Goal: Task Accomplishment & Management: Complete application form

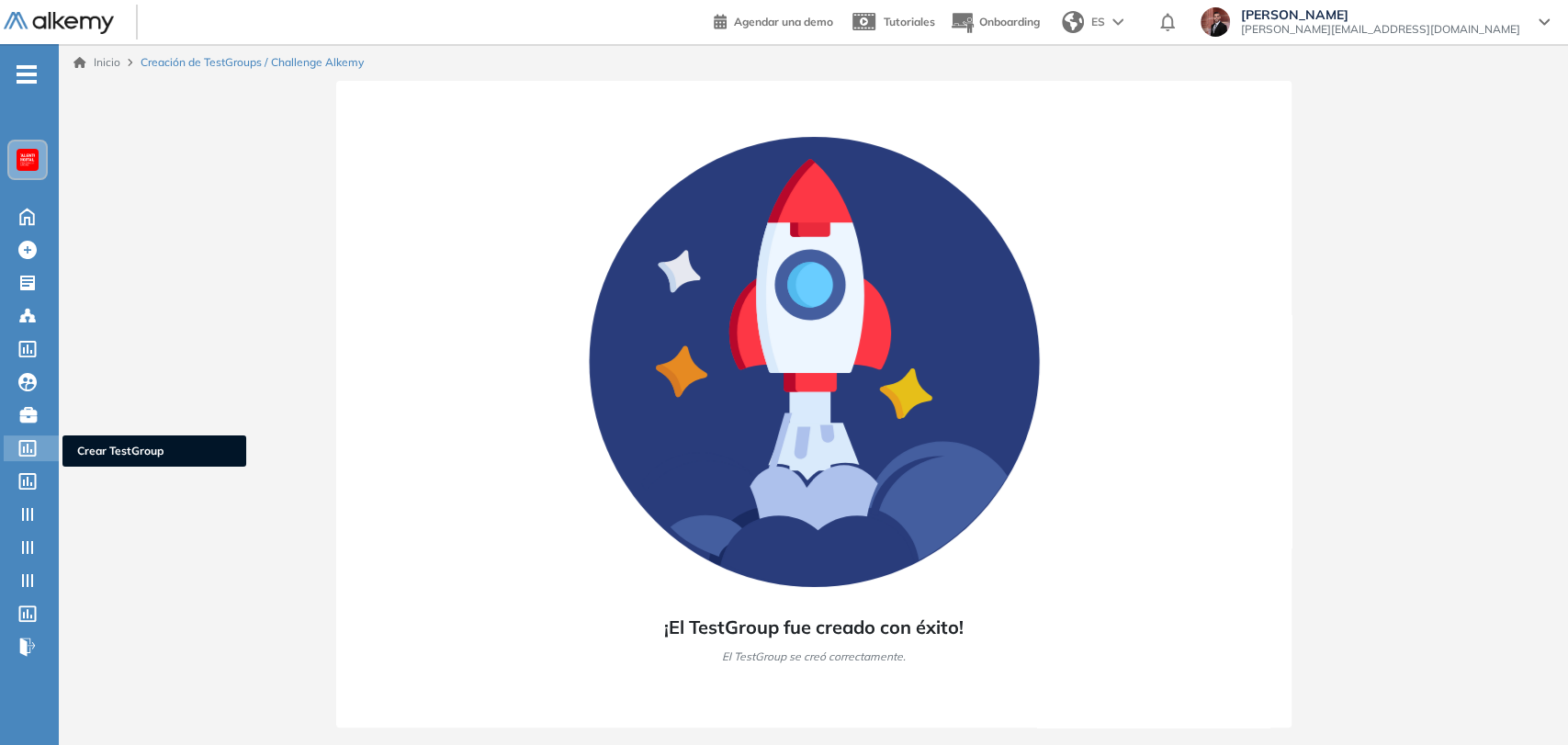
click at [22, 448] on icon at bounding box center [28, 448] width 18 height 17
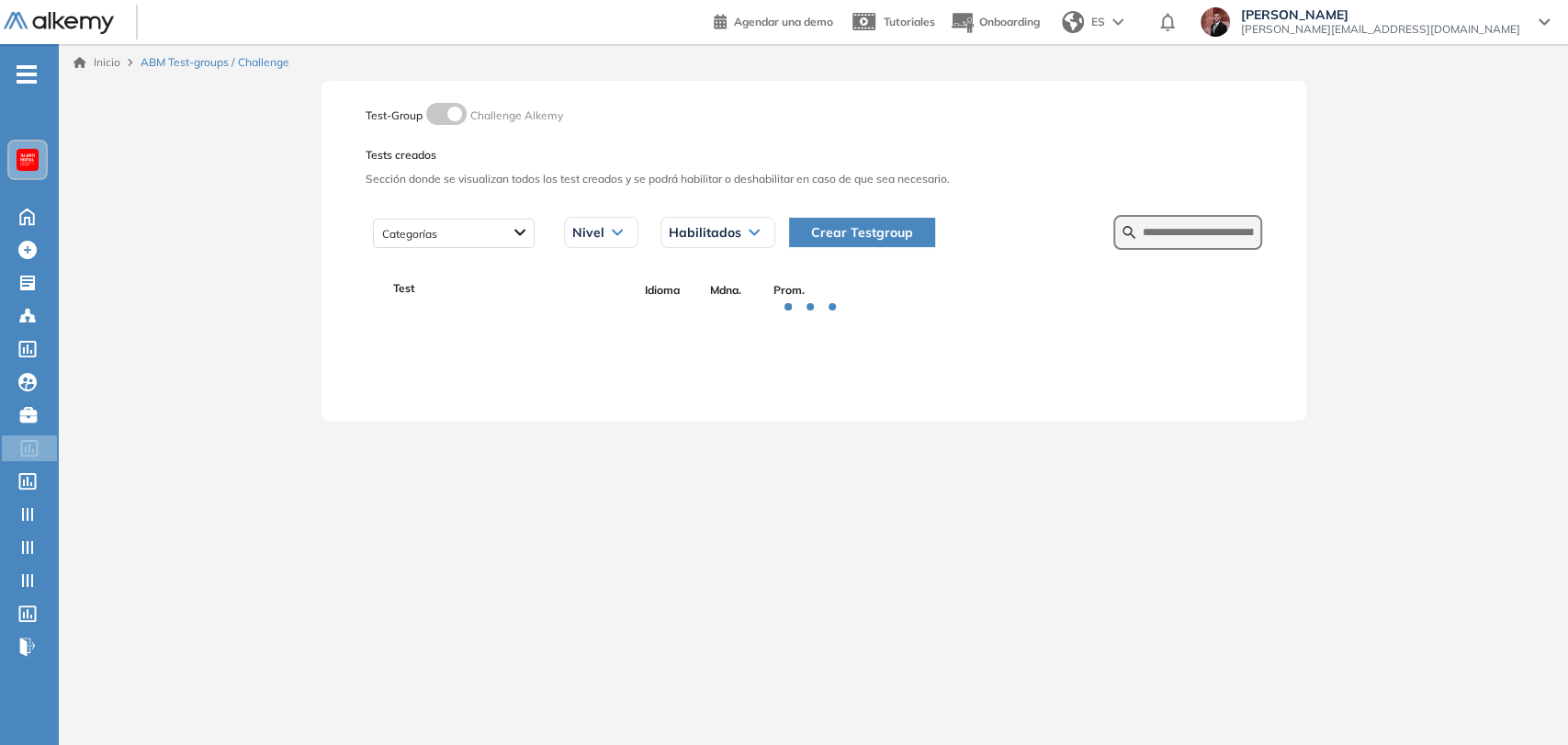
click at [857, 227] on span "Crear Testgroup" at bounding box center [862, 233] width 102 height 20
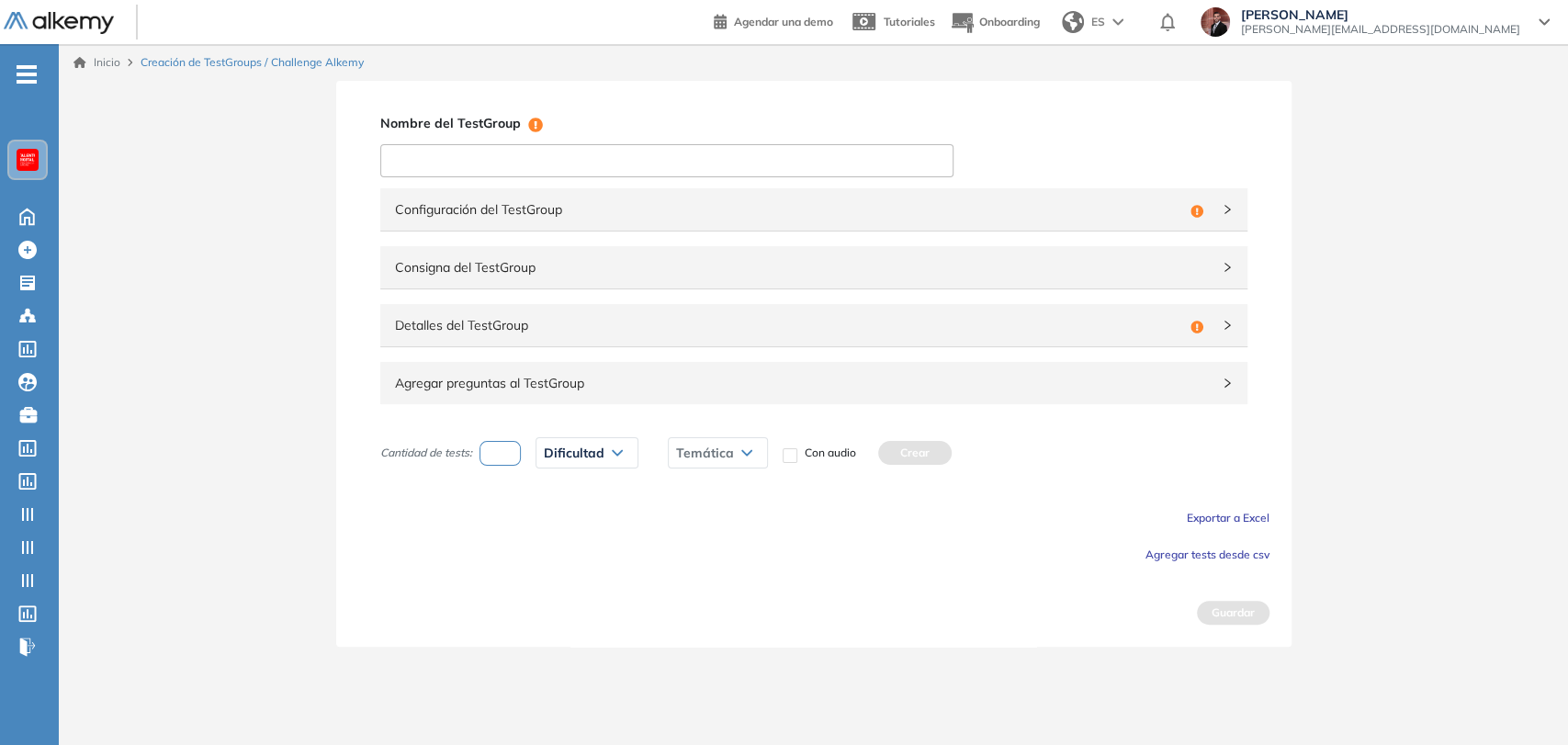
click at [545, 159] on input at bounding box center [667, 161] width 573 height 33
paste input "**********"
type input "**********"
click at [609, 207] on span "Configuración del TestGroup" at bounding box center [789, 210] width 788 height 20
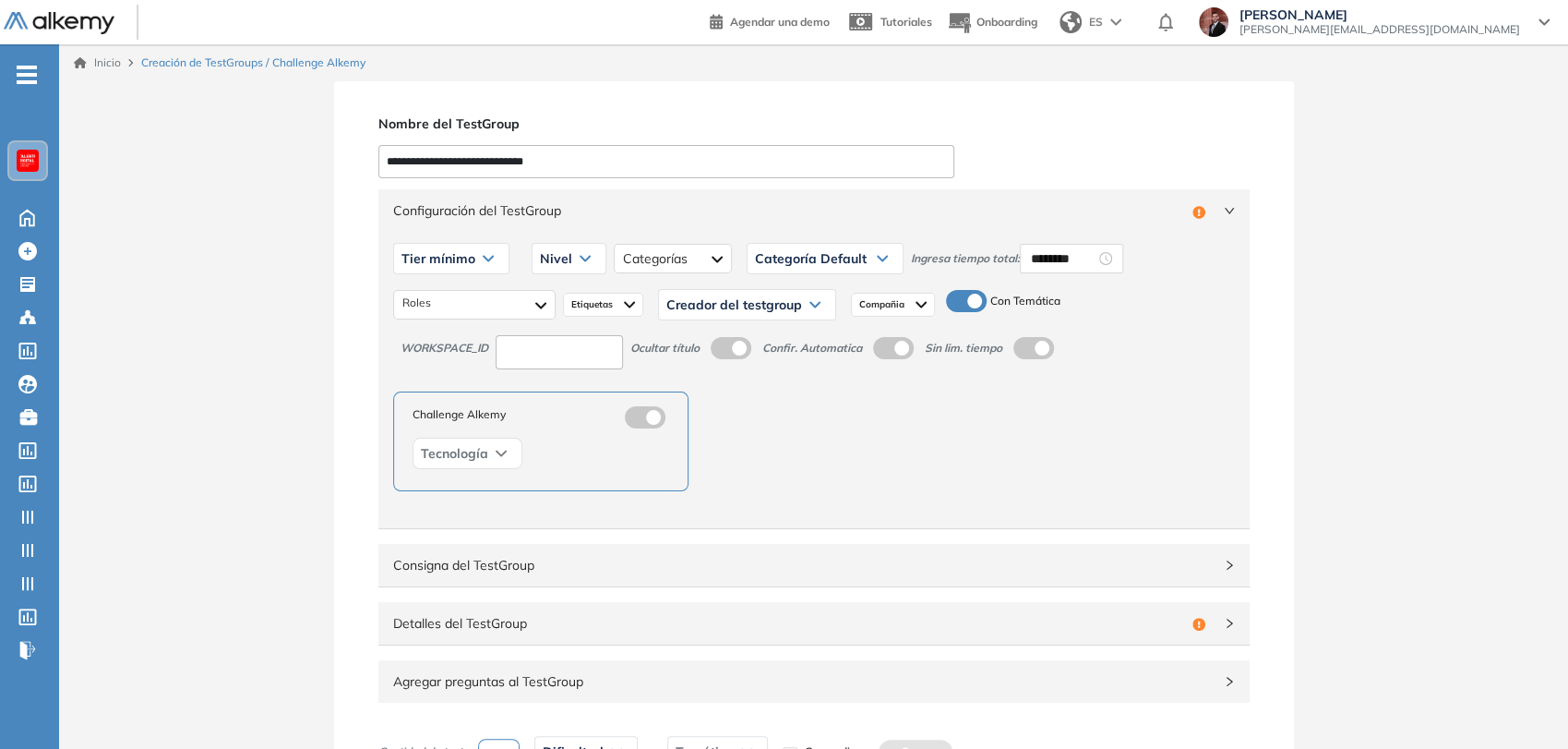
click at [476, 258] on div "Tier mínimo" at bounding box center [451, 259] width 114 height 30
click at [421, 303] on li "Tier N° 1" at bounding box center [423, 298] width 42 height 19
click at [565, 251] on div "Nivel" at bounding box center [548, 259] width 73 height 30
click at [553, 327] on li "Intermedio" at bounding box center [546, 331] width 52 height 19
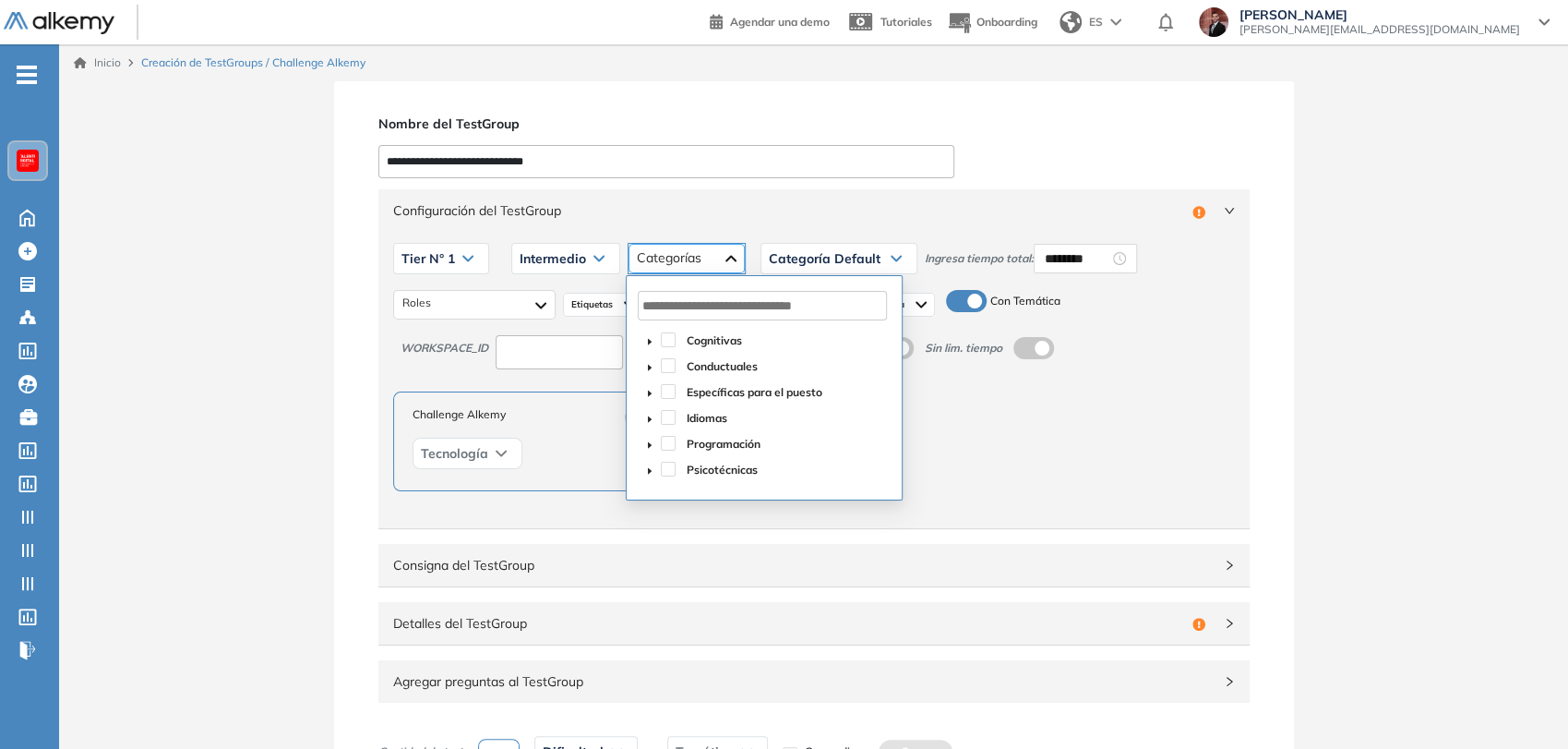
click at [645, 260] on div at bounding box center [686, 259] width 116 height 30
click at [672, 440] on span at bounding box center [668, 443] width 15 height 15
click at [863, 271] on div "Categoría Default" at bounding box center [838, 259] width 155 height 30
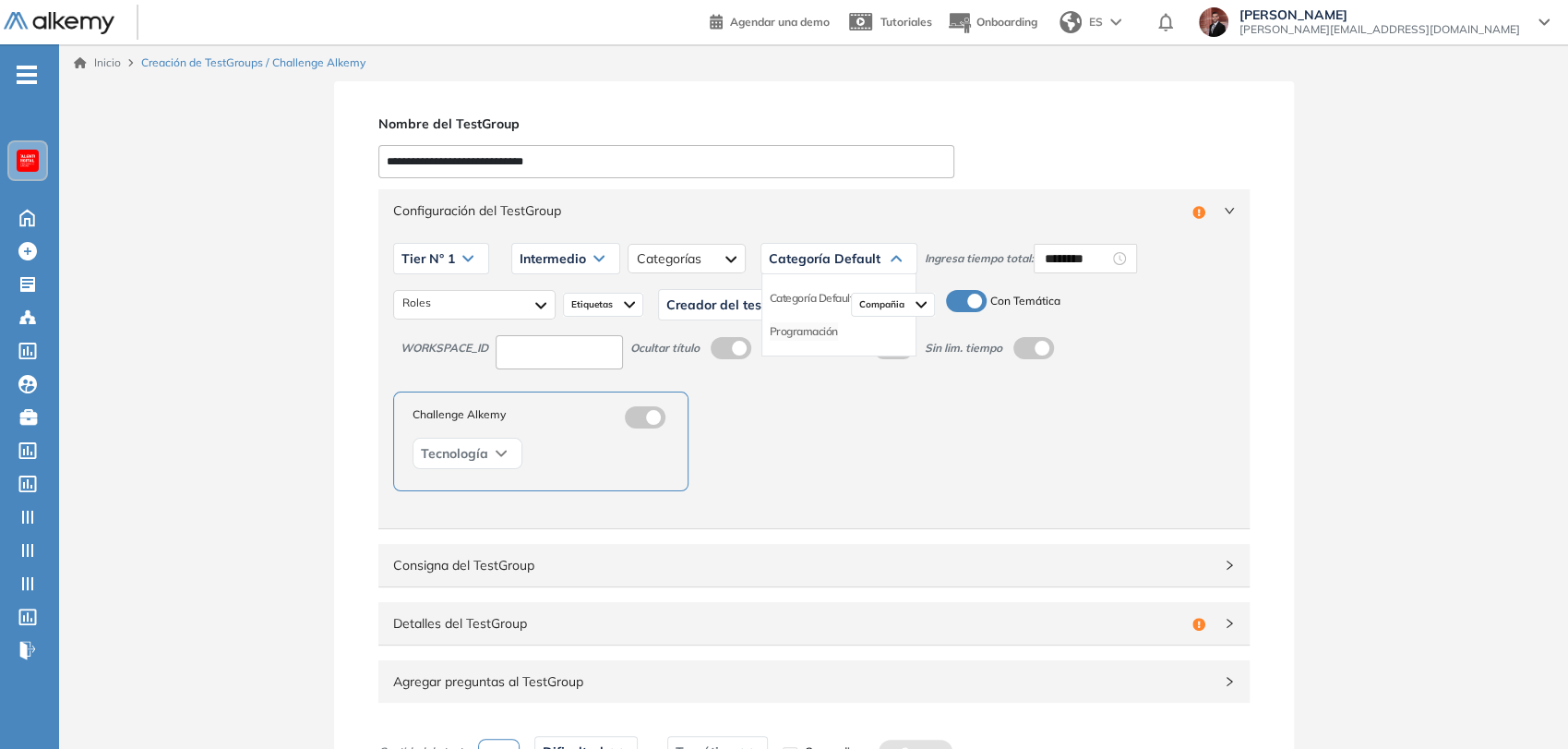
click at [819, 331] on li "Programación" at bounding box center [803, 331] width 69 height 19
click at [530, 310] on div at bounding box center [474, 304] width 162 height 30
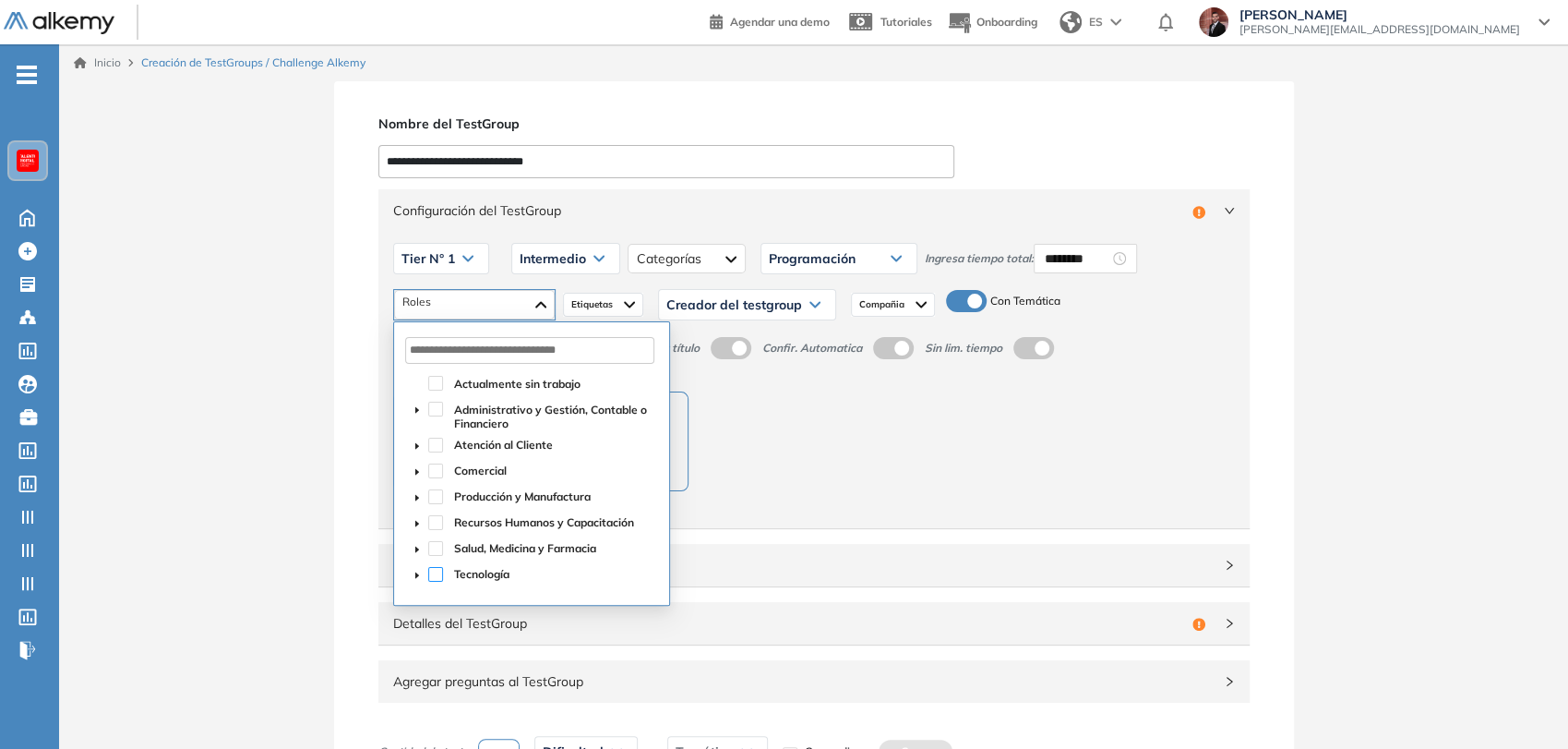
drag, startPoint x: 433, startPoint y: 574, endPoint x: 513, endPoint y: 503, distance: 107.0
click at [435, 571] on span at bounding box center [435, 575] width 15 height 15
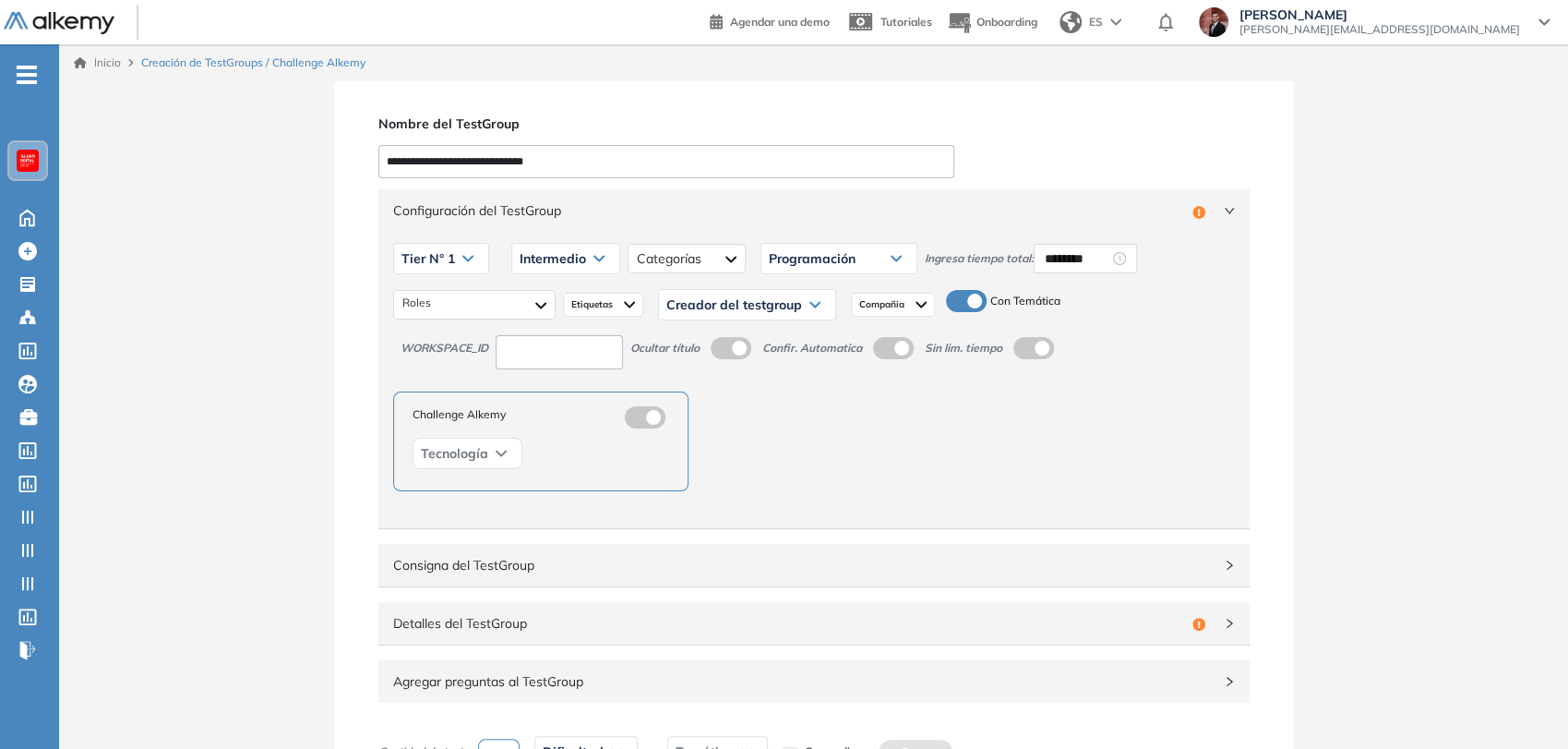
click at [731, 307] on span "Creador del testgroup" at bounding box center [734, 304] width 135 height 15
drag, startPoint x: 745, startPoint y: 471, endPoint x: 657, endPoint y: 409, distance: 107.6
click at [739, 466] on li "Equipo Pedagógico Alkemy" at bounding box center [731, 474] width 129 height 19
click at [586, 351] on input at bounding box center [559, 352] width 127 height 34
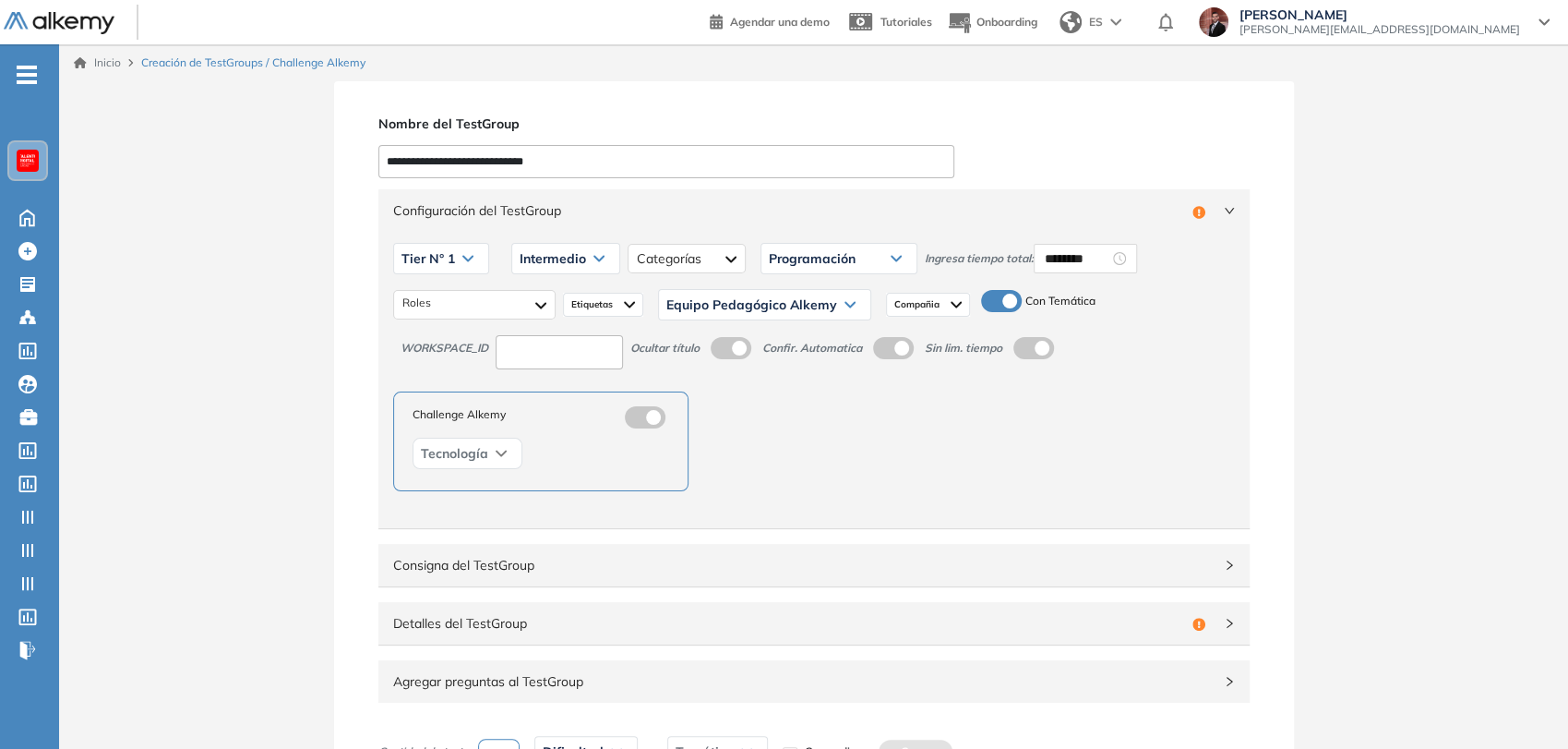
type input "***"
click at [970, 493] on div "Tier N° 1 Tier N° 1 Tier N° 2 Tier N° 3 Tier N° 4 Tier N° 5 Tier N° 6 Tier N° 7…" at bounding box center [814, 380] width 871 height 296
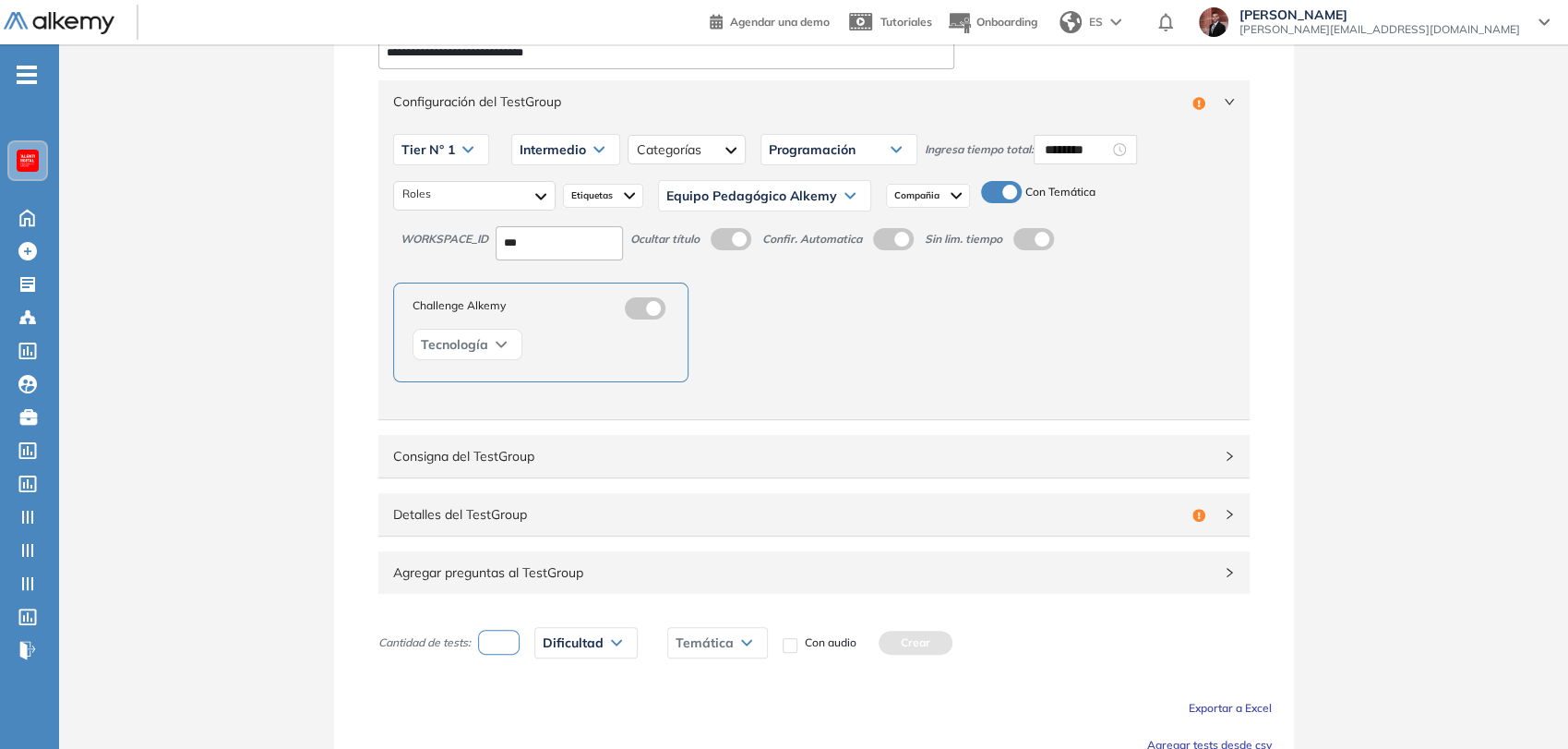
scroll to position [196, 0]
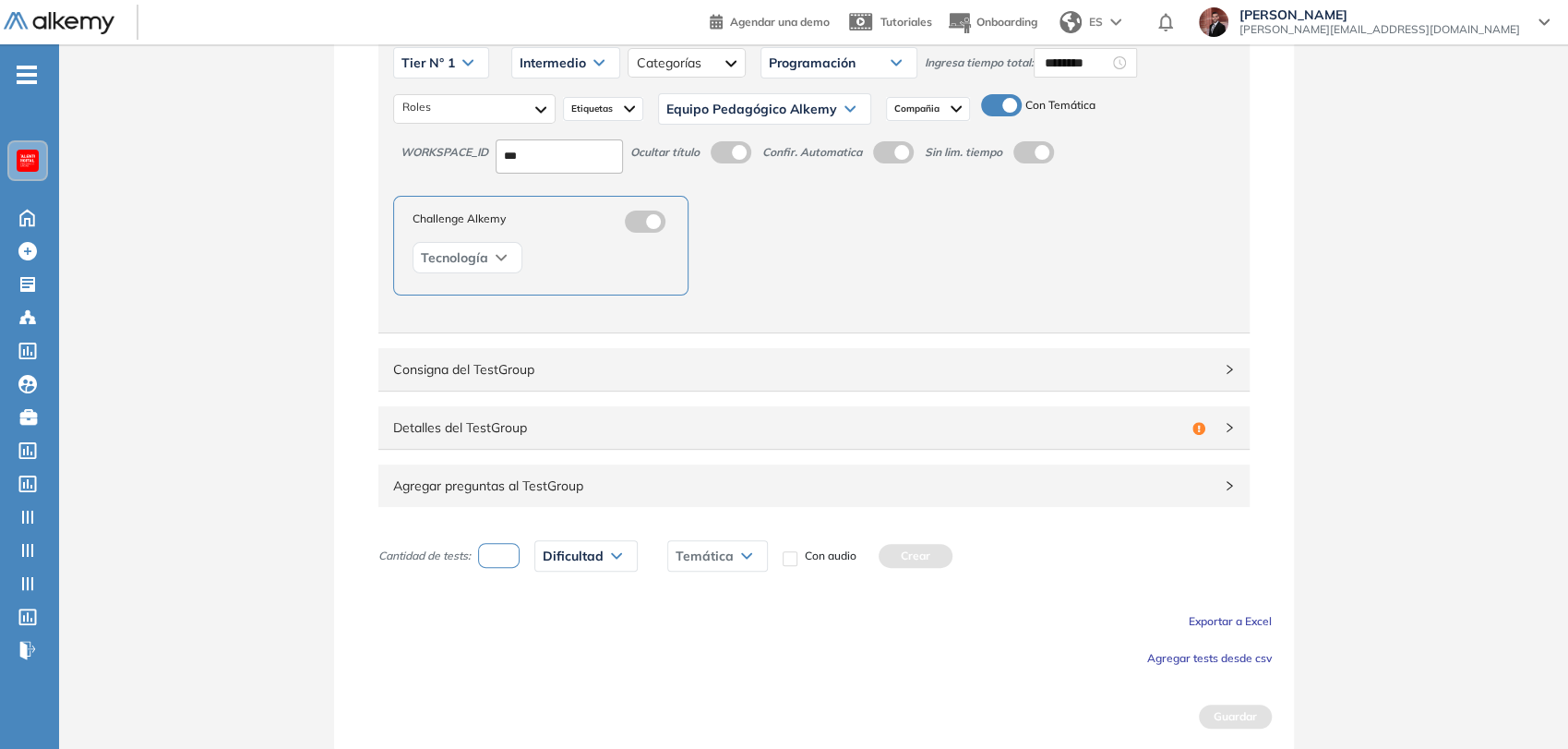
click at [561, 436] on div "Detalles del TestGroup Incompleto" at bounding box center [814, 428] width 871 height 43
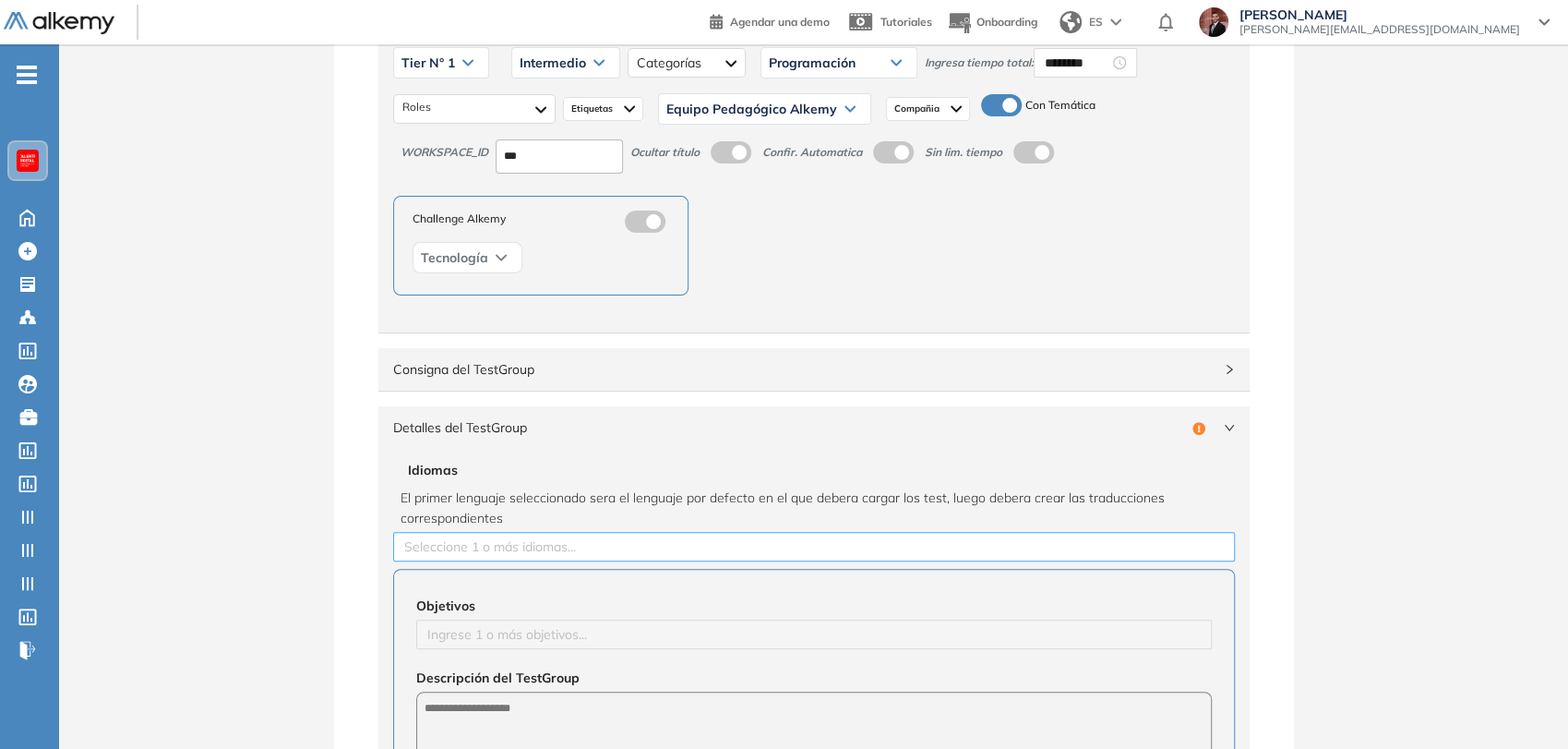
drag, startPoint x: 514, startPoint y: 542, endPoint x: 518, endPoint y: 556, distance: 14.6
click at [514, 541] on div at bounding box center [814, 547] width 832 height 22
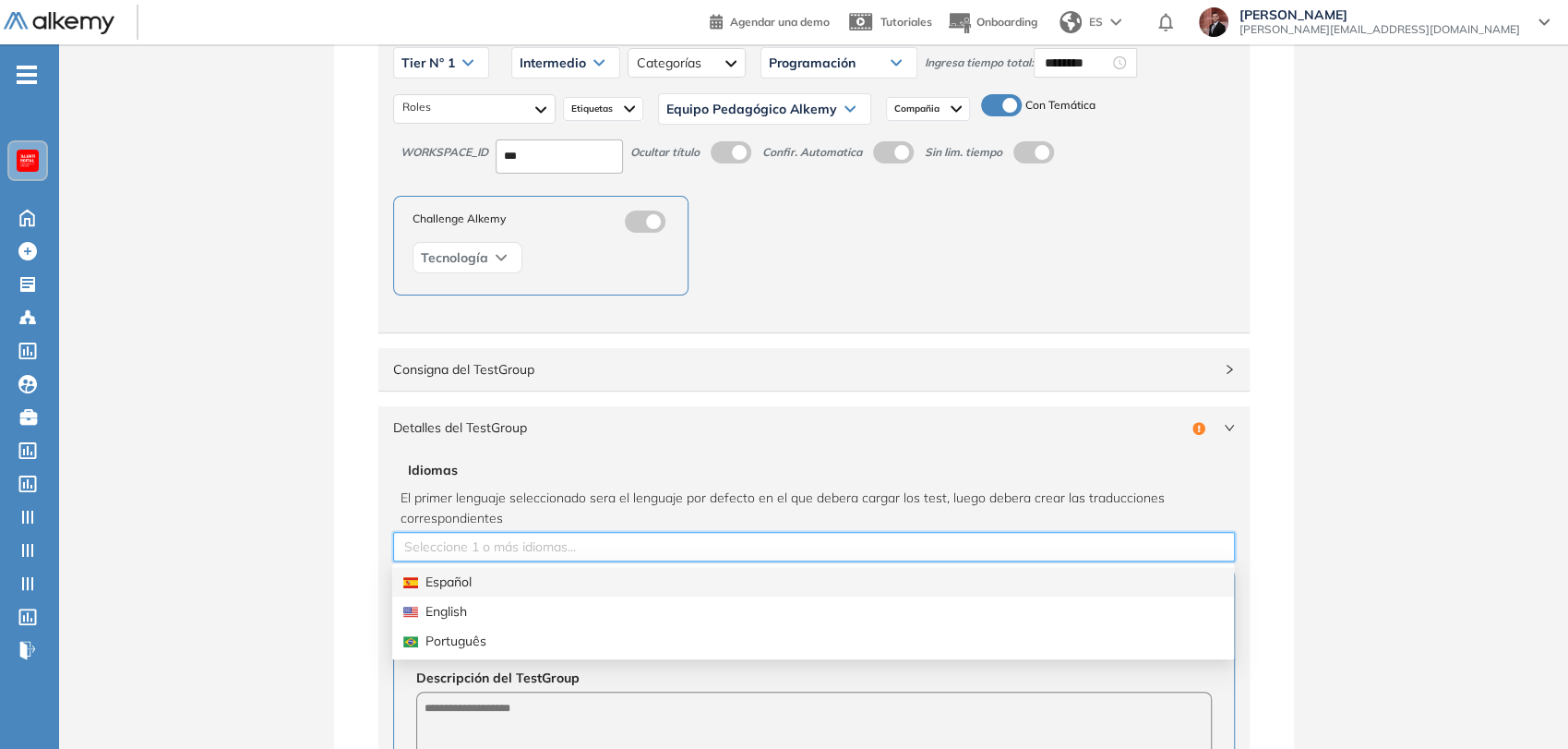
click at [521, 586] on div "Español" at bounding box center [813, 582] width 819 height 20
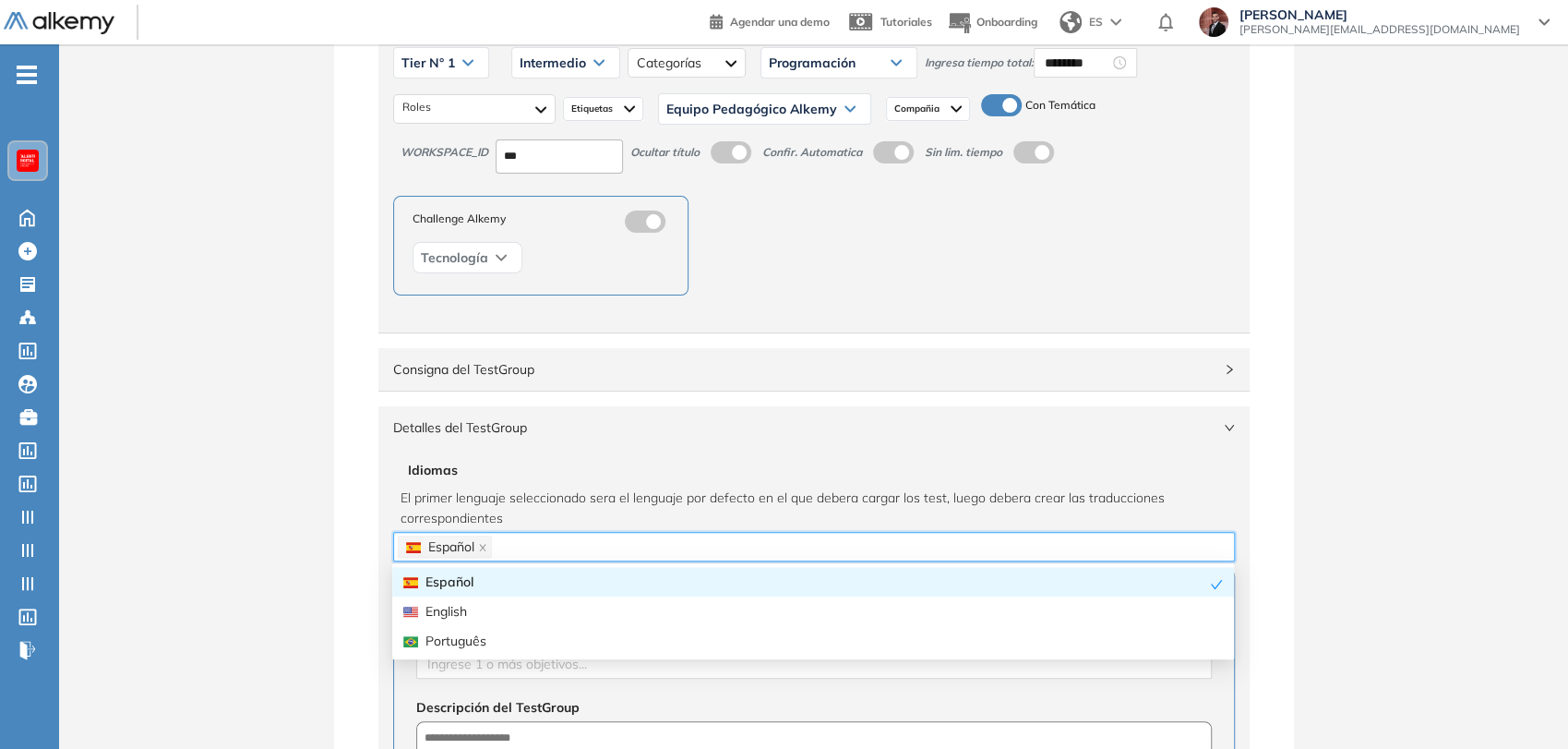
drag, startPoint x: 261, startPoint y: 482, endPoint x: 302, endPoint y: 467, distance: 43.7
click at [261, 481] on div "**********" at bounding box center [814, 701] width 1509 height 1631
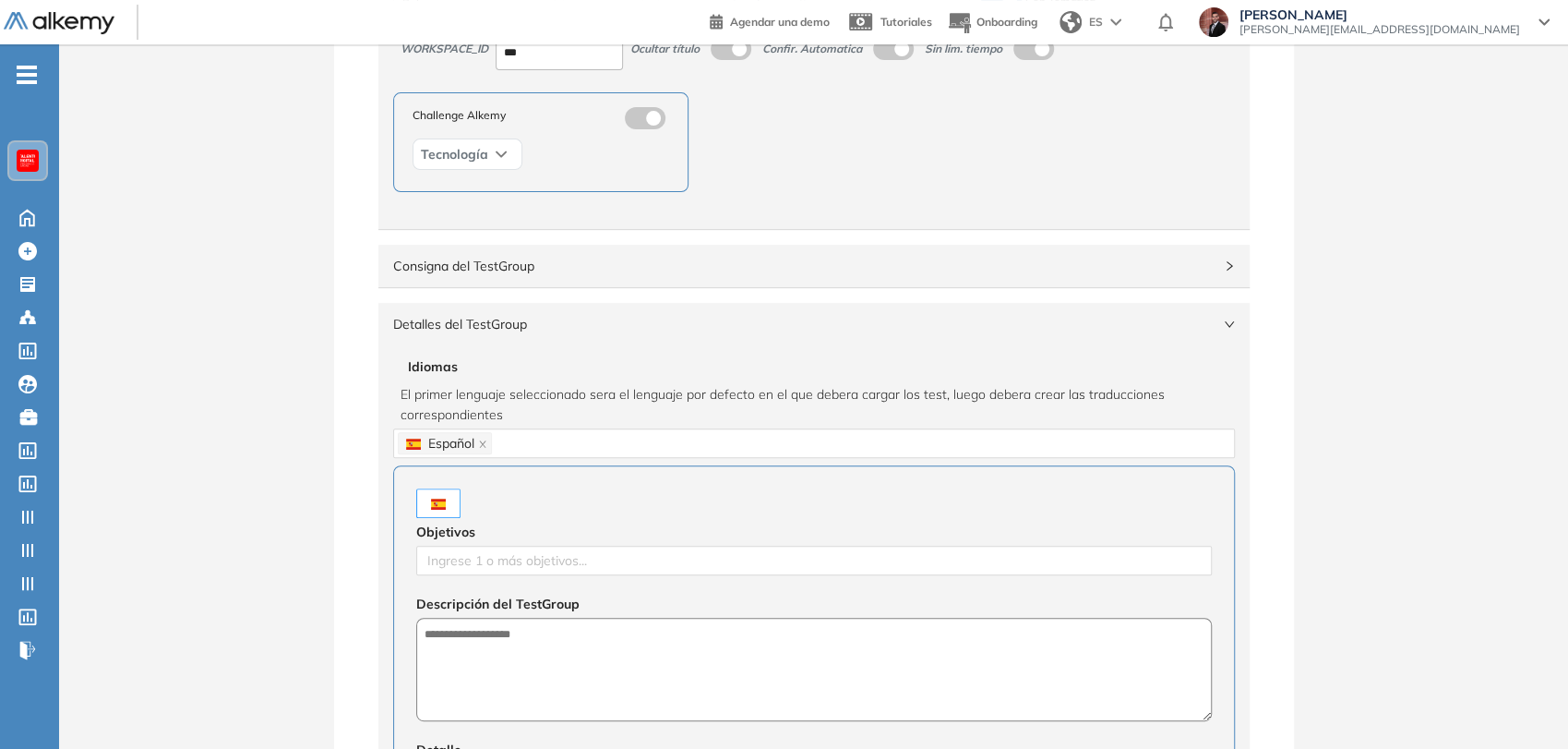
scroll to position [401, 0]
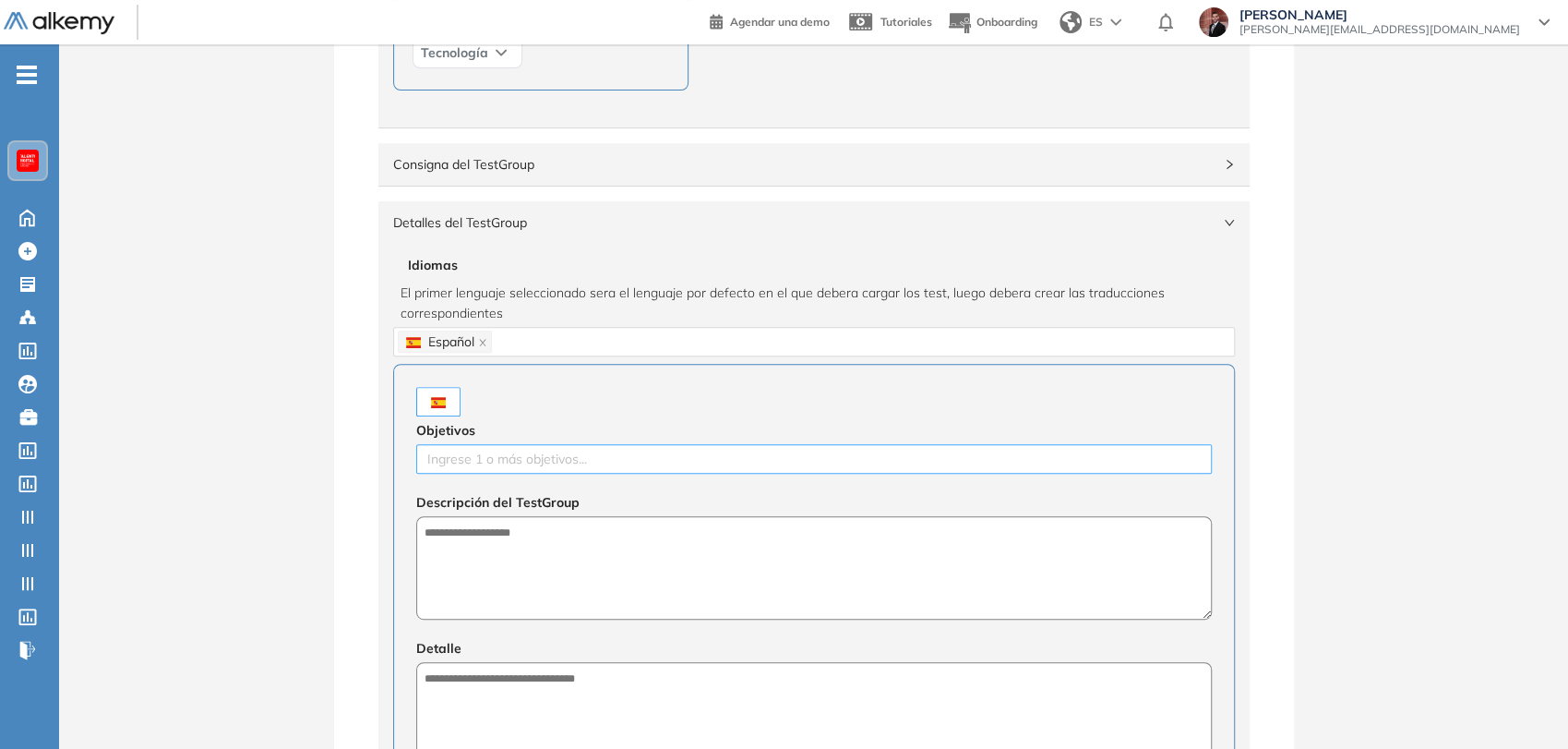
click at [487, 448] on div at bounding box center [813, 458] width 786 height 22
type input "******"
type textarea "**********"
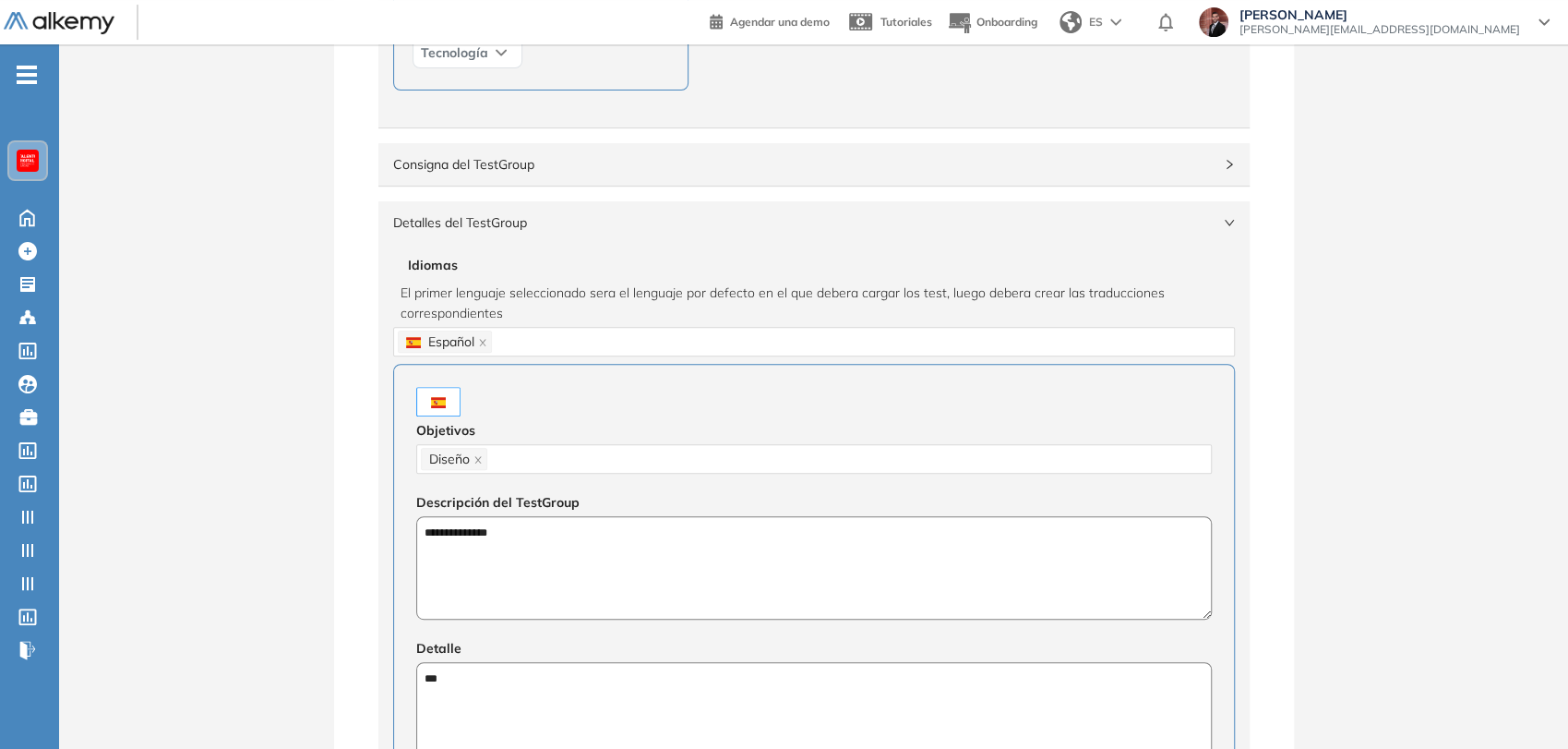
type textarea "****"
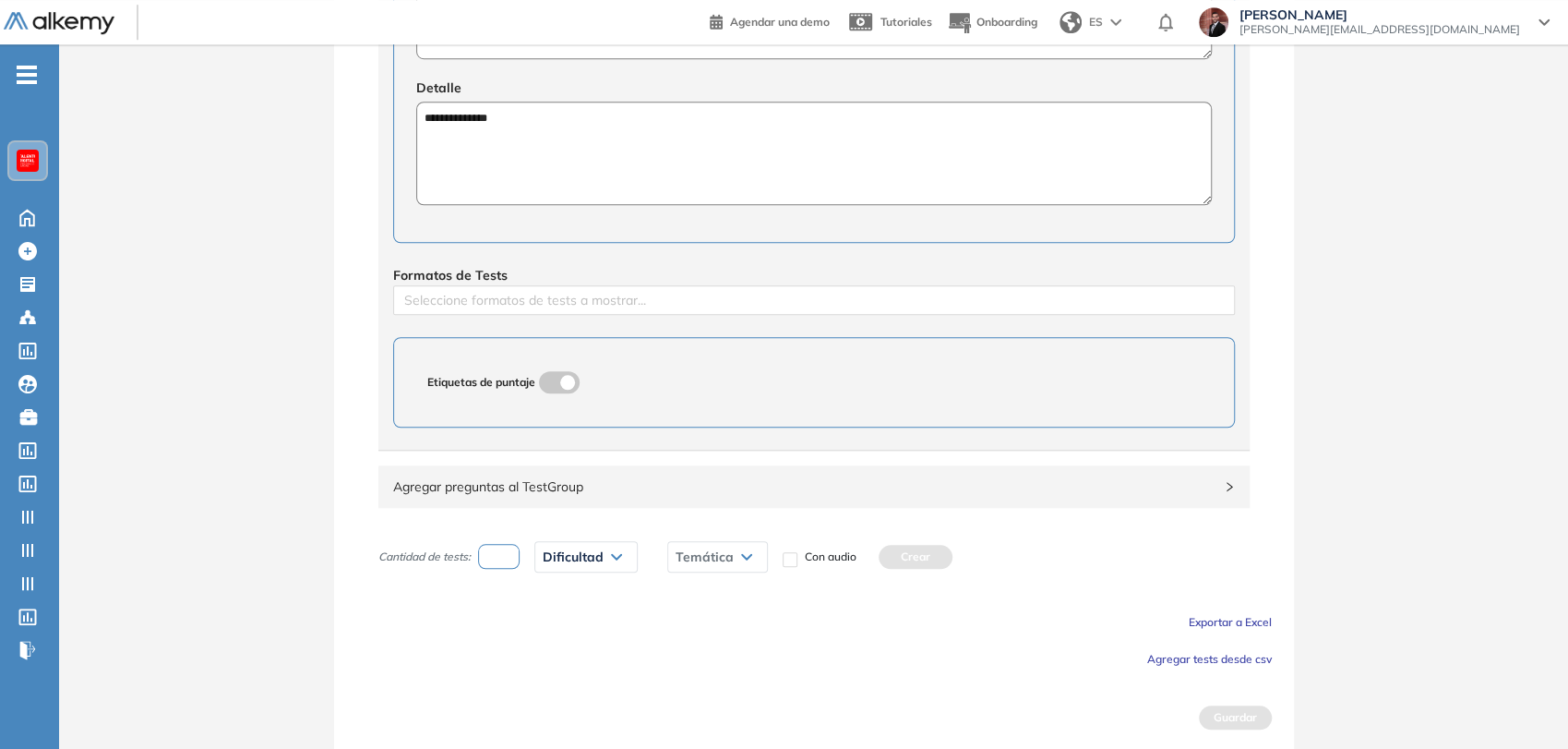
type textarea "**********"
click at [774, 480] on span "Agregar preguntas al TestGroup" at bounding box center [803, 486] width 819 height 20
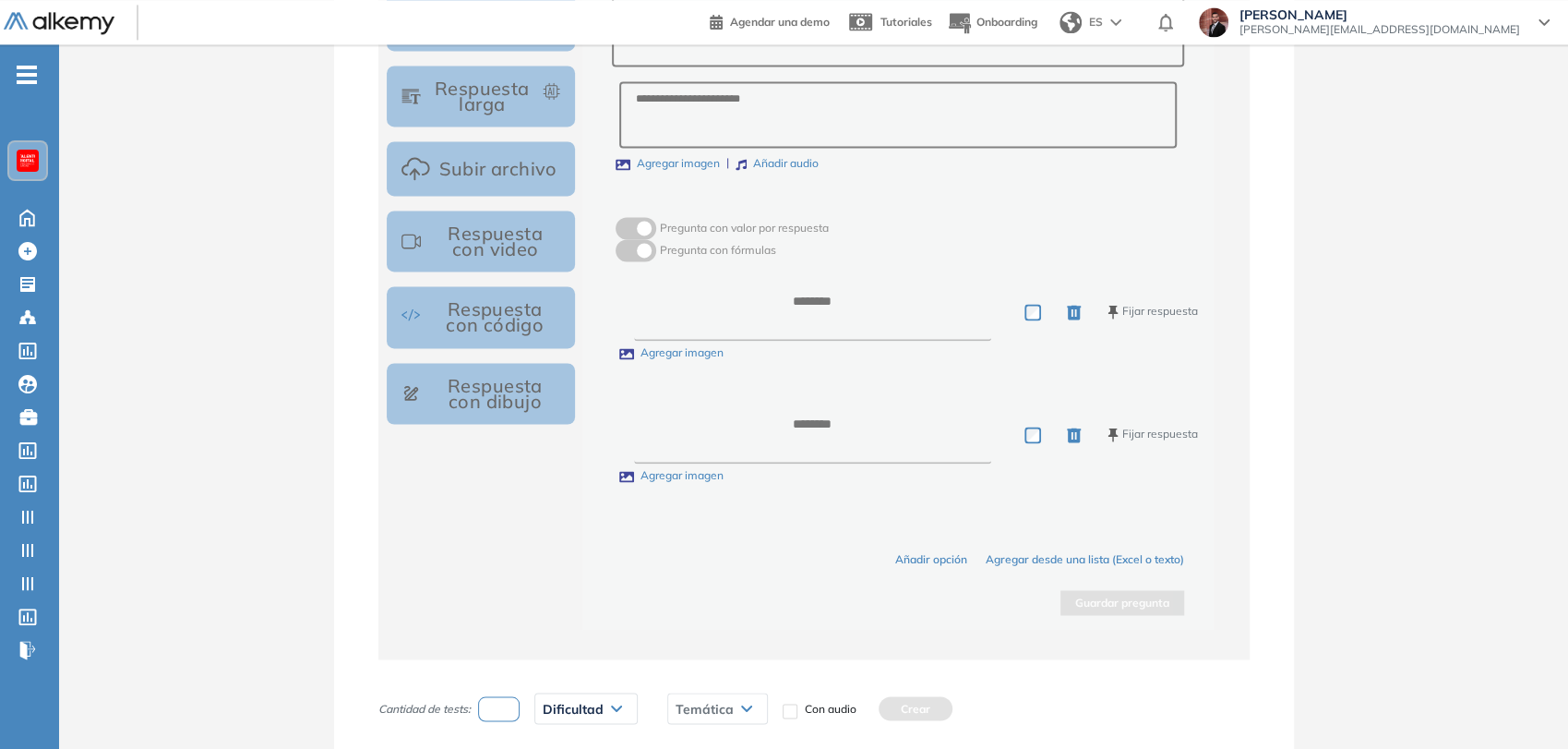
scroll to position [2004, 0]
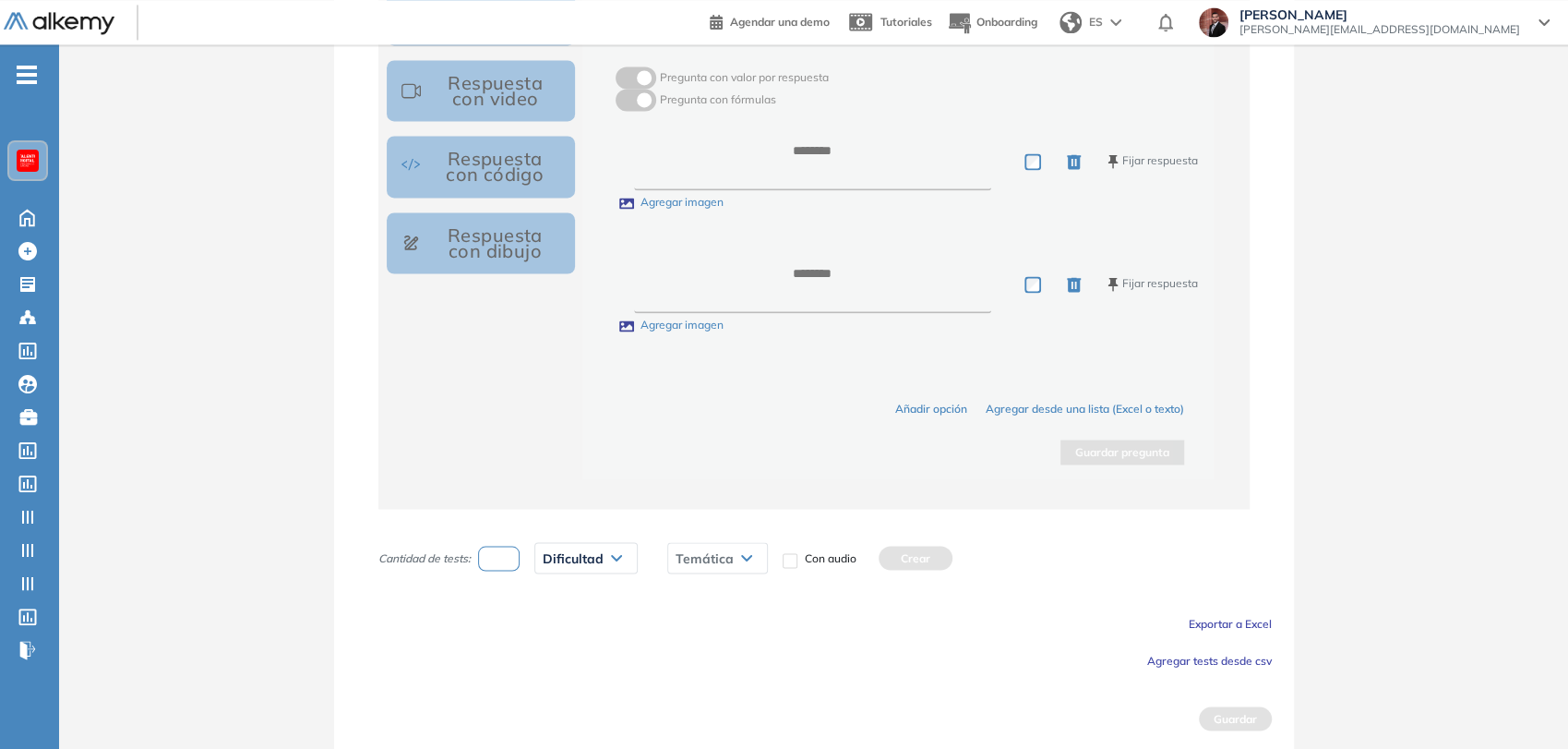
click at [1213, 656] on span "Agregar tests desde csv" at bounding box center [1209, 659] width 124 height 14
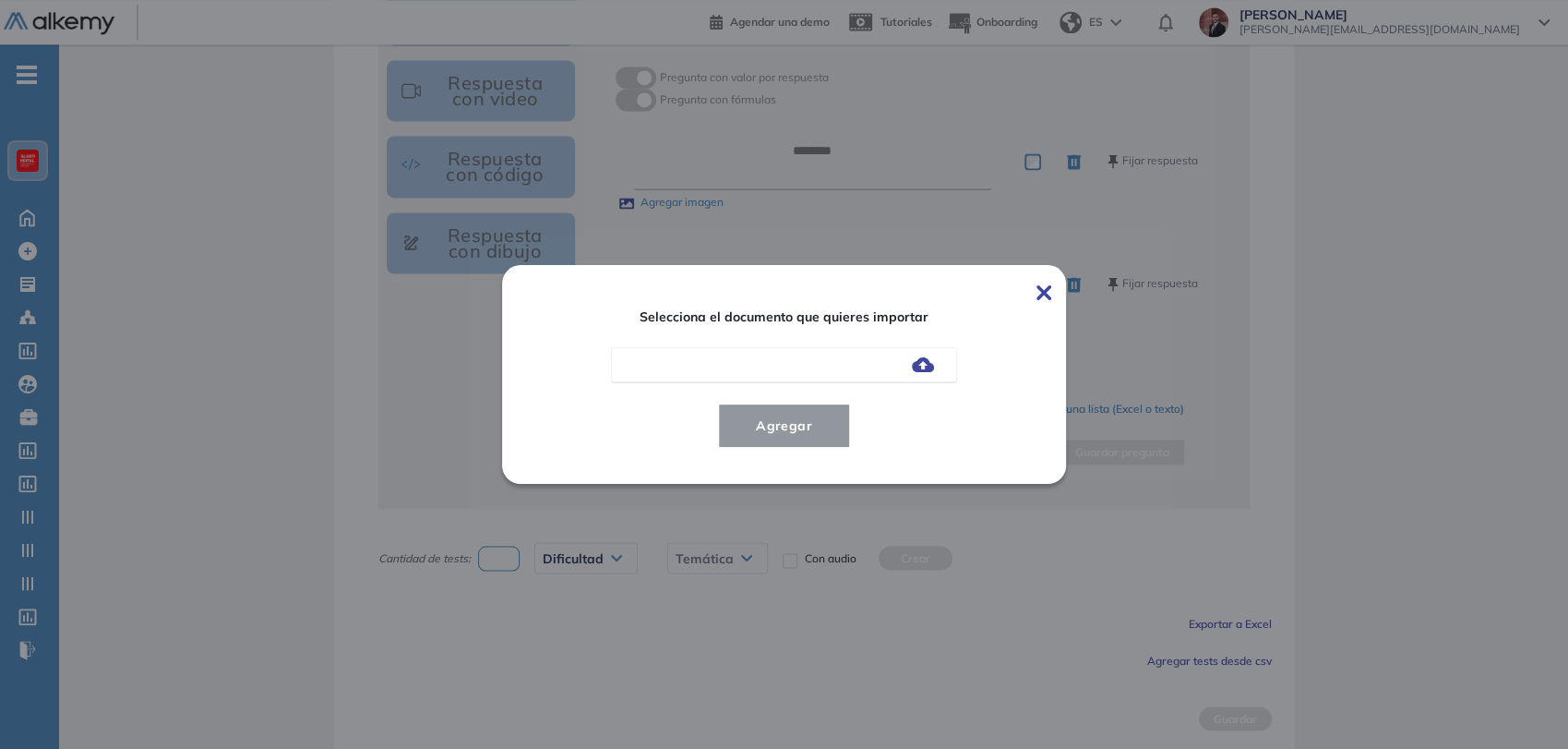
click at [924, 365] on img at bounding box center [923, 365] width 22 height 15
click at [0, 0] on input "file" at bounding box center [0, 0] width 0 height 0
click at [777, 426] on span "Agregar" at bounding box center [784, 426] width 85 height 22
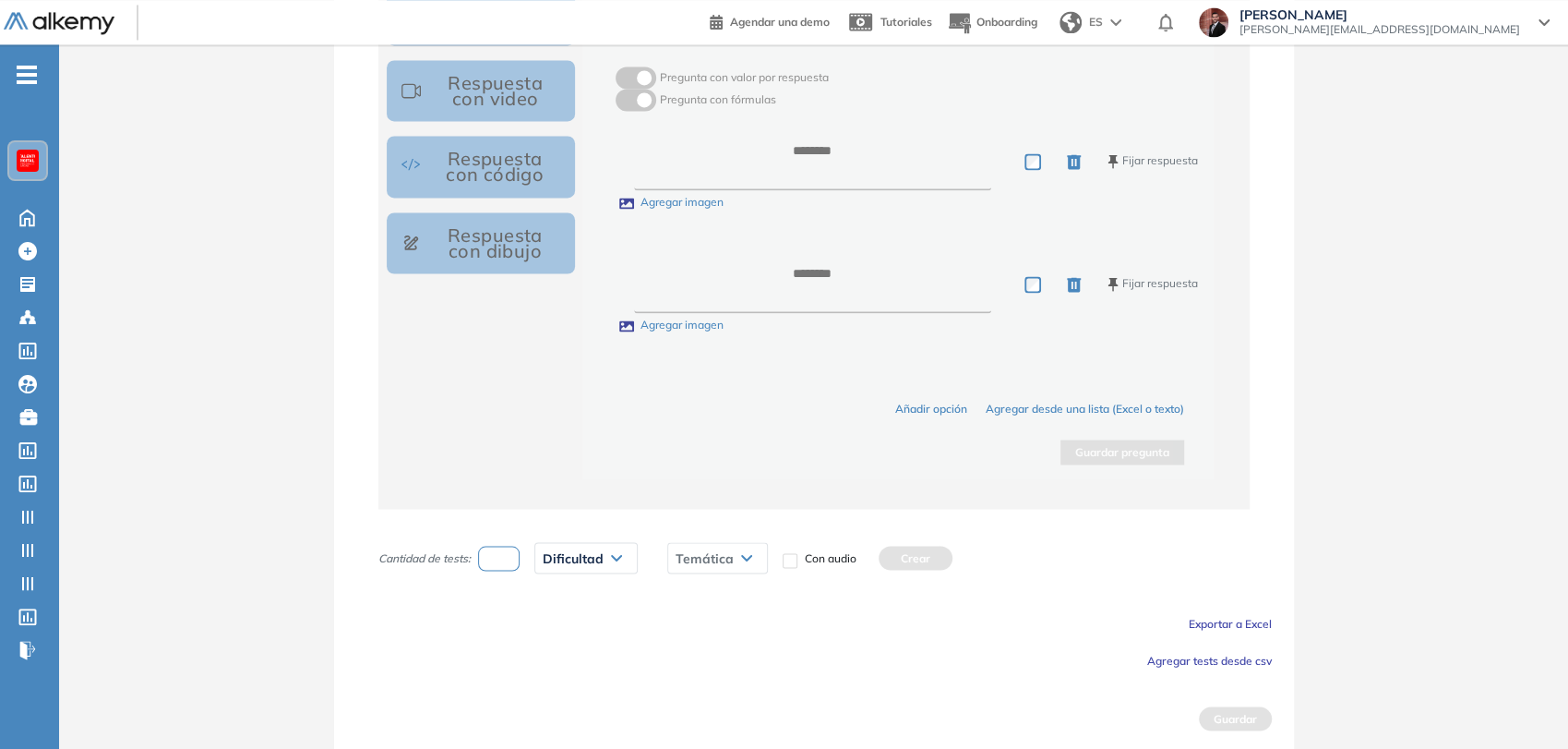
click at [1200, 654] on span "Agregar tests desde csv" at bounding box center [1209, 659] width 124 height 14
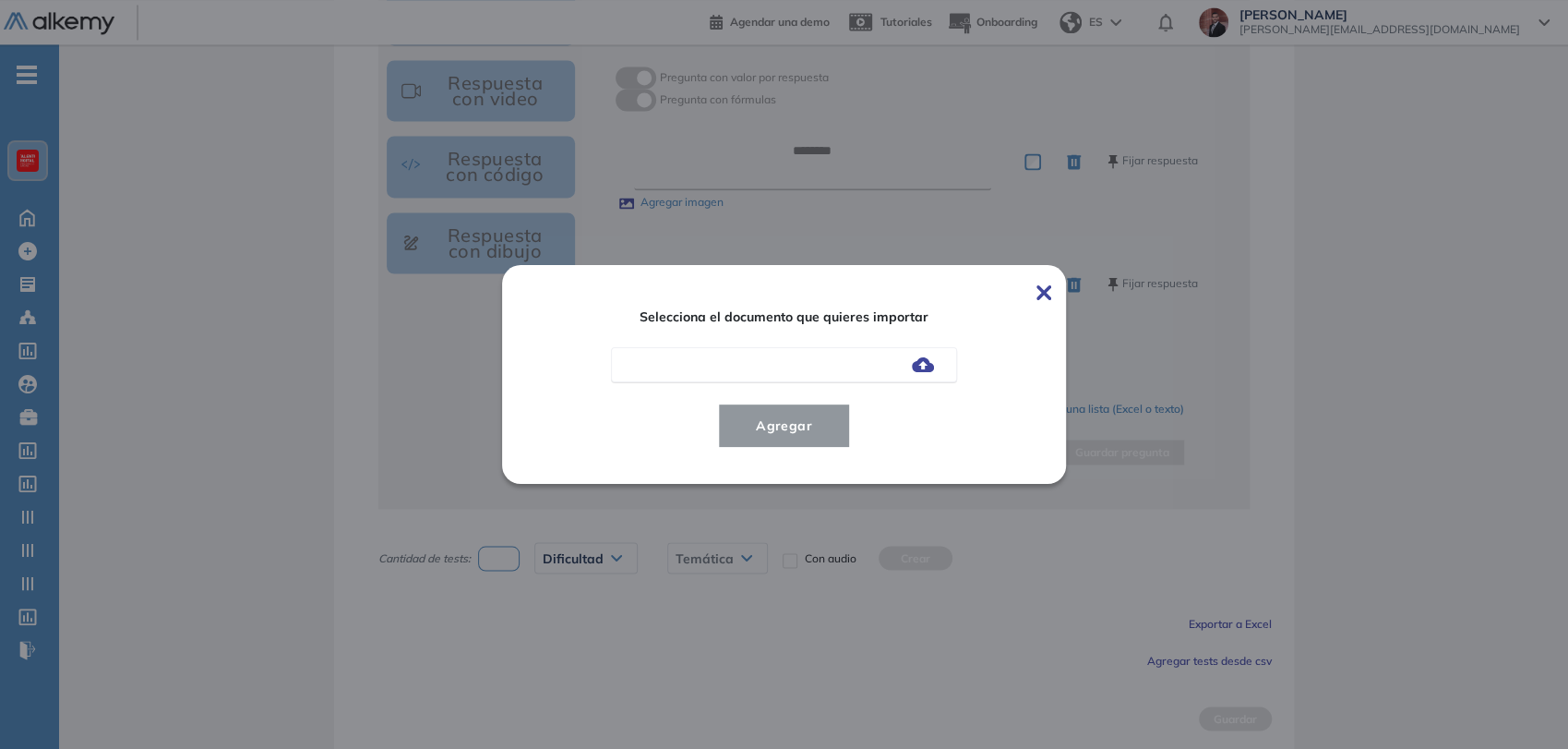
click at [927, 364] on img at bounding box center [923, 365] width 22 height 15
click at [0, 0] on input "file" at bounding box center [0, 0] width 0 height 0
click at [927, 371] on img at bounding box center [923, 365] width 22 height 15
click at [0, 0] on input "file" at bounding box center [0, 0] width 0 height 0
click at [815, 430] on span "Agregar" at bounding box center [784, 426] width 85 height 22
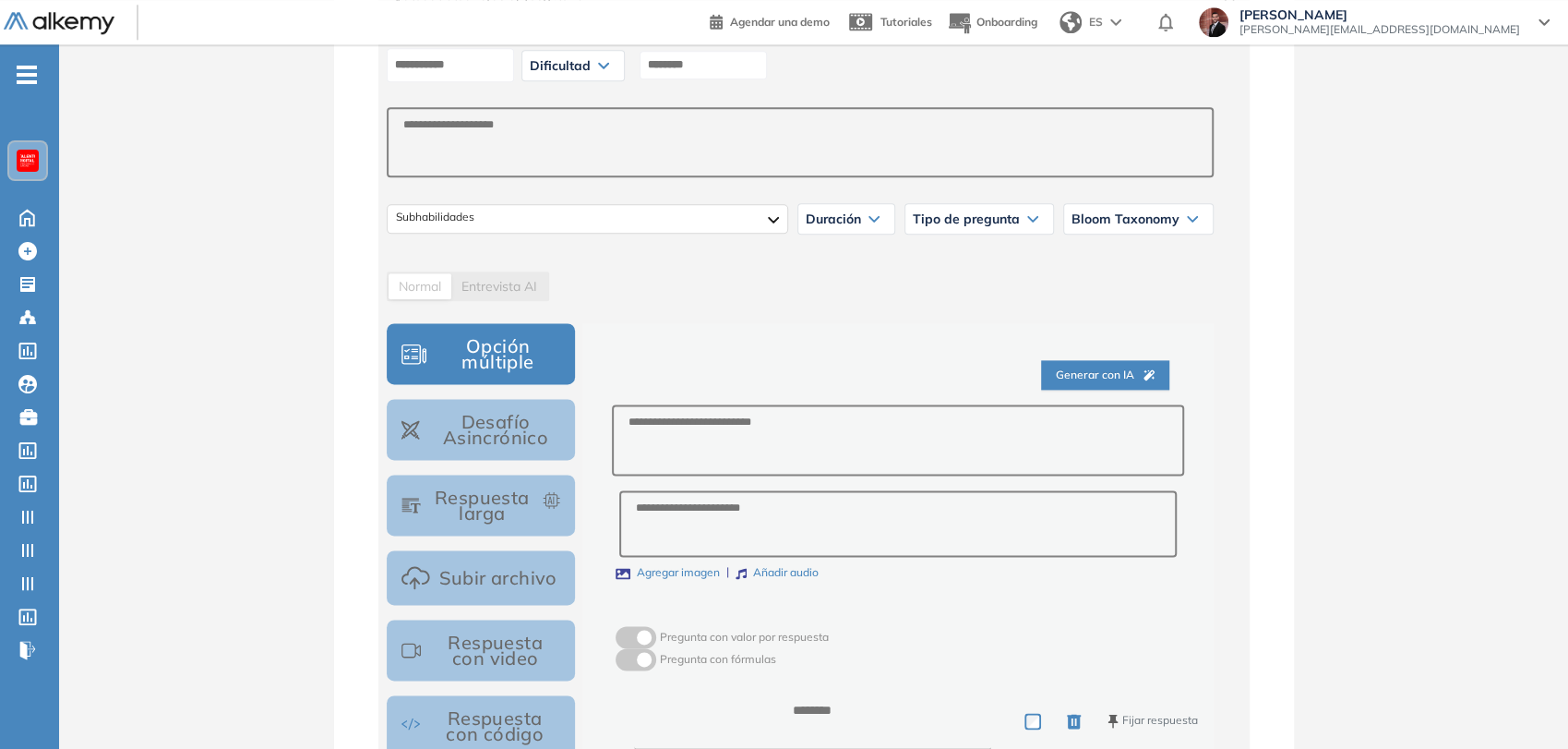
scroll to position [1339, 0]
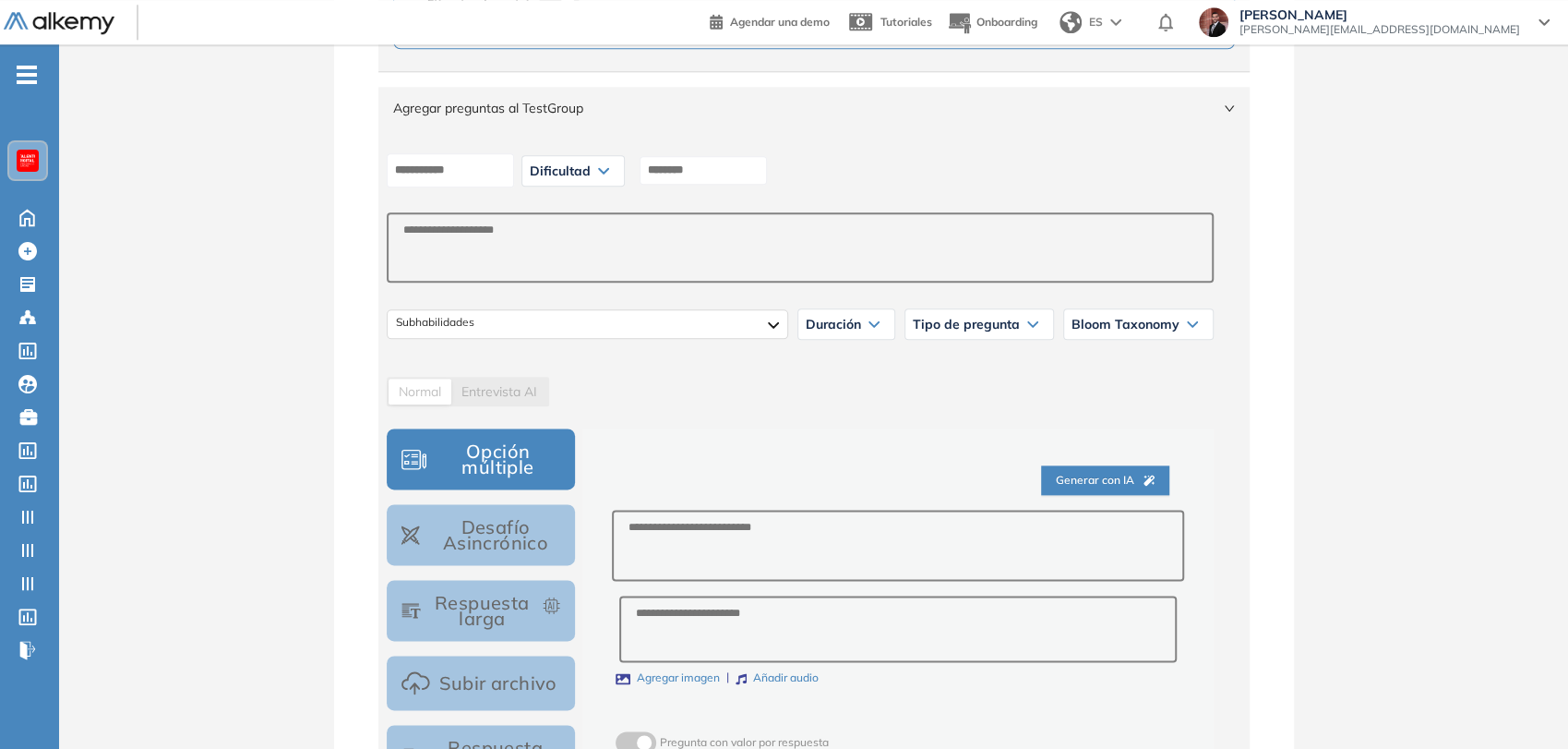
drag, startPoint x: 622, startPoint y: 170, endPoint x: 619, endPoint y: 209, distance: 39.1
click at [609, 170] on icon at bounding box center [603, 171] width 11 height 7
click at [553, 248] on li "Fácil" at bounding box center [542, 244] width 22 height 19
click at [694, 174] on input at bounding box center [671, 170] width 127 height 29
type input "***"
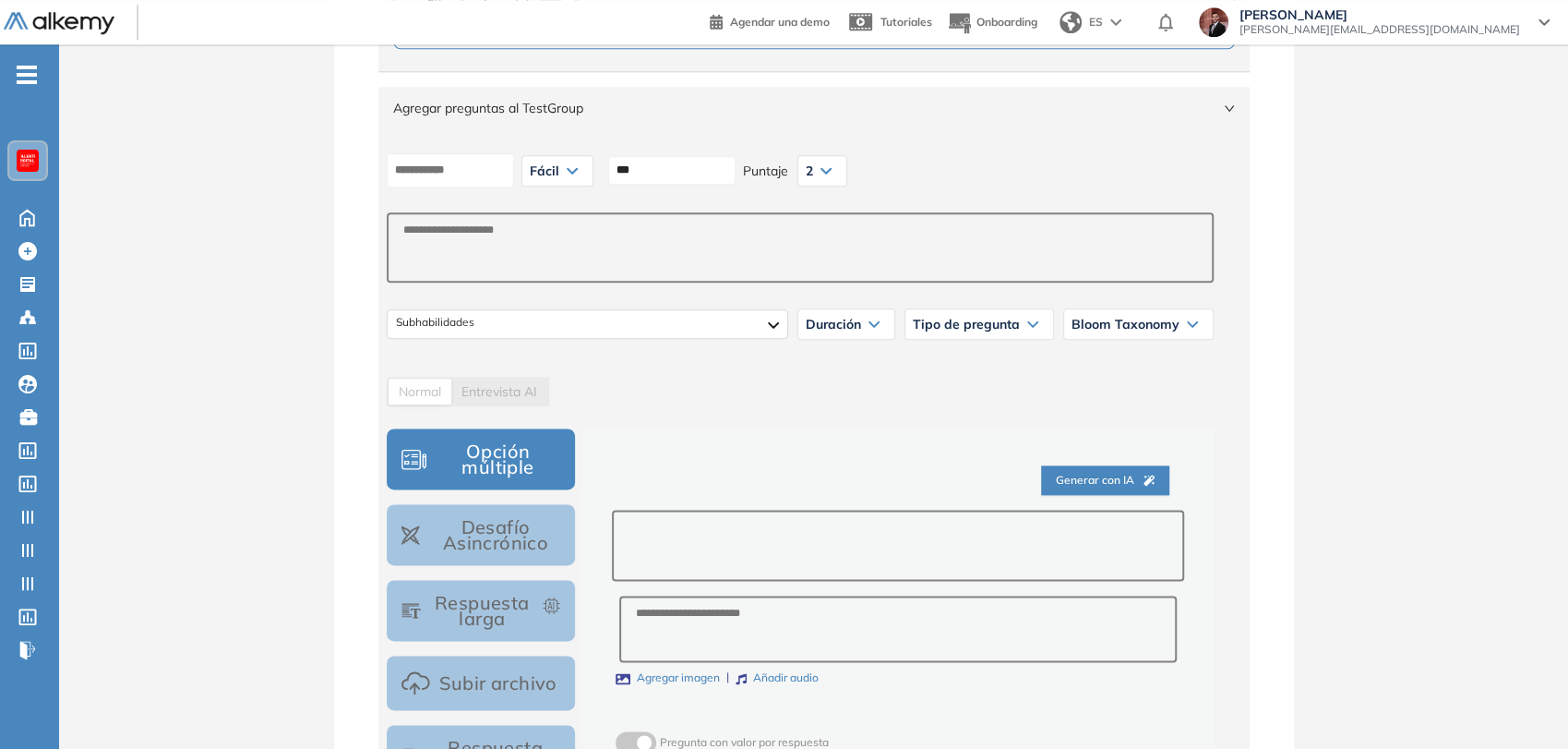
click at [753, 542] on textarea at bounding box center [897, 545] width 572 height 71
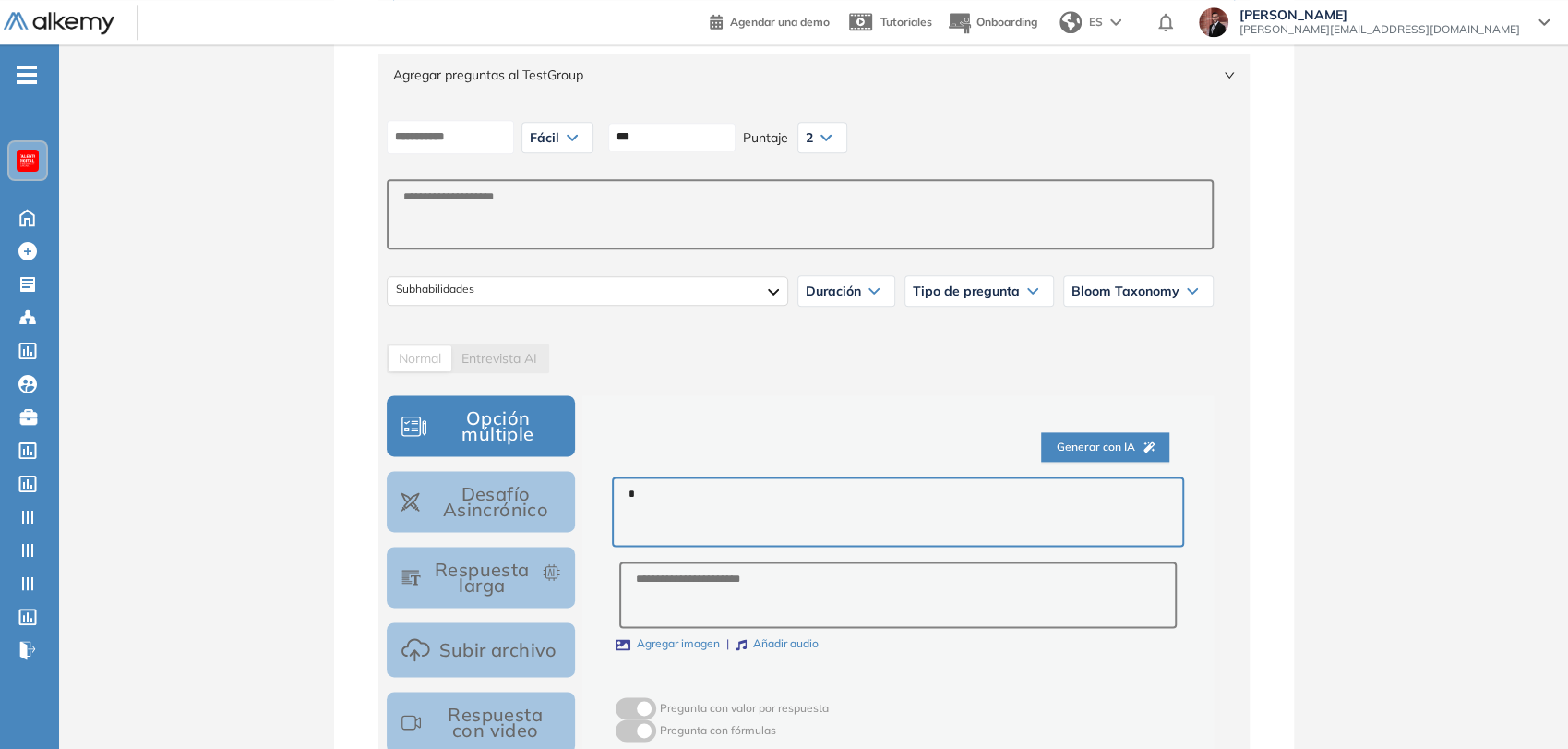
scroll to position [1647, 0]
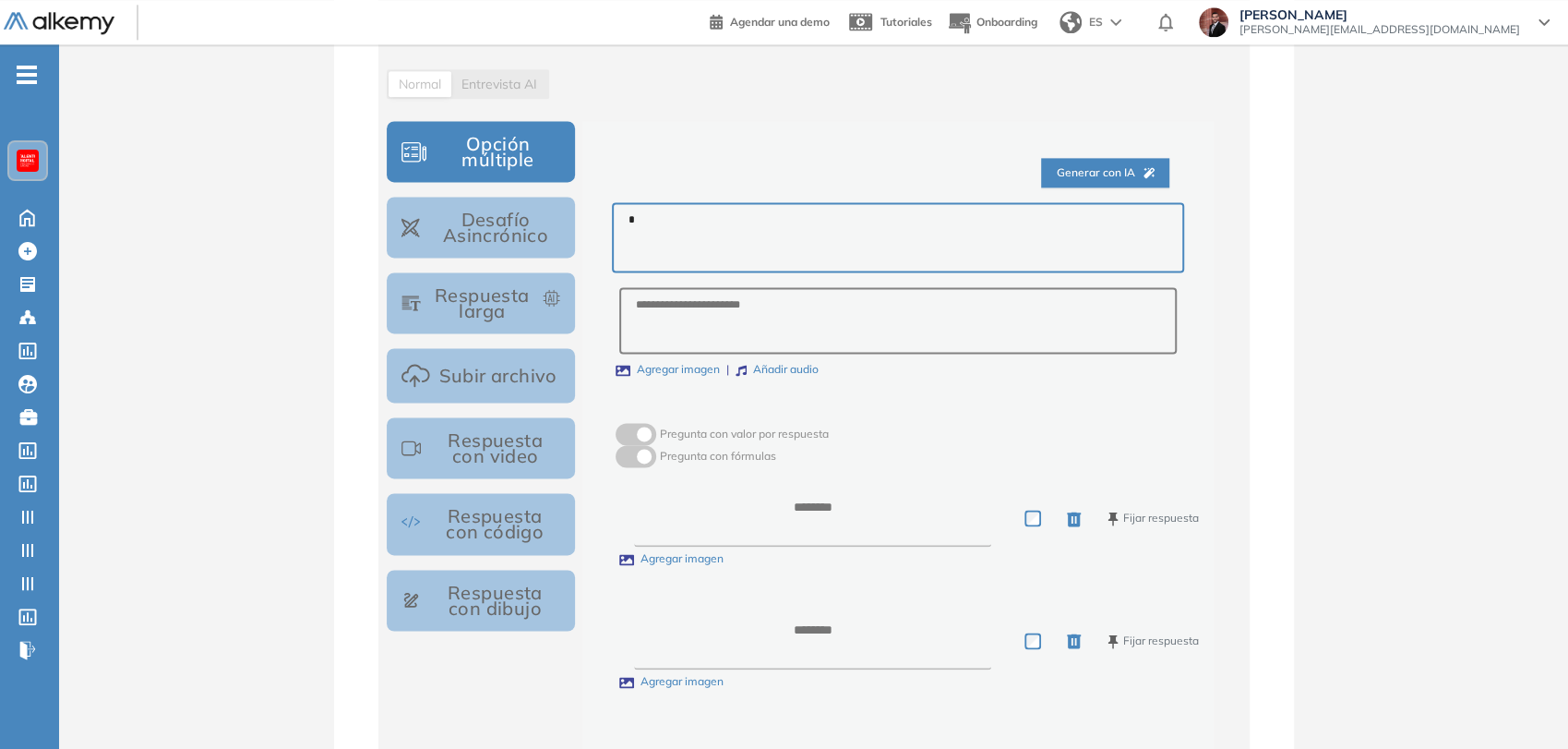
type textarea "*"
click at [788, 511] on textarea at bounding box center [812, 518] width 357 height 58
type textarea "*"
click at [810, 614] on textarea at bounding box center [812, 640] width 357 height 58
type textarea "*"
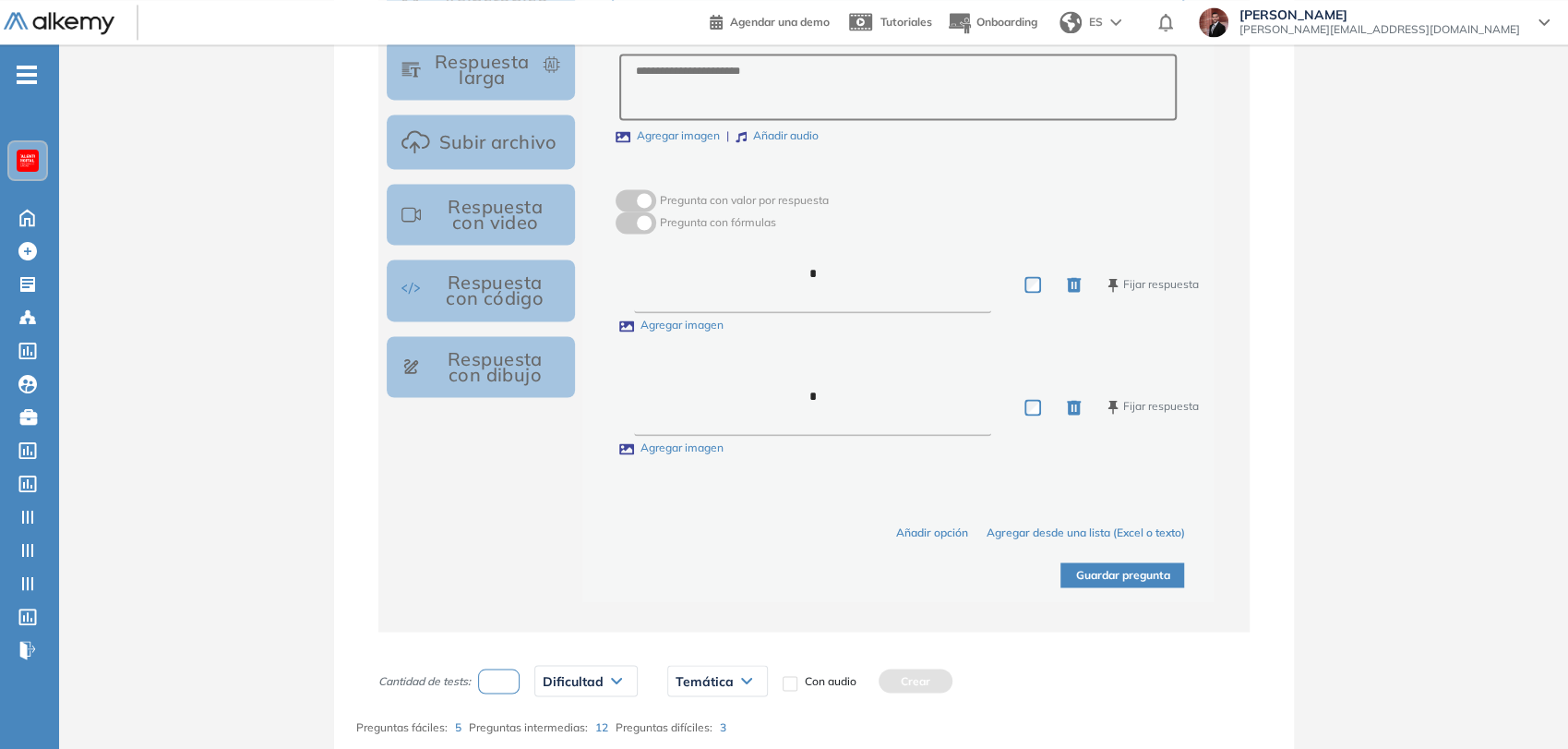
scroll to position [2058, 0]
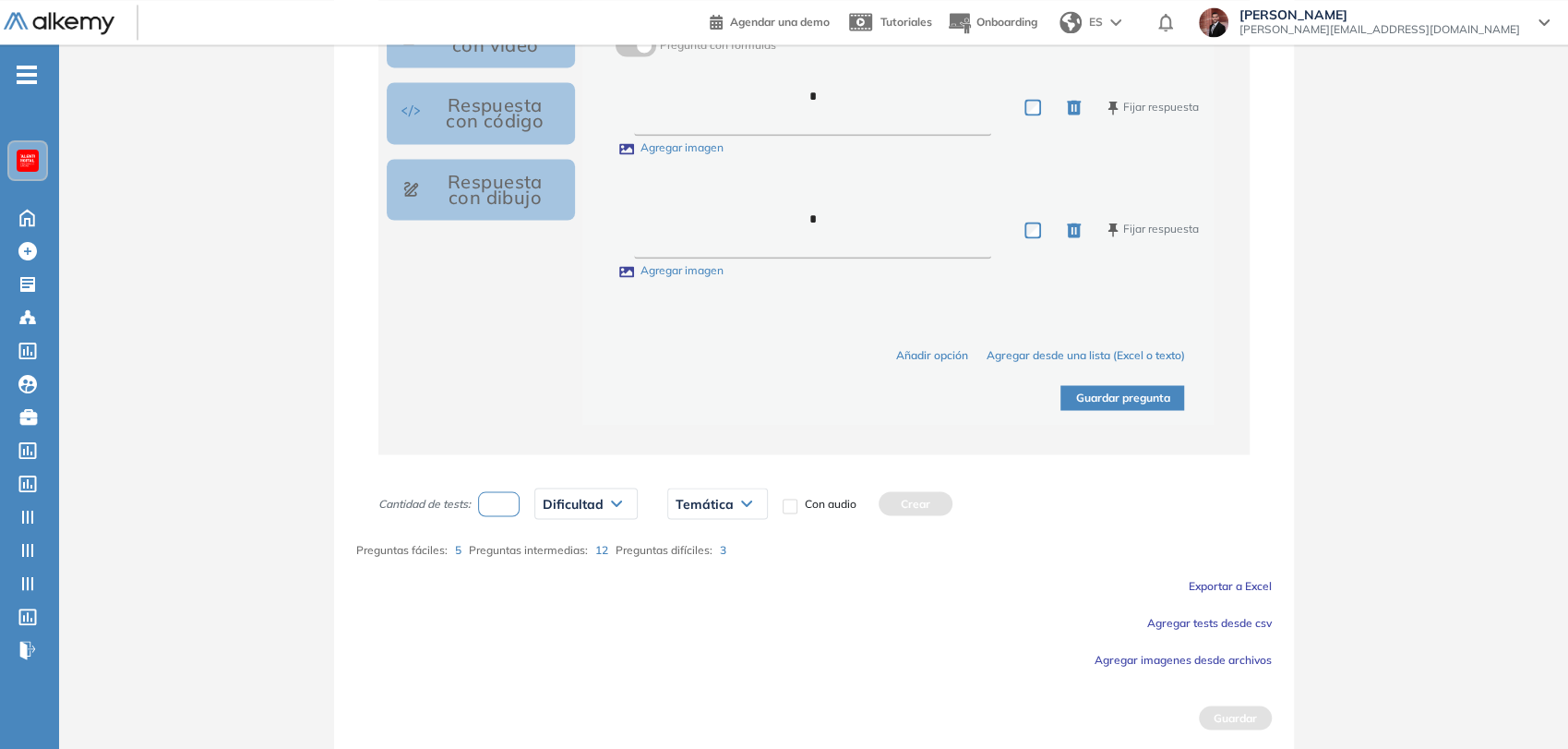
click at [1140, 394] on button "Guardar pregunta" at bounding box center [1122, 397] width 123 height 25
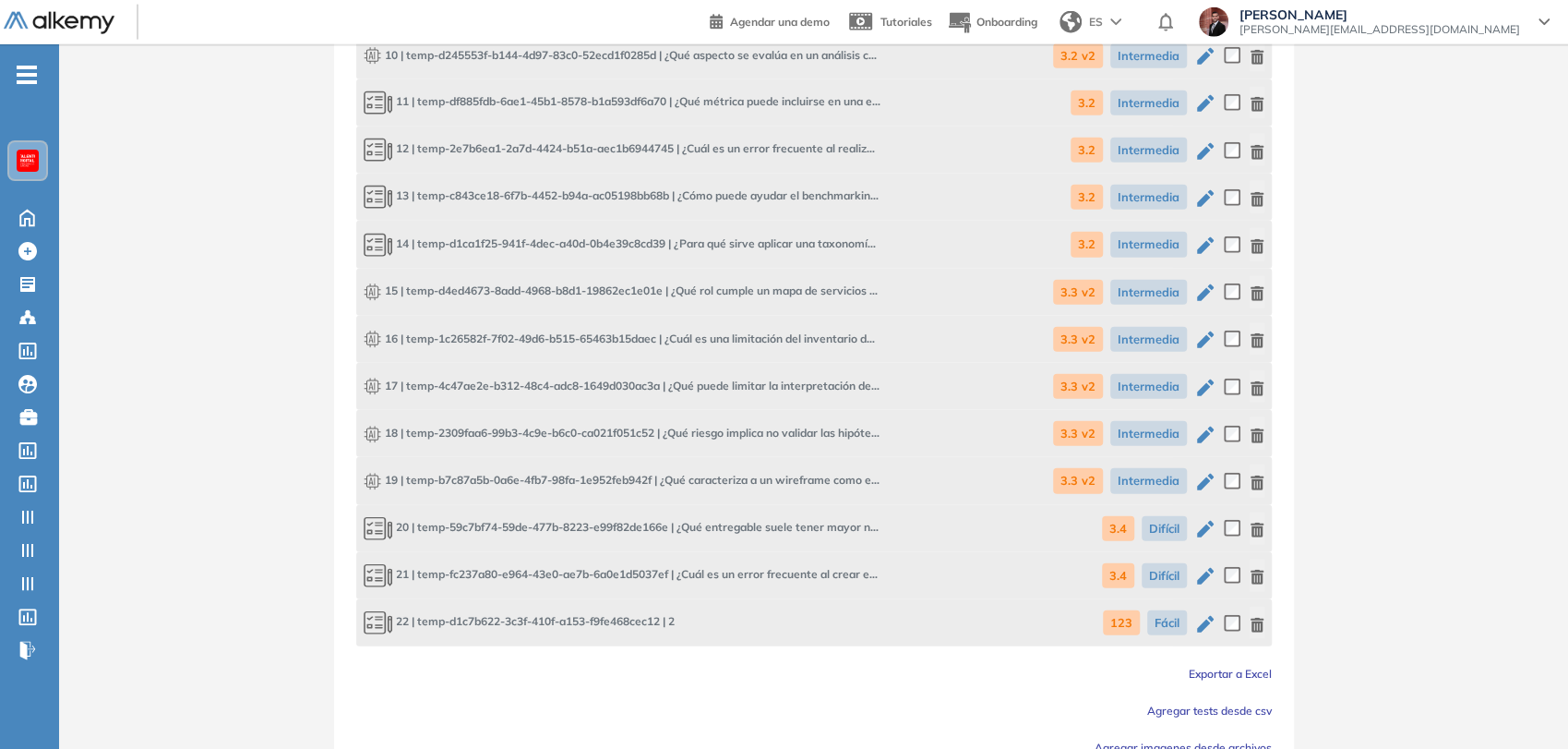
scroll to position [3050, 0]
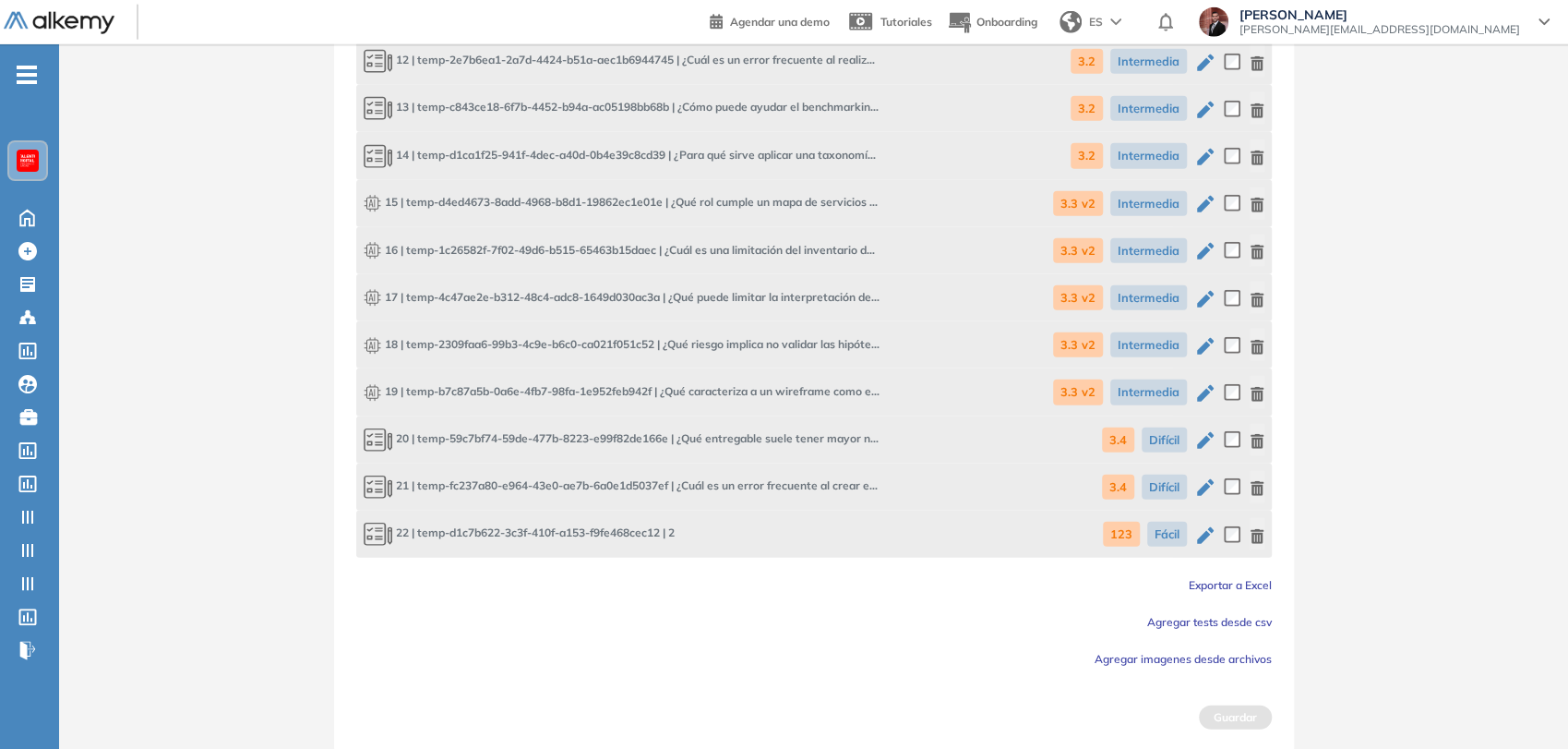
click at [1255, 534] on icon "button" at bounding box center [1257, 536] width 15 height 15
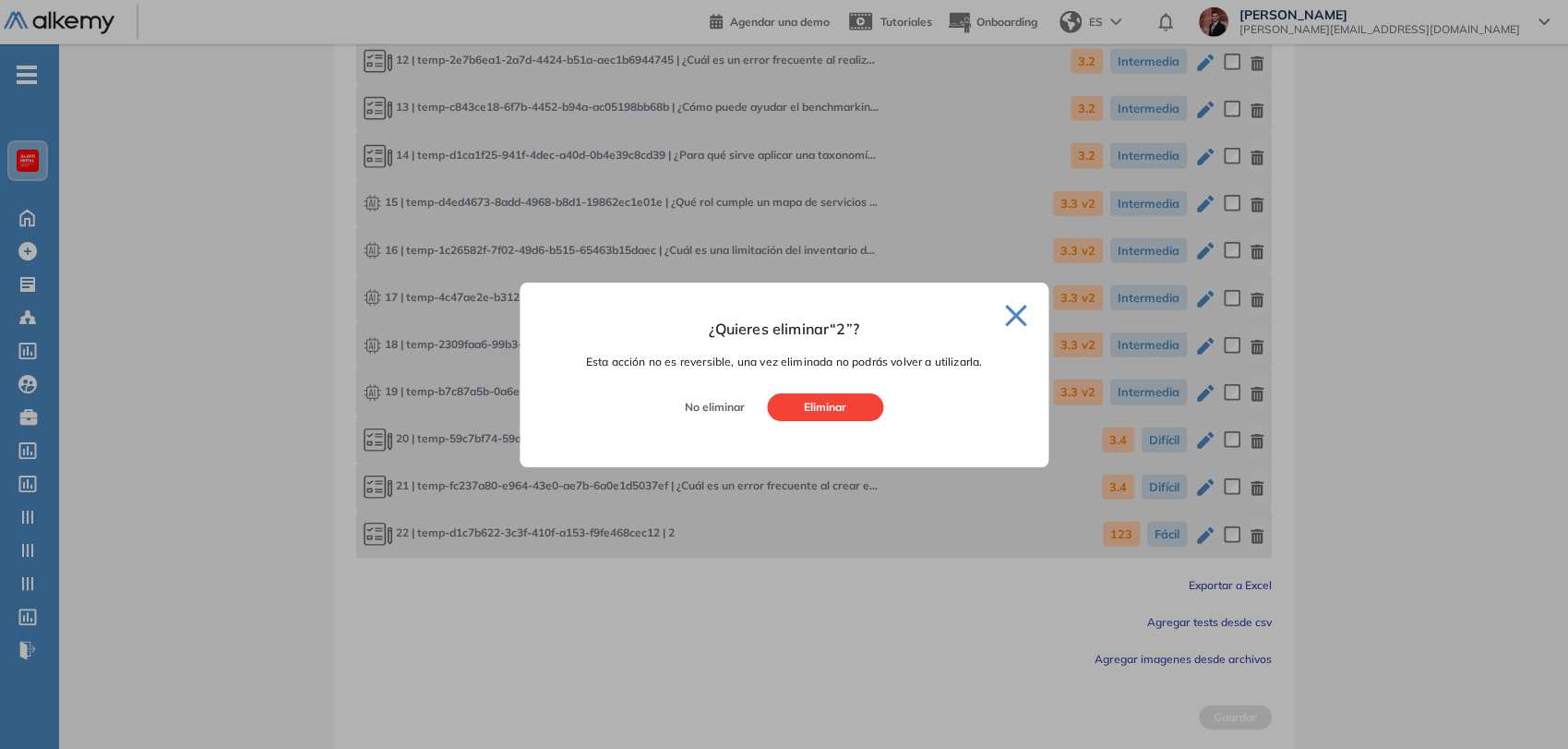
click at [832, 411] on button "Eliminar" at bounding box center [824, 407] width 116 height 28
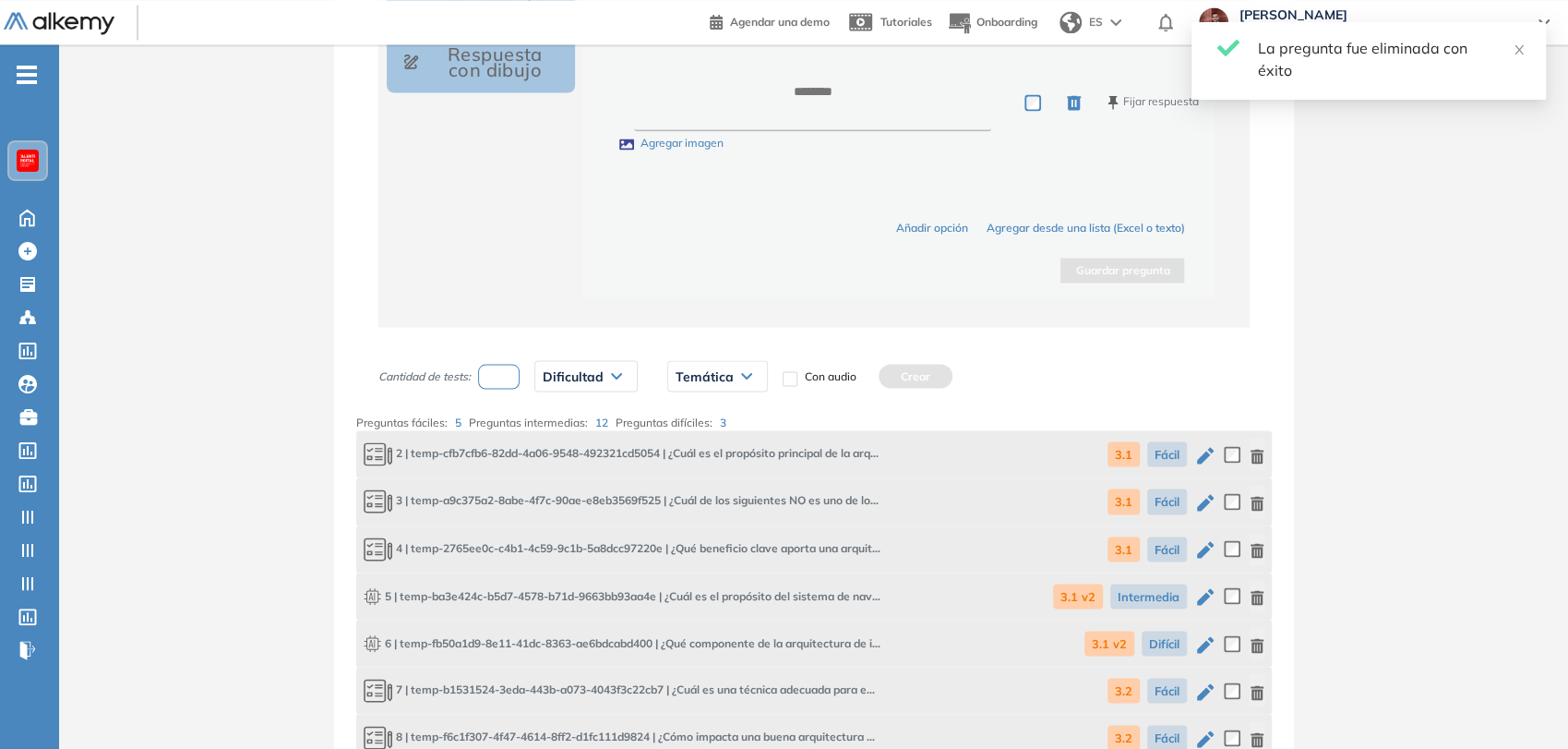
scroll to position [2284, 0]
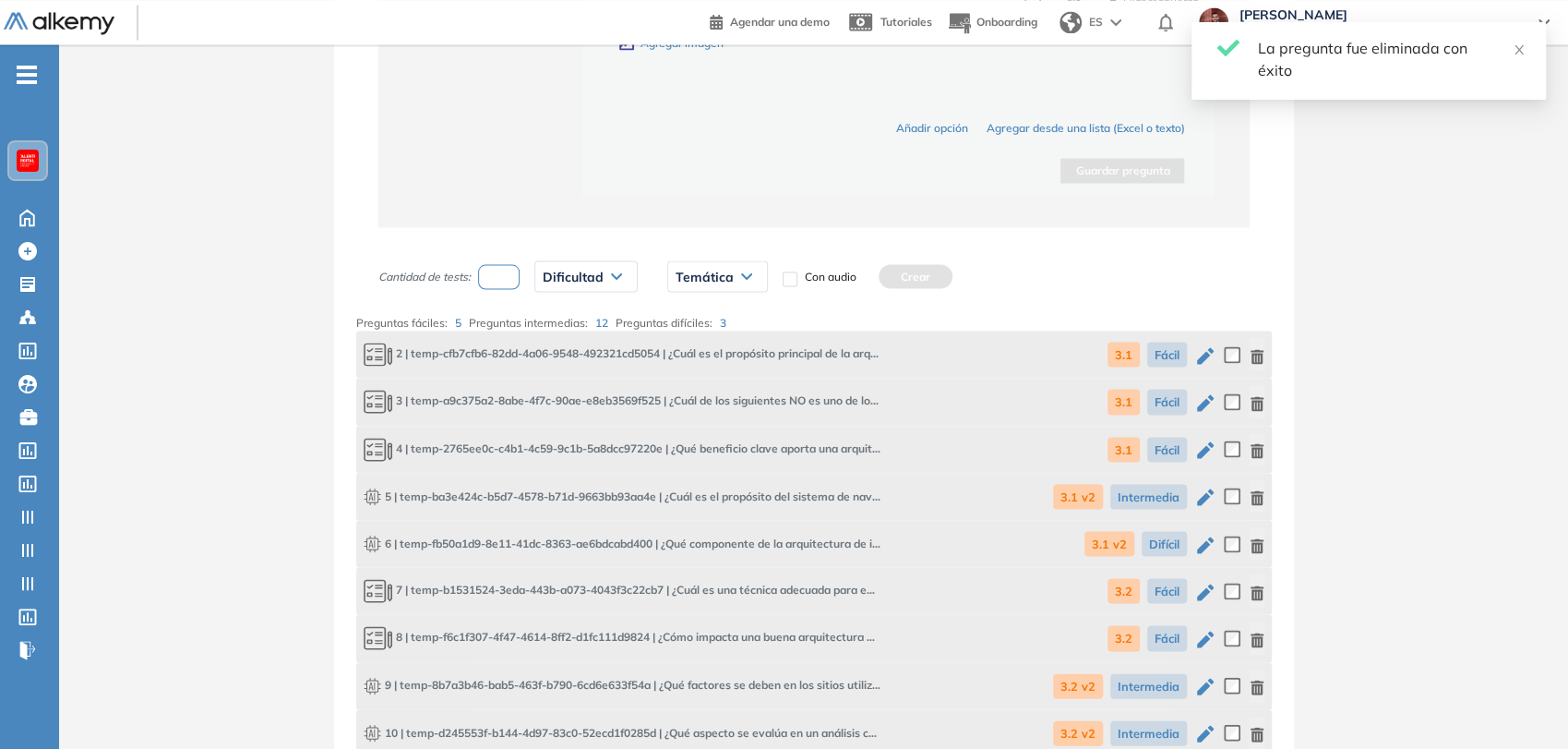
click at [505, 269] on input "number" at bounding box center [499, 276] width 43 height 25
type input "*"
click at [582, 268] on span "Dificultad" at bounding box center [573, 276] width 61 height 15
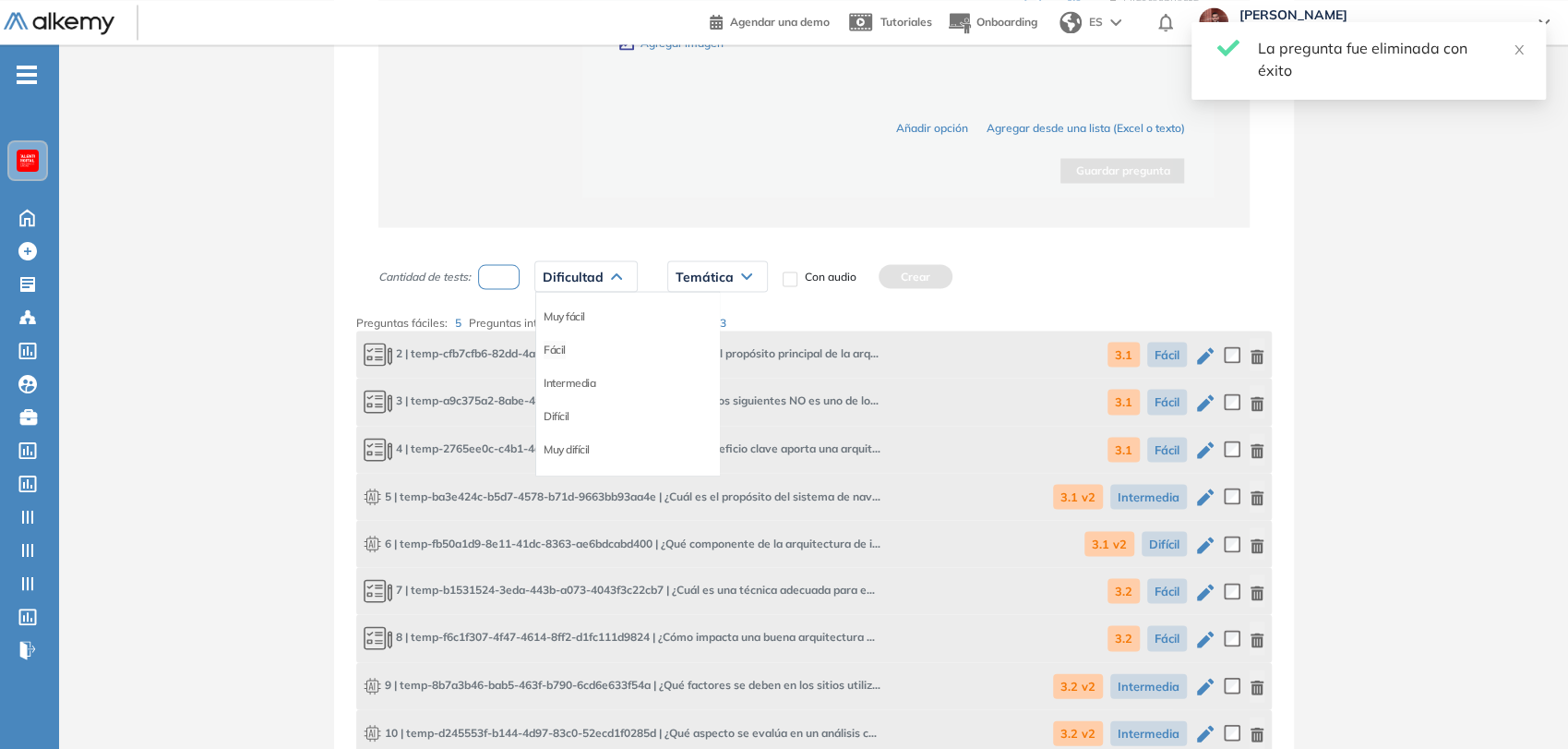
drag, startPoint x: 552, startPoint y: 342, endPoint x: 739, endPoint y: 270, distance: 200.4
click at [553, 342] on li "Fácil" at bounding box center [555, 349] width 22 height 19
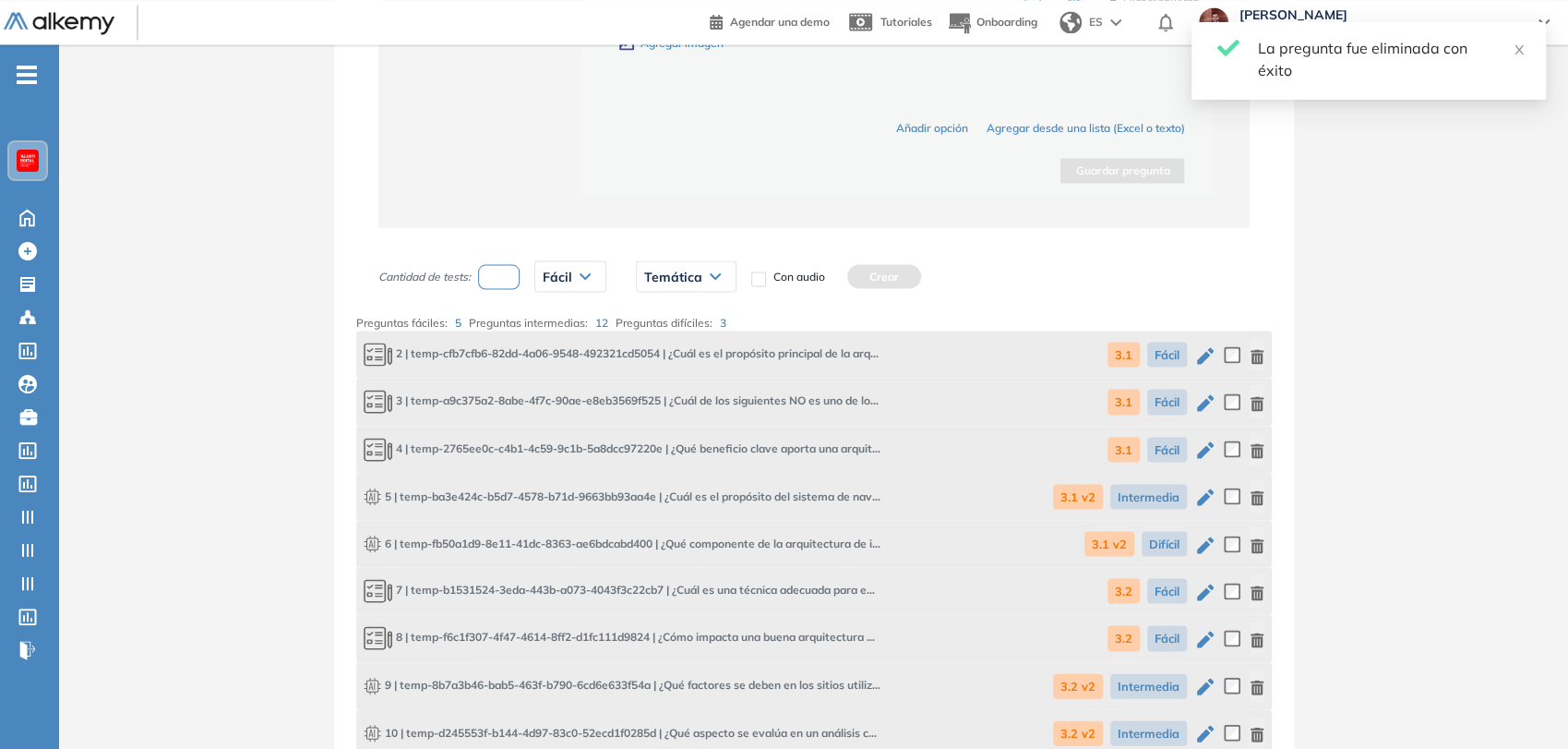
click at [681, 275] on span "Temática" at bounding box center [673, 276] width 58 height 15
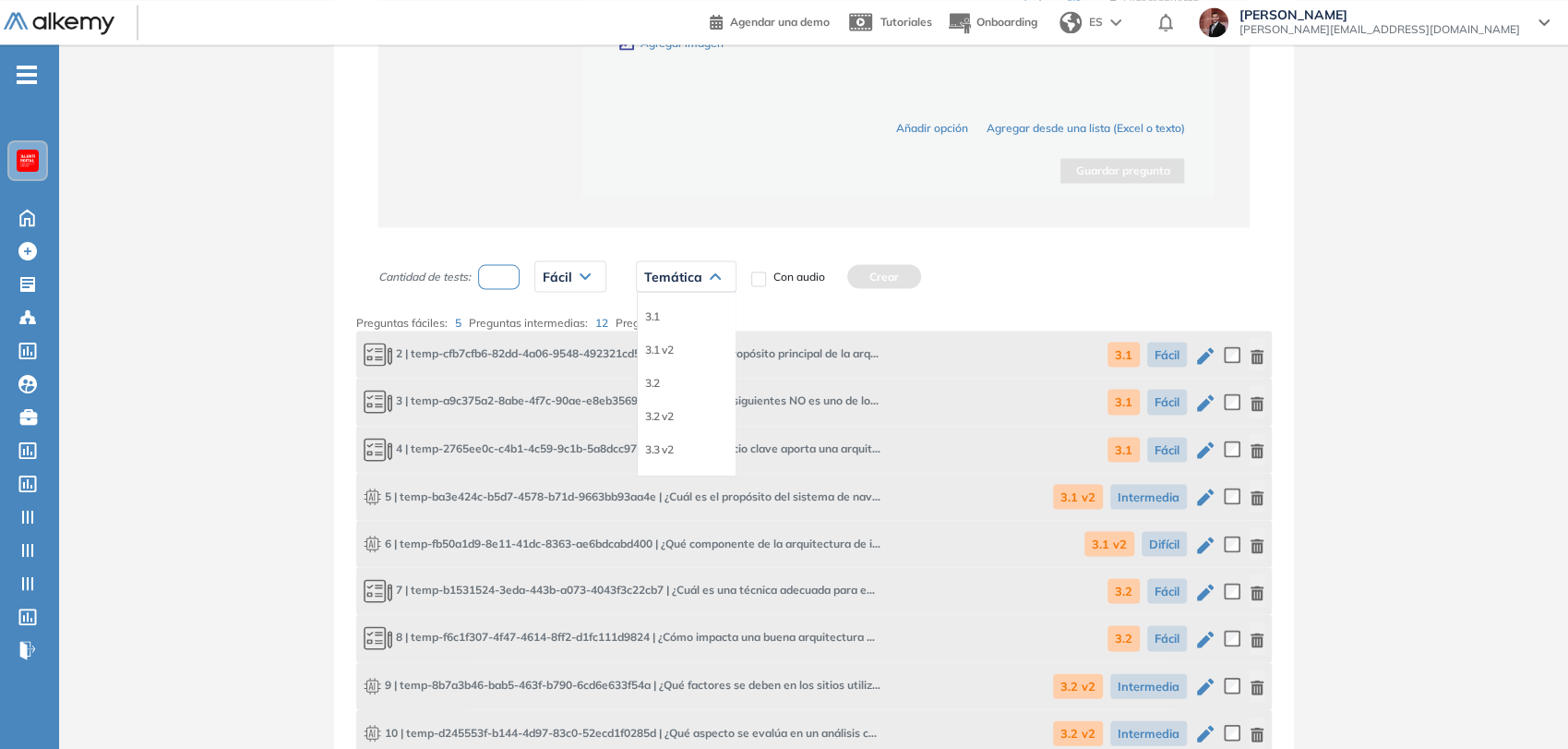
drag, startPoint x: 651, startPoint y: 314, endPoint x: 669, endPoint y: 308, distance: 19.0
click at [654, 313] on li "3.1" at bounding box center [652, 316] width 15 height 19
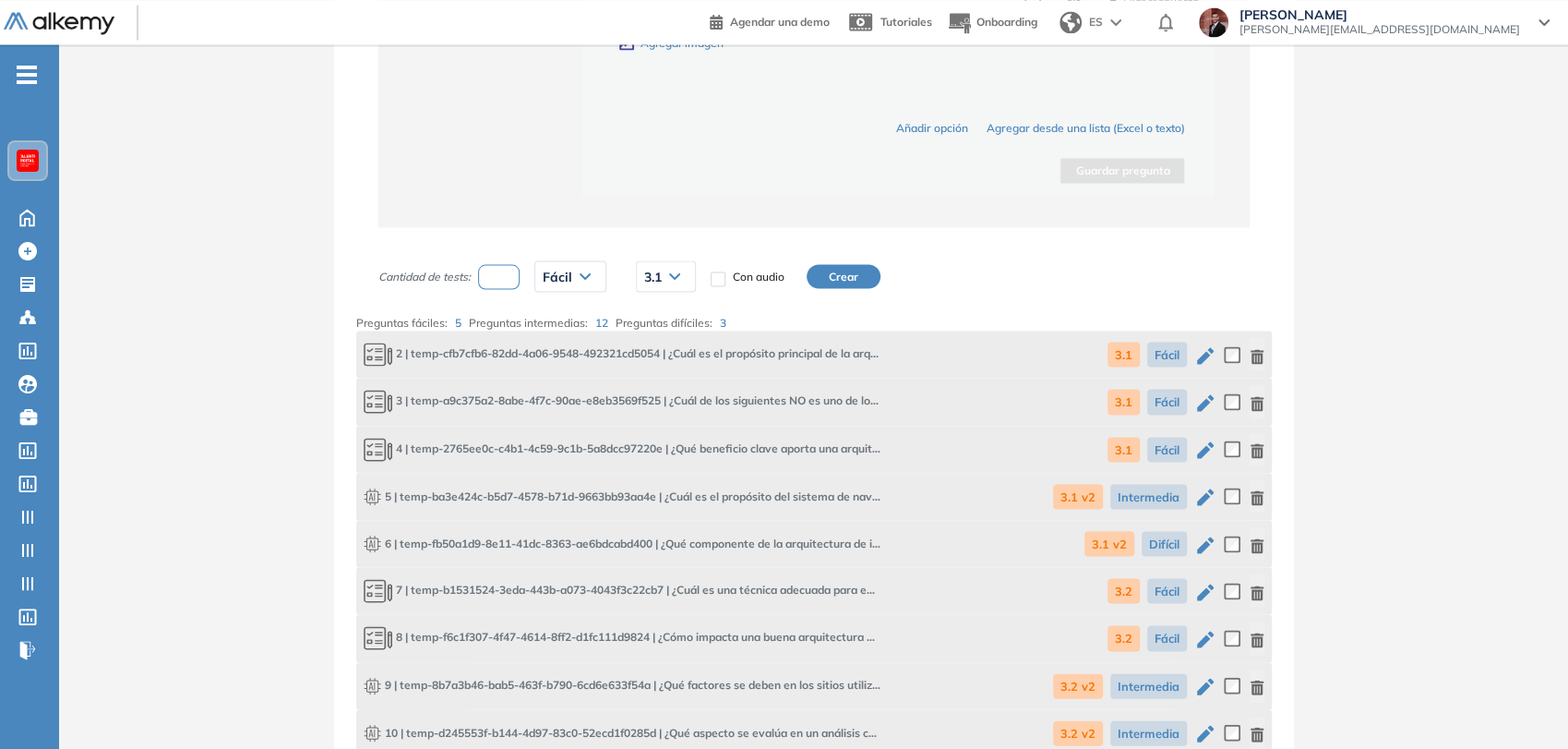
click at [864, 264] on button "Crear" at bounding box center [843, 276] width 74 height 24
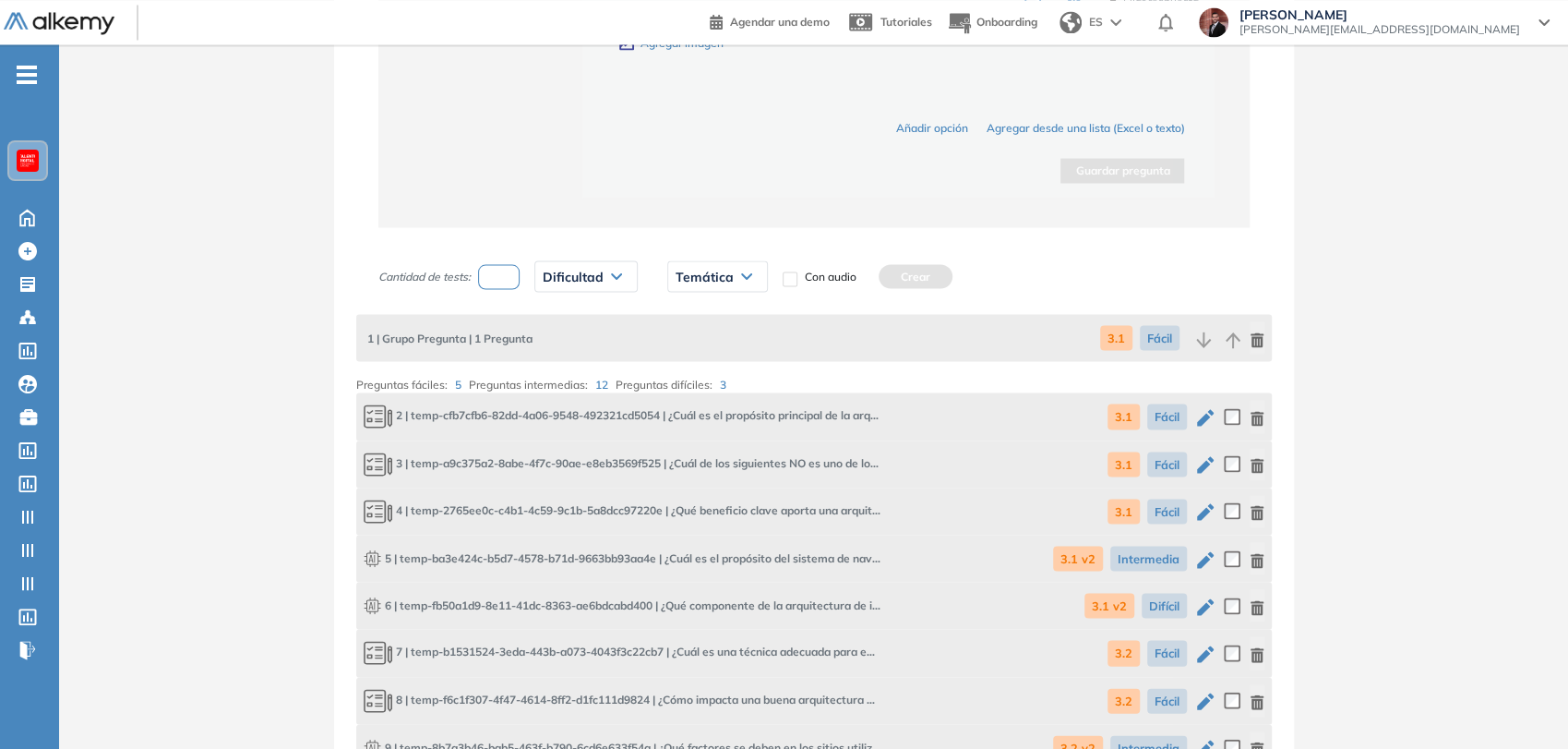
click at [509, 279] on input "number" at bounding box center [499, 276] width 43 height 25
type input "*"
click at [594, 269] on span "Dificultad" at bounding box center [573, 276] width 61 height 15
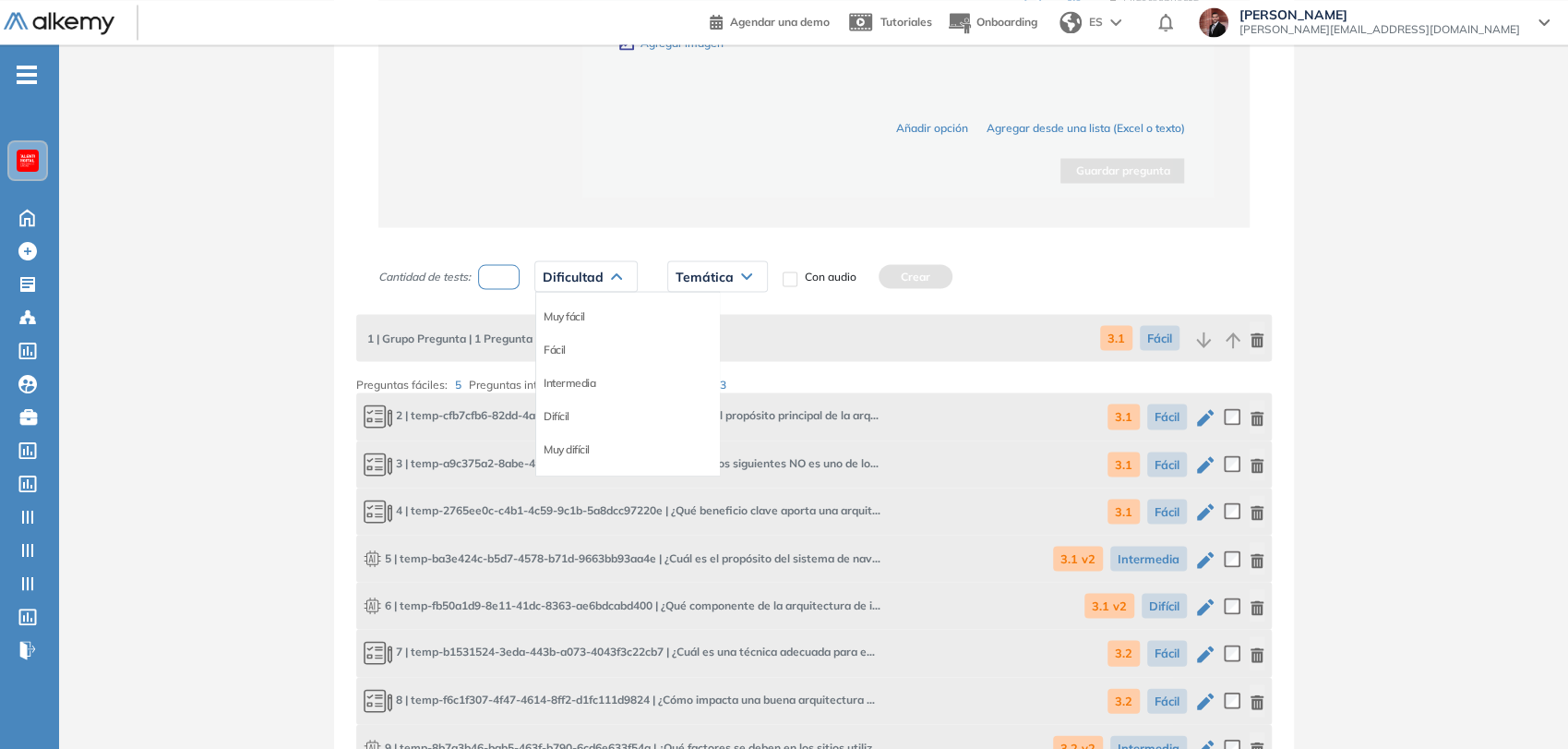
click at [570, 367] on div "Intermedia" at bounding box center [627, 382] width 183 height 33
drag, startPoint x: 578, startPoint y: 370, endPoint x: 608, endPoint y: 349, distance: 36.6
click at [581, 373] on li "Intermedia" at bounding box center [570, 382] width 52 height 19
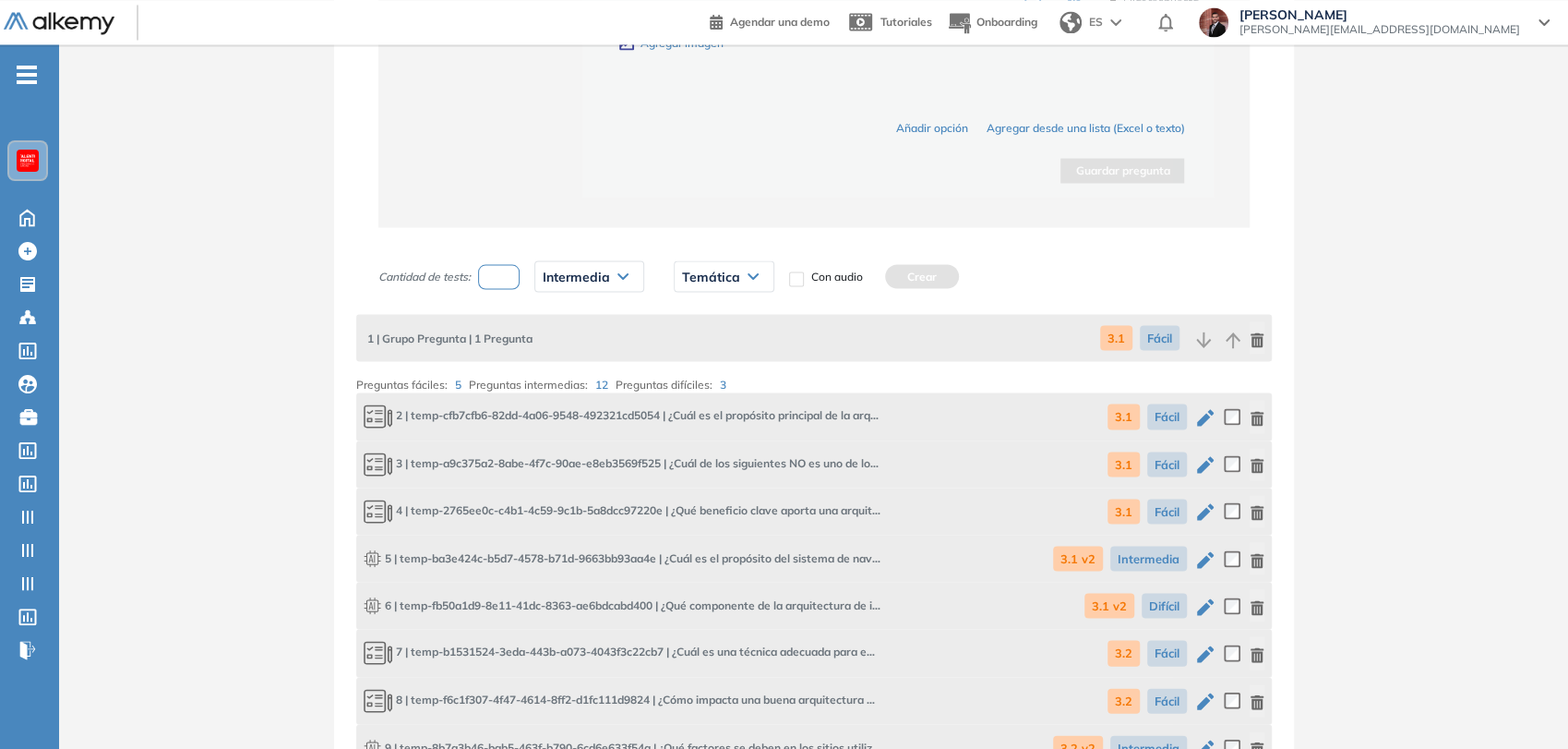
click at [723, 261] on div "Temática" at bounding box center [724, 276] width 98 height 30
click at [700, 345] on li "3.1 v2" at bounding box center [697, 349] width 28 height 19
click at [907, 266] on button "Crear" at bounding box center [900, 276] width 74 height 24
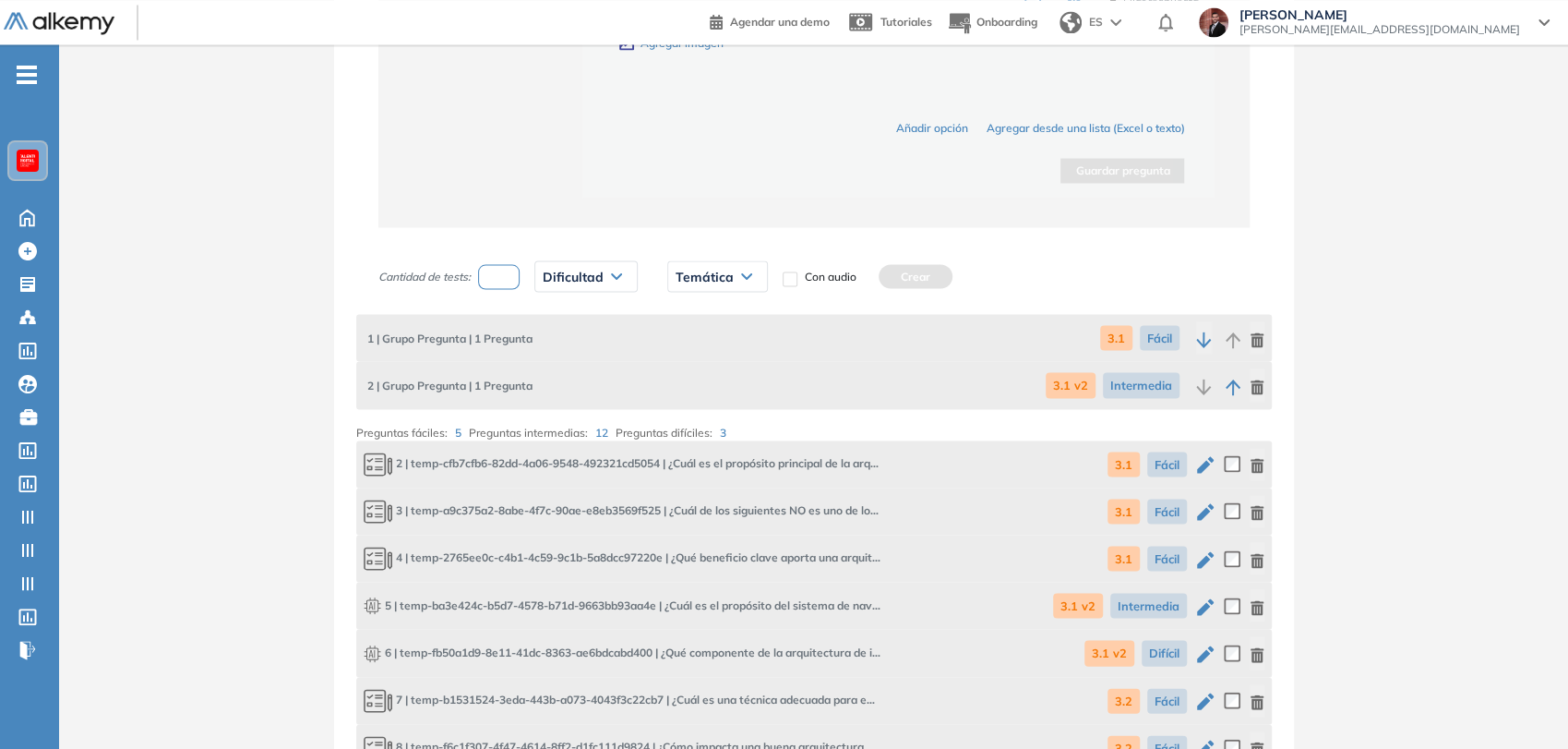
click at [513, 268] on input "number" at bounding box center [499, 276] width 43 height 25
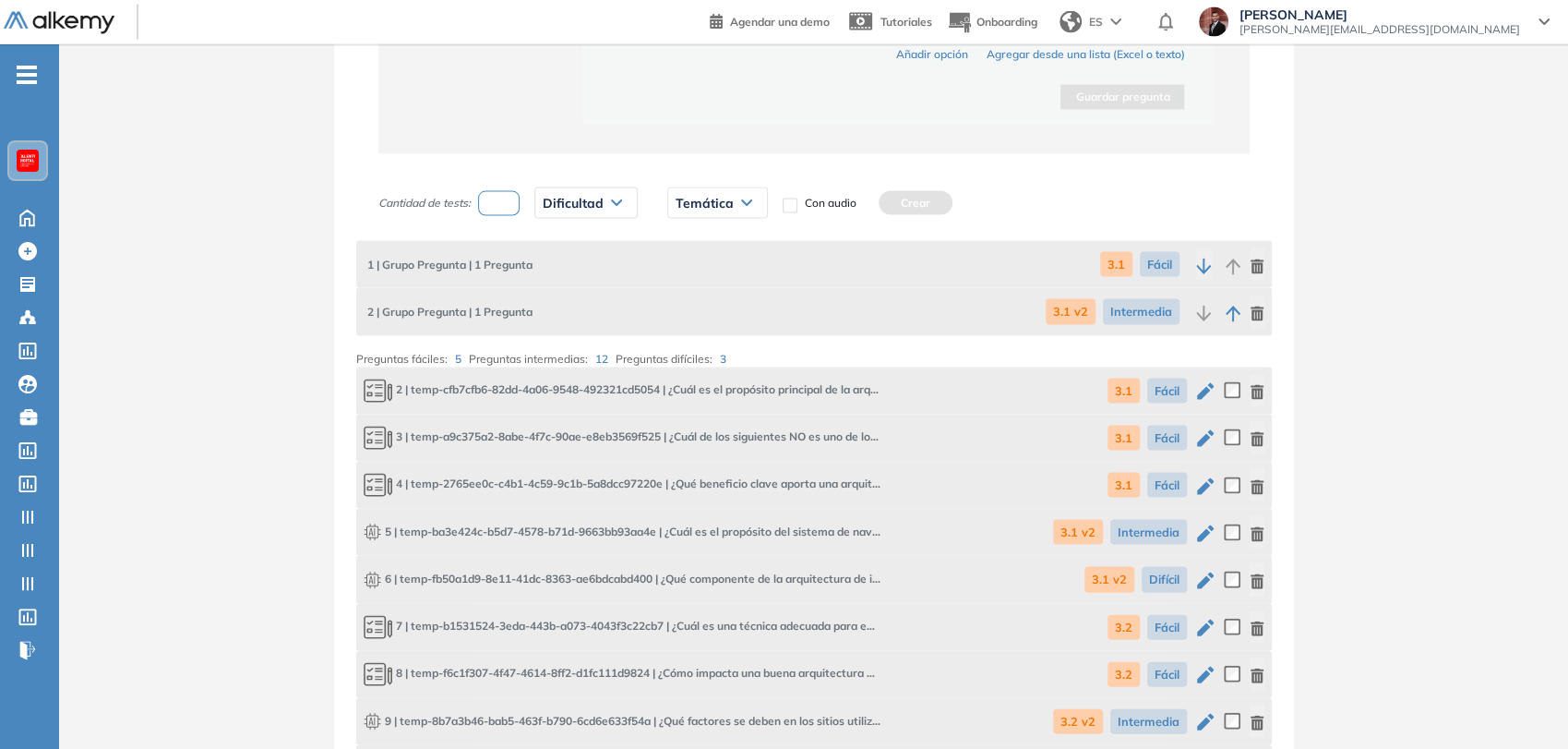
scroll to position [2387, 0]
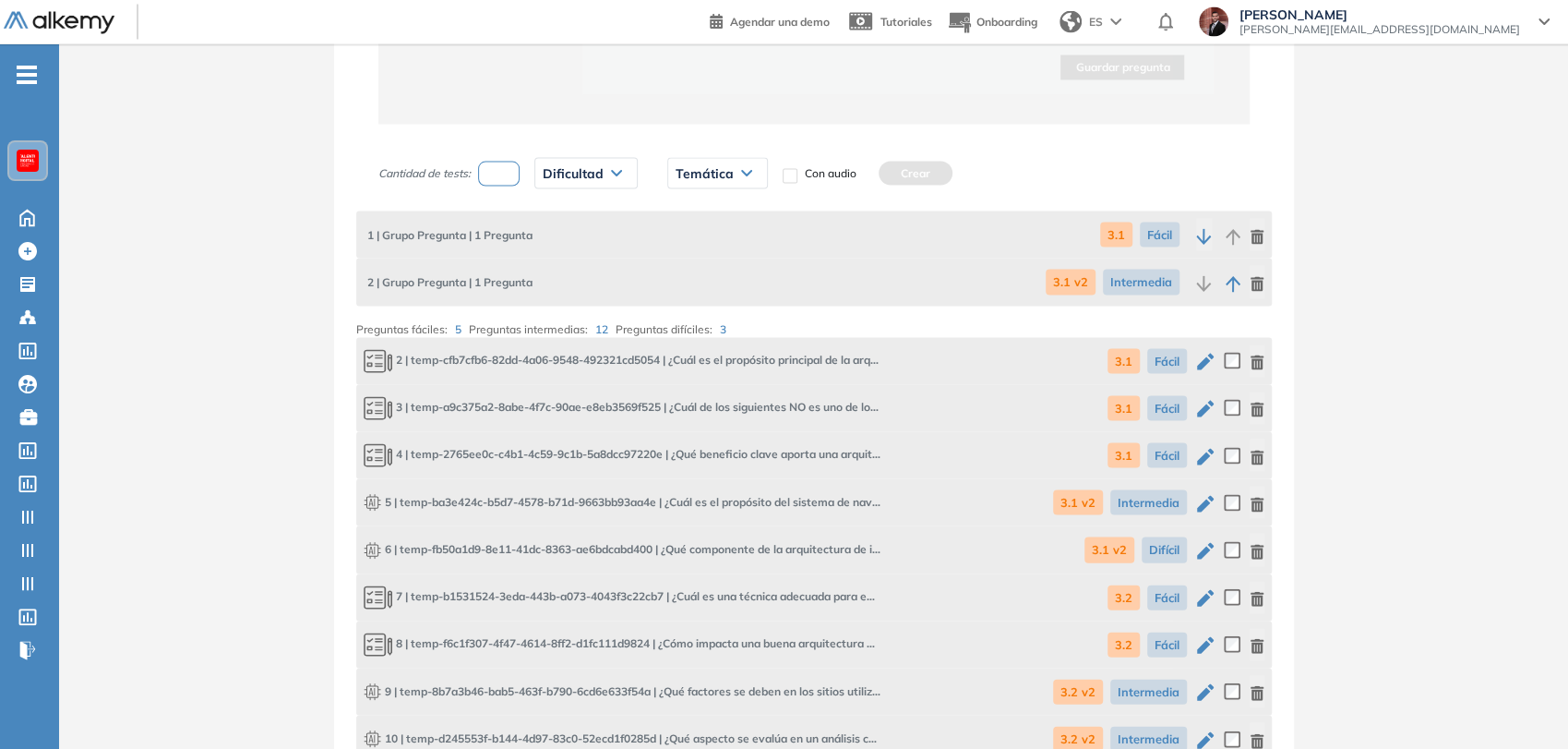
type input "*"
click at [595, 169] on span "Dificultad" at bounding box center [573, 174] width 61 height 15
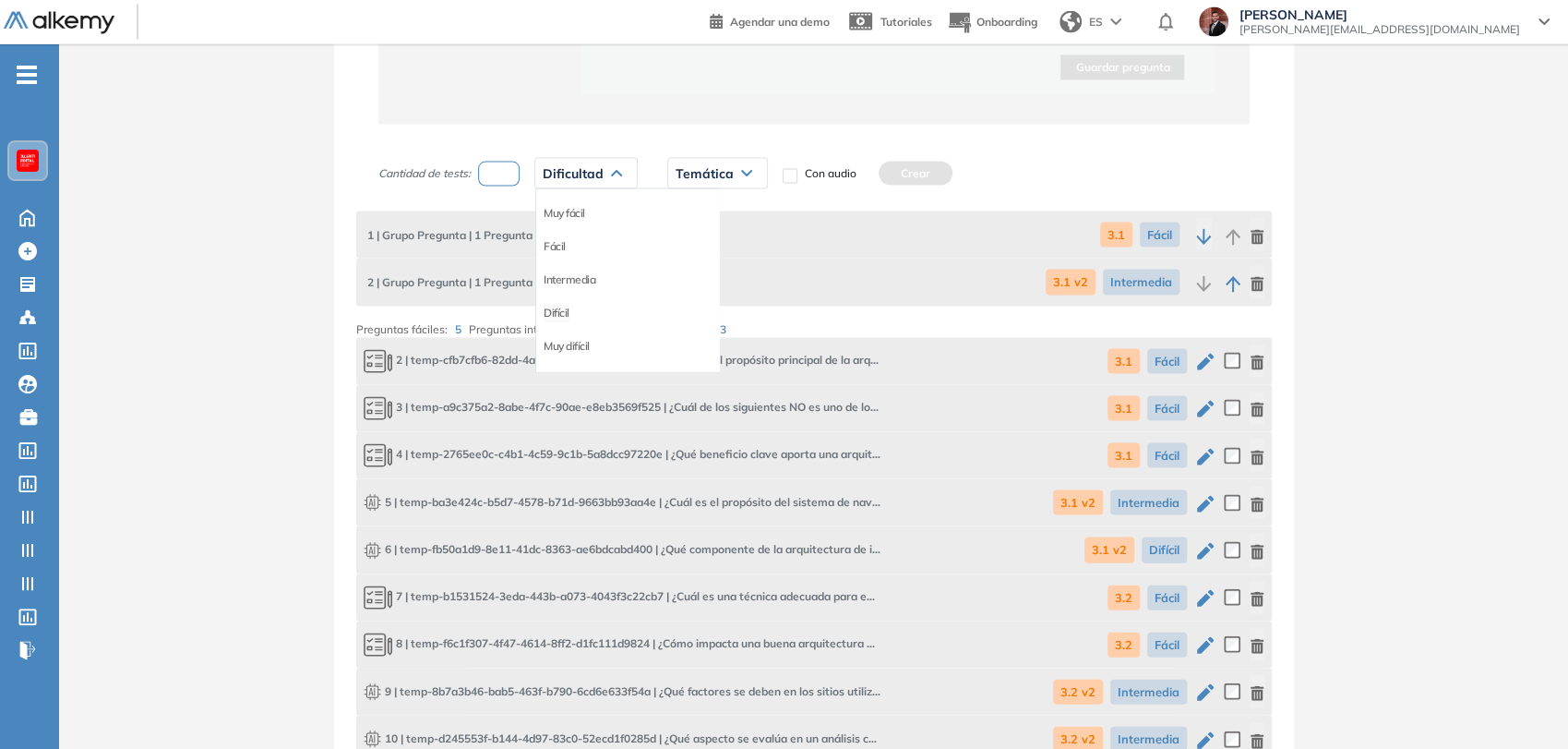
click at [561, 307] on li "Difícil" at bounding box center [557, 313] width 26 height 19
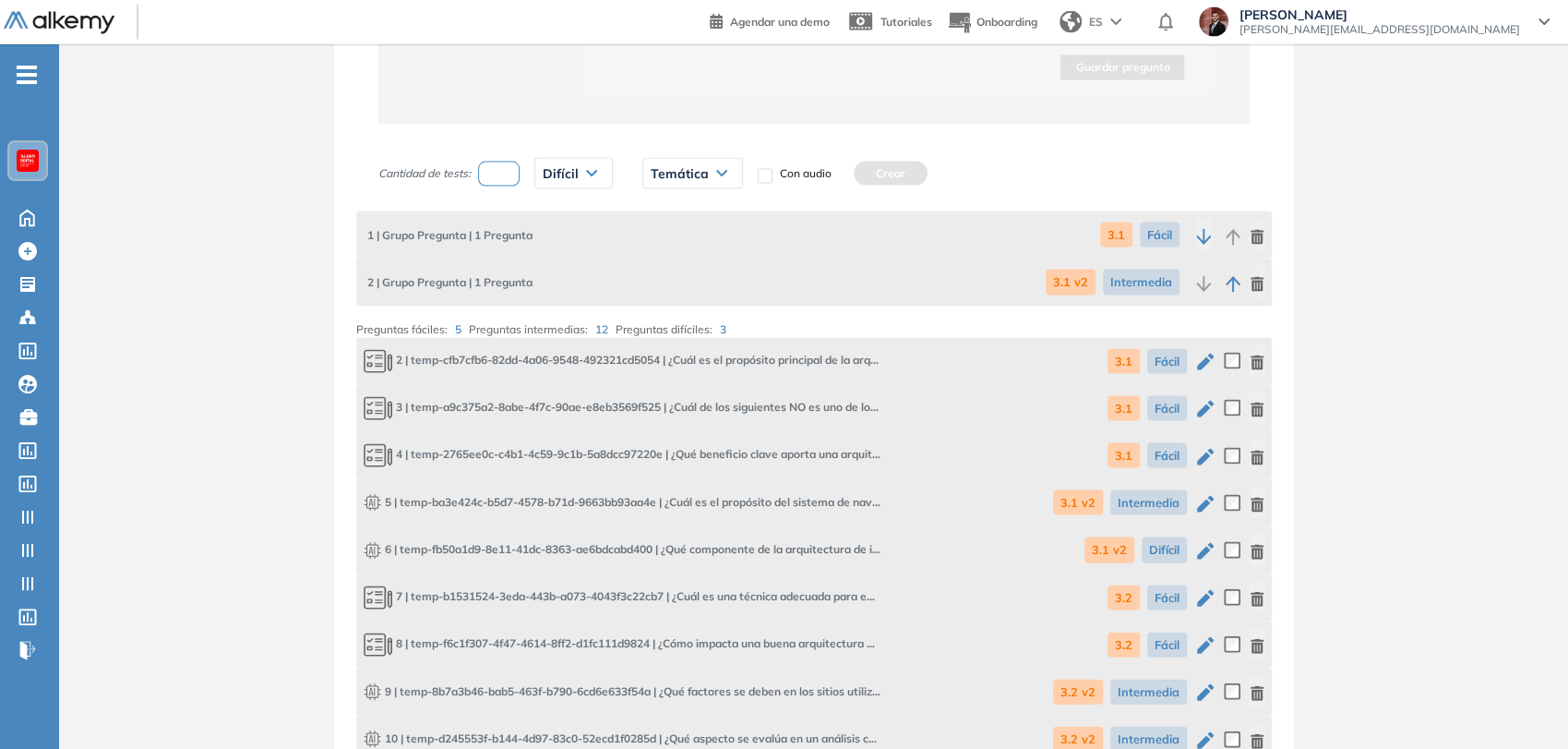
click at [671, 183] on div "Temática" at bounding box center [692, 174] width 98 height 30
click at [663, 242] on li "3.1 v2" at bounding box center [665, 247] width 28 height 19
click at [883, 169] on button "Crear" at bounding box center [868, 174] width 74 height 24
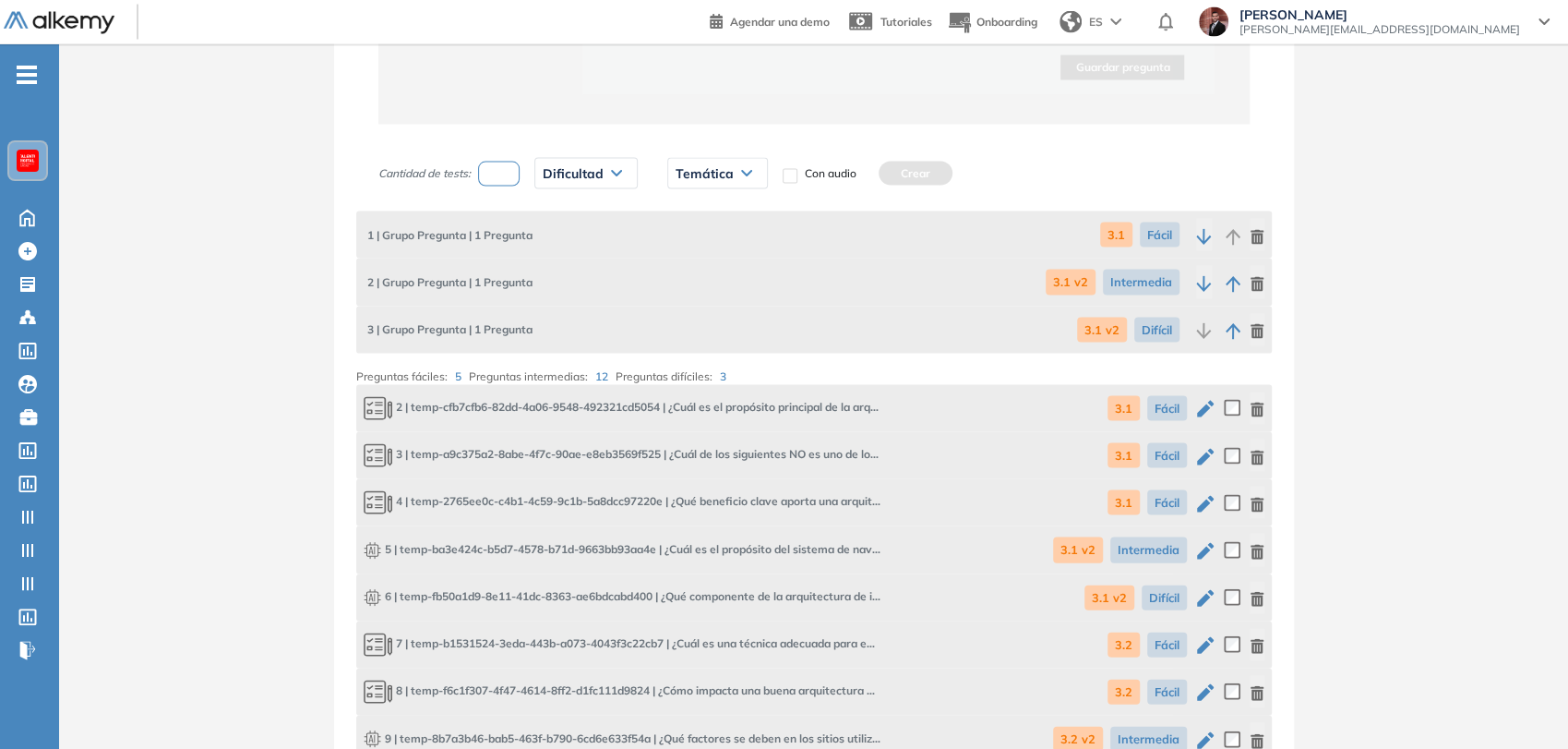
click at [502, 172] on input "number" at bounding box center [499, 174] width 43 height 25
type input "*"
click at [599, 175] on span "Dificultad" at bounding box center [573, 174] width 61 height 15
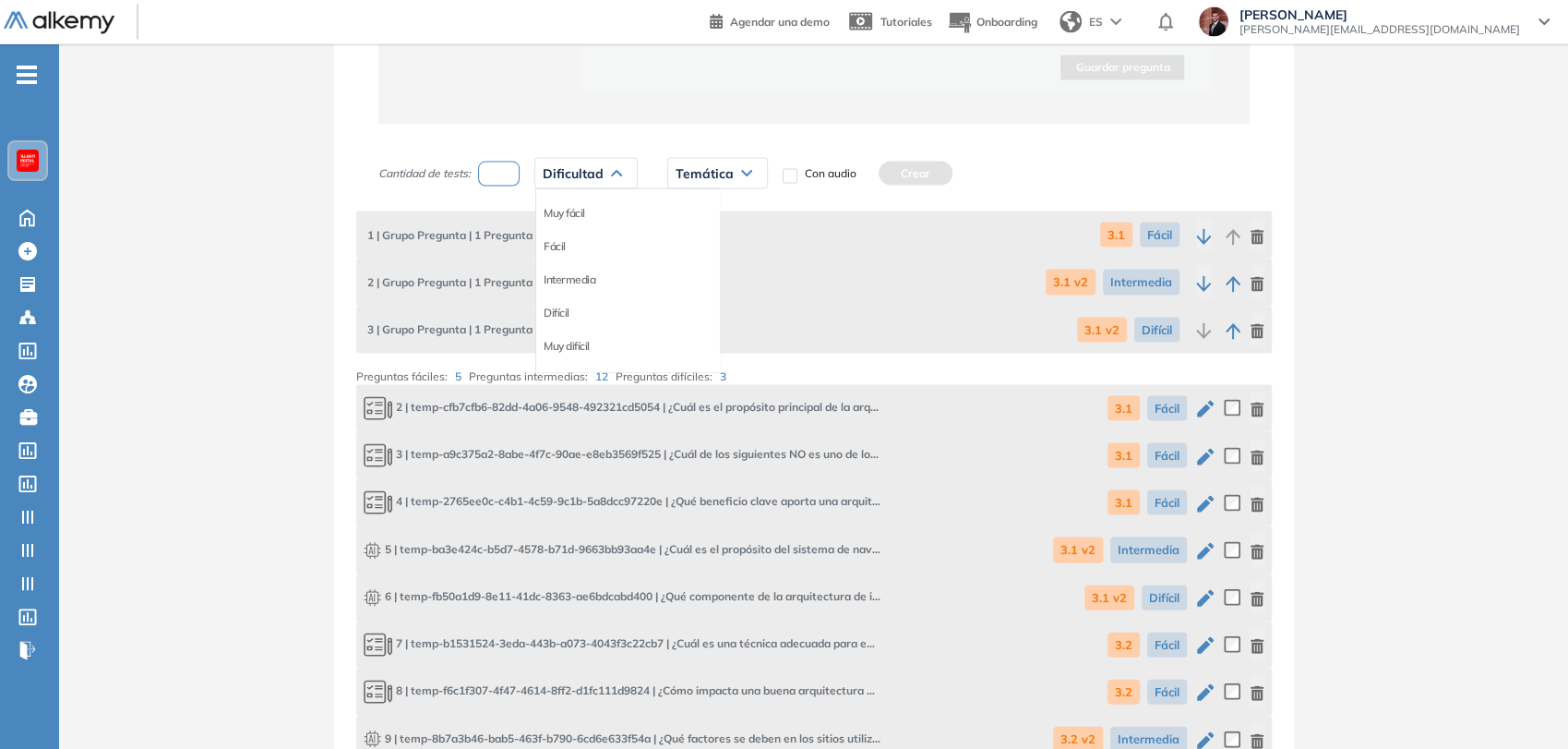
drag, startPoint x: 564, startPoint y: 246, endPoint x: 580, endPoint y: 225, distance: 26.4
click at [574, 230] on div "Fácil" at bounding box center [627, 247] width 183 height 33
click at [558, 243] on li "Fácil" at bounding box center [555, 247] width 22 height 19
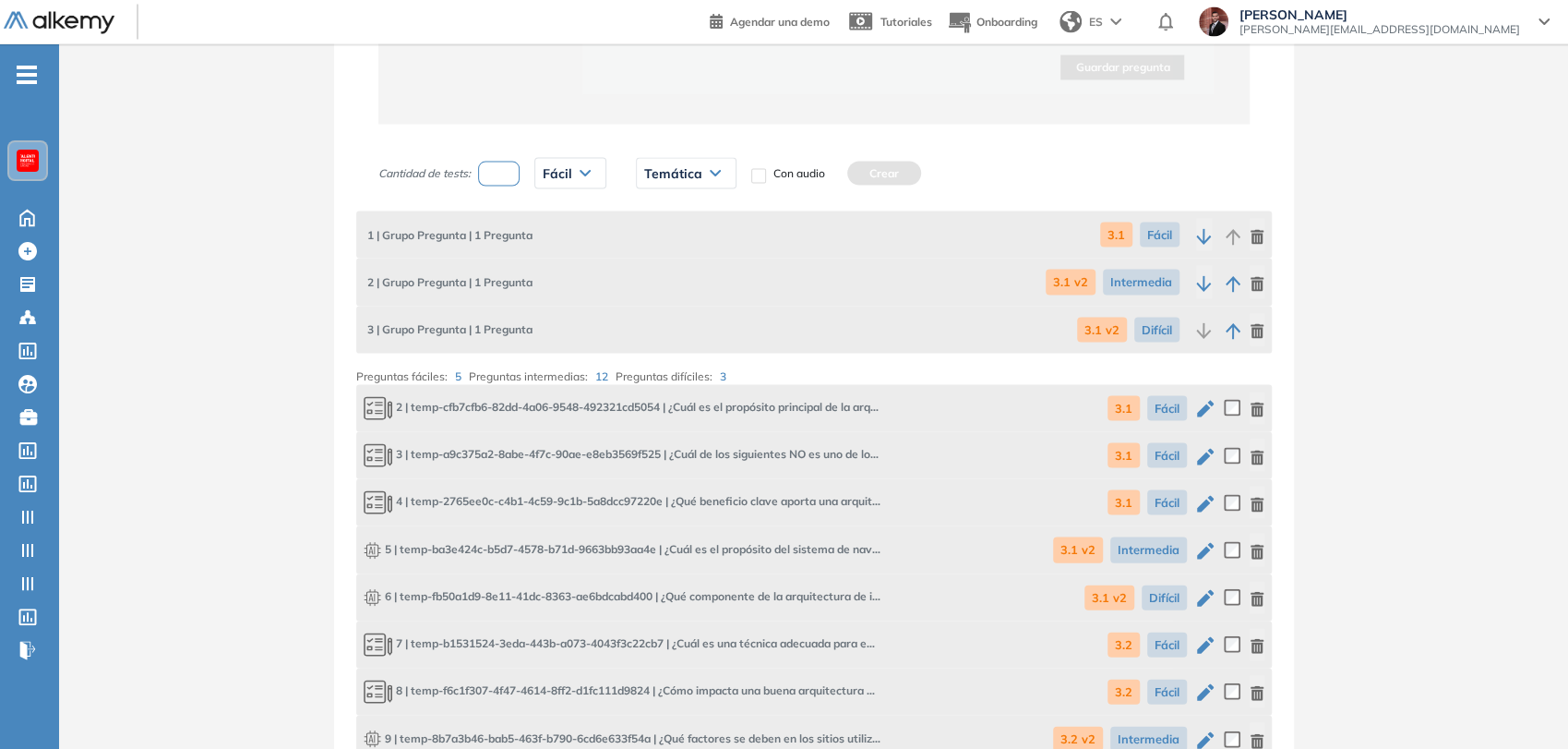
click at [687, 169] on span "Temática" at bounding box center [673, 174] width 58 height 15
click at [652, 275] on li "3.2" at bounding box center [652, 279] width 15 height 19
click at [836, 174] on button "Crear" at bounding box center [843, 174] width 74 height 24
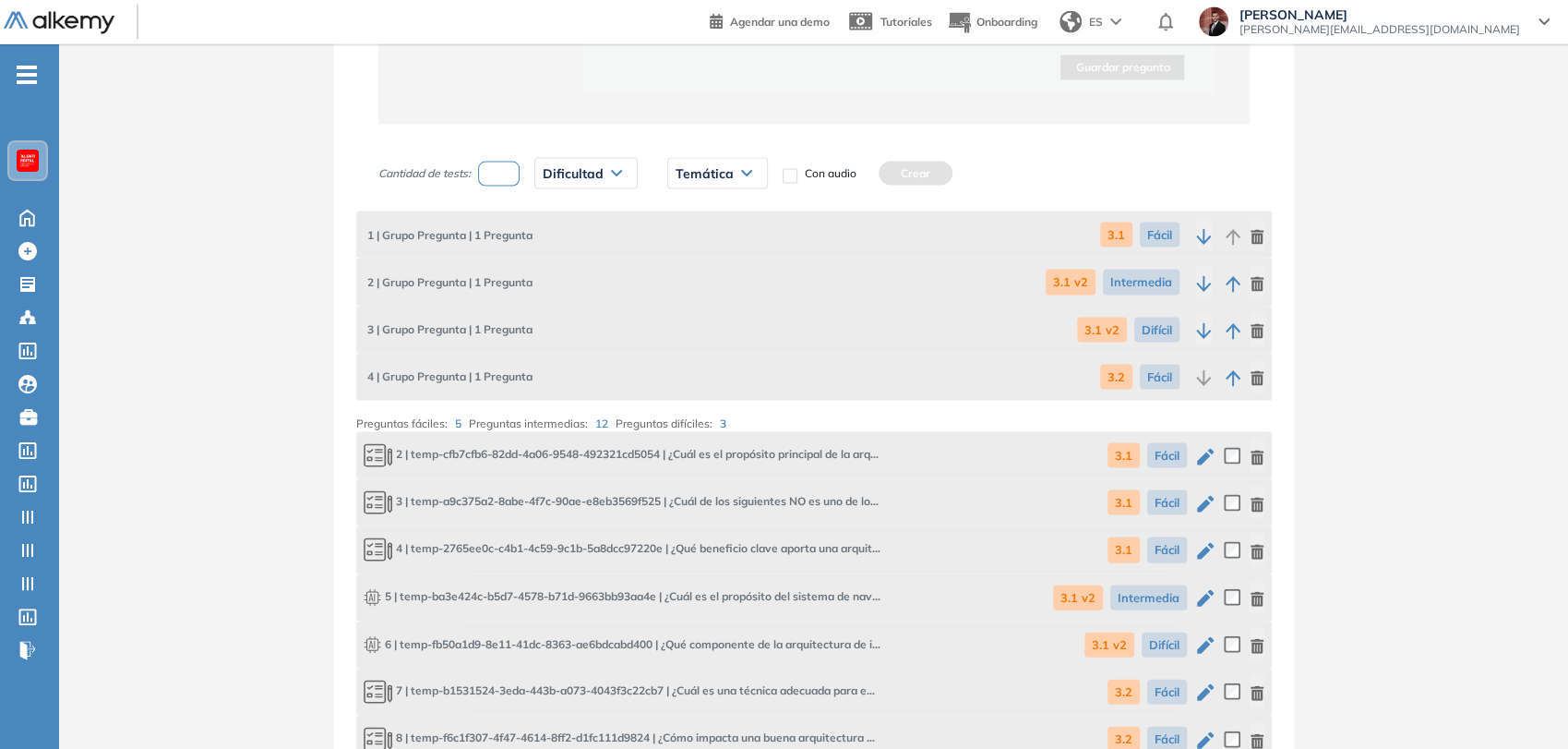
click at [508, 178] on input "number" at bounding box center [499, 174] width 43 height 25
type input "*"
click at [579, 168] on span "Dificultad" at bounding box center [573, 174] width 61 height 15
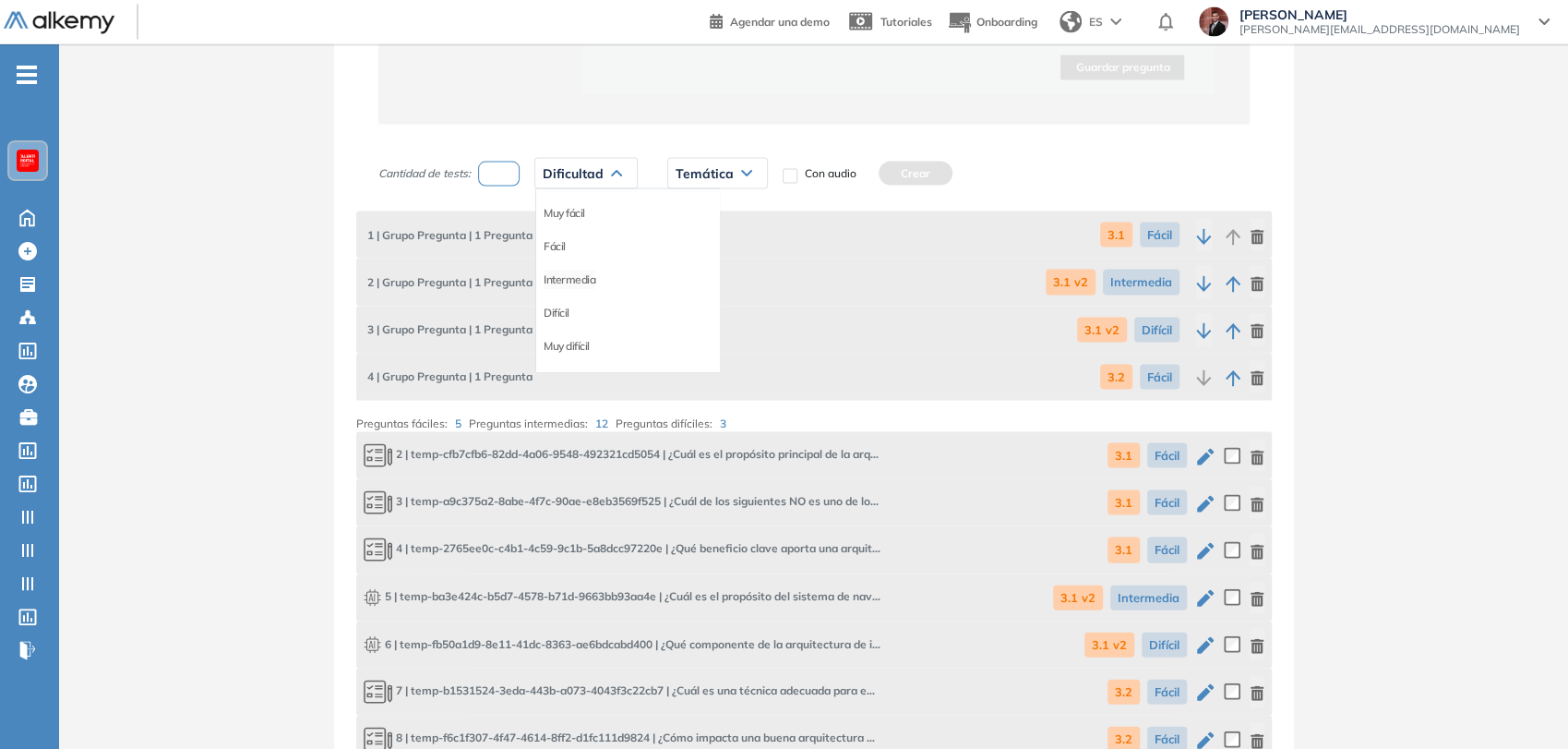
click at [568, 270] on li "Intermedia" at bounding box center [570, 279] width 52 height 19
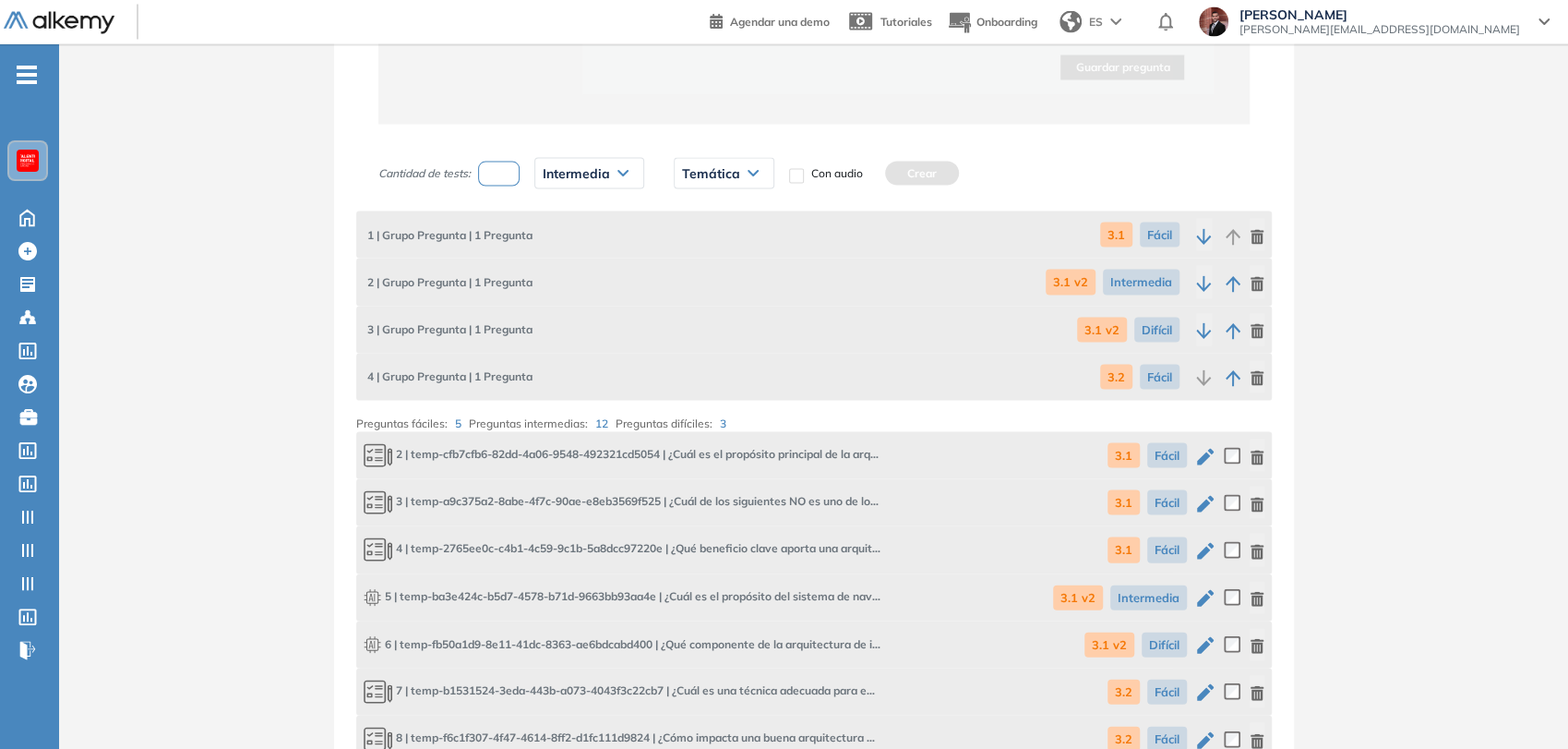
click at [723, 171] on span "Temática" at bounding box center [711, 174] width 58 height 15
click at [711, 308] on li "3.2 v2" at bounding box center [697, 313] width 28 height 19
click at [905, 170] on button "Crear" at bounding box center [900, 174] width 74 height 24
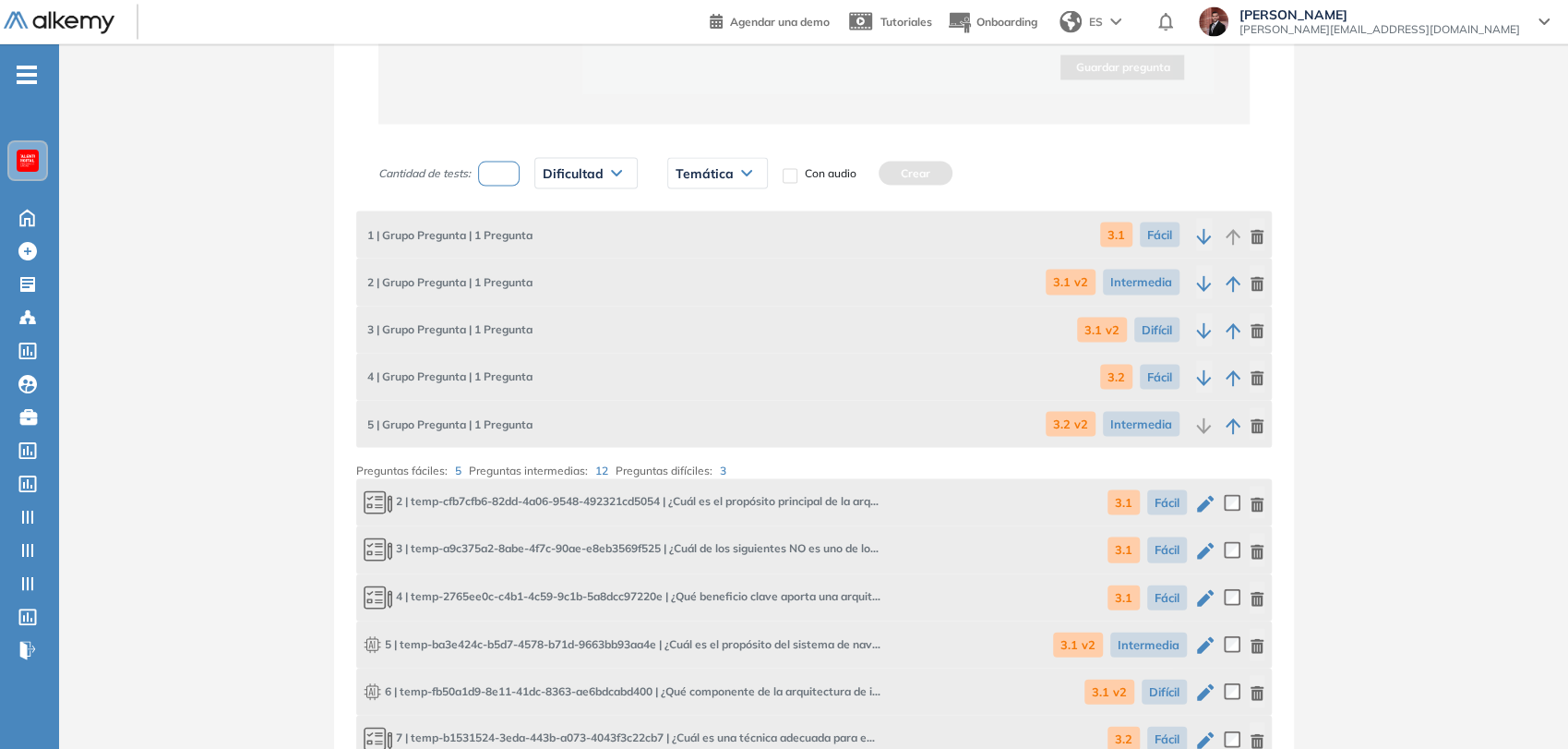
click at [503, 165] on input "number" at bounding box center [499, 174] width 43 height 25
type input "*"
click at [559, 166] on span "Dificultad" at bounding box center [573, 174] width 61 height 15
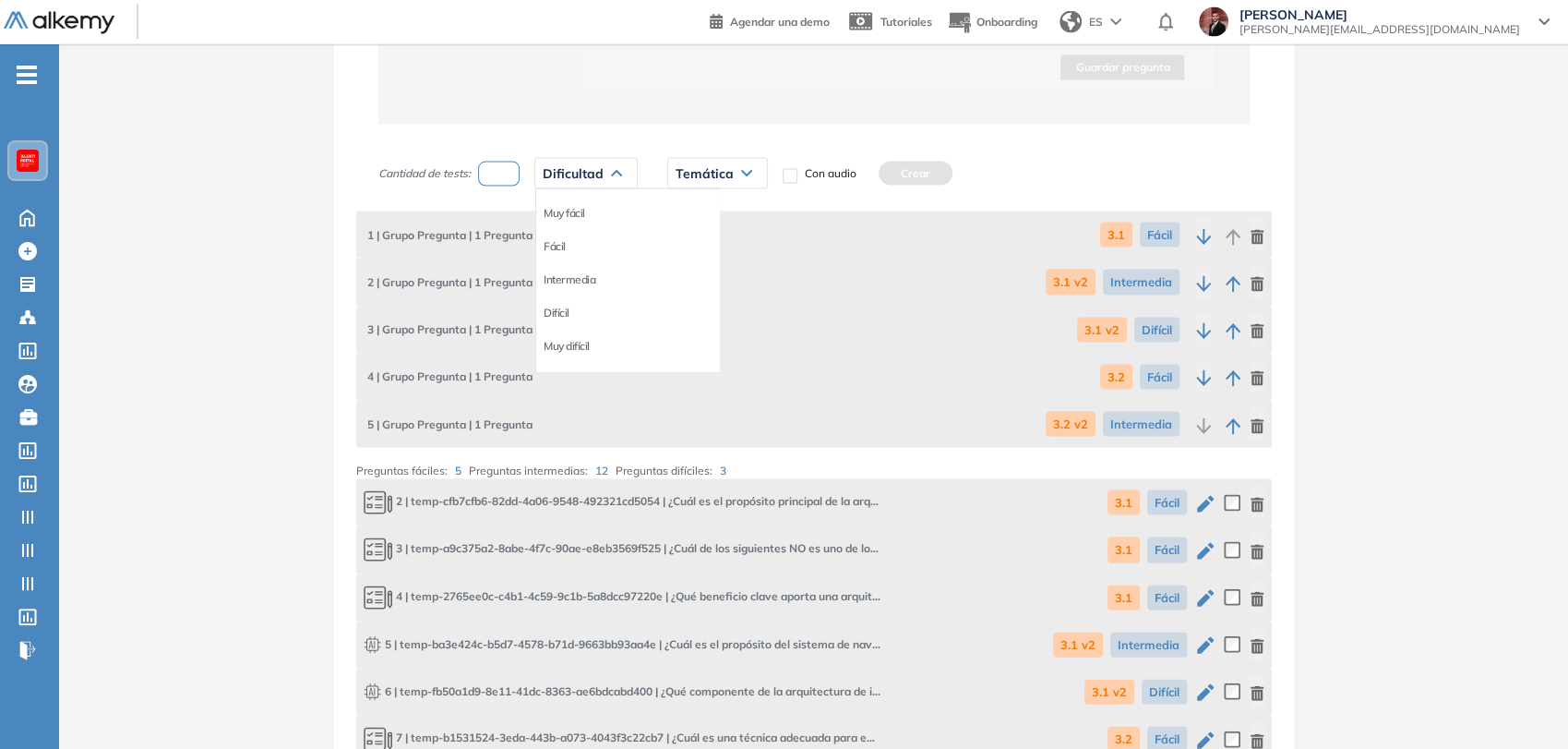
click at [580, 273] on li "Intermedia" at bounding box center [570, 279] width 52 height 19
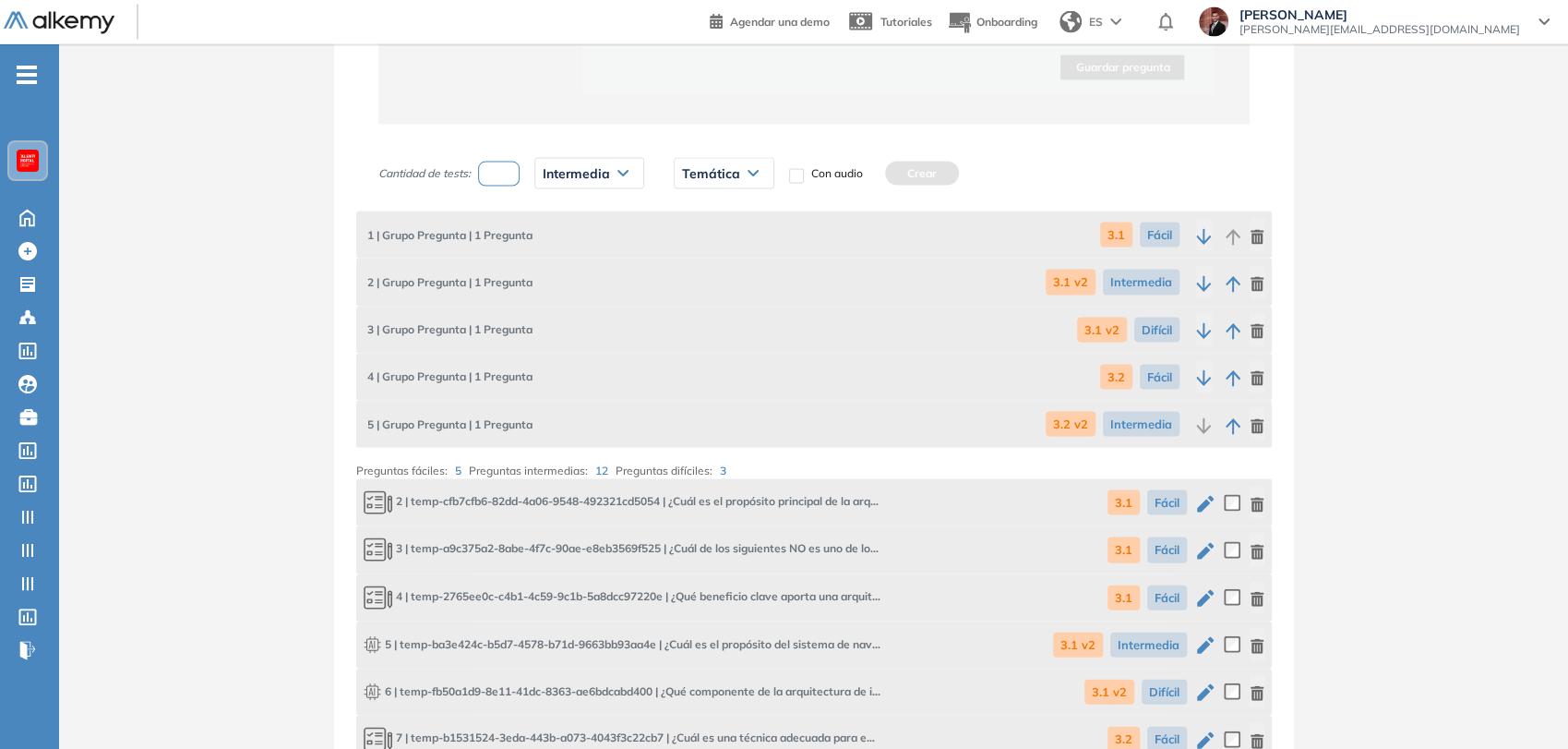
click at [752, 170] on icon at bounding box center [753, 174] width 11 height 7
drag, startPoint x: 694, startPoint y: 274, endPoint x: 790, endPoint y: 232, distance: 104.8
click at [694, 274] on li "3.2" at bounding box center [690, 279] width 15 height 19
click at [878, 174] on button "Crear" at bounding box center [881, 174] width 74 height 24
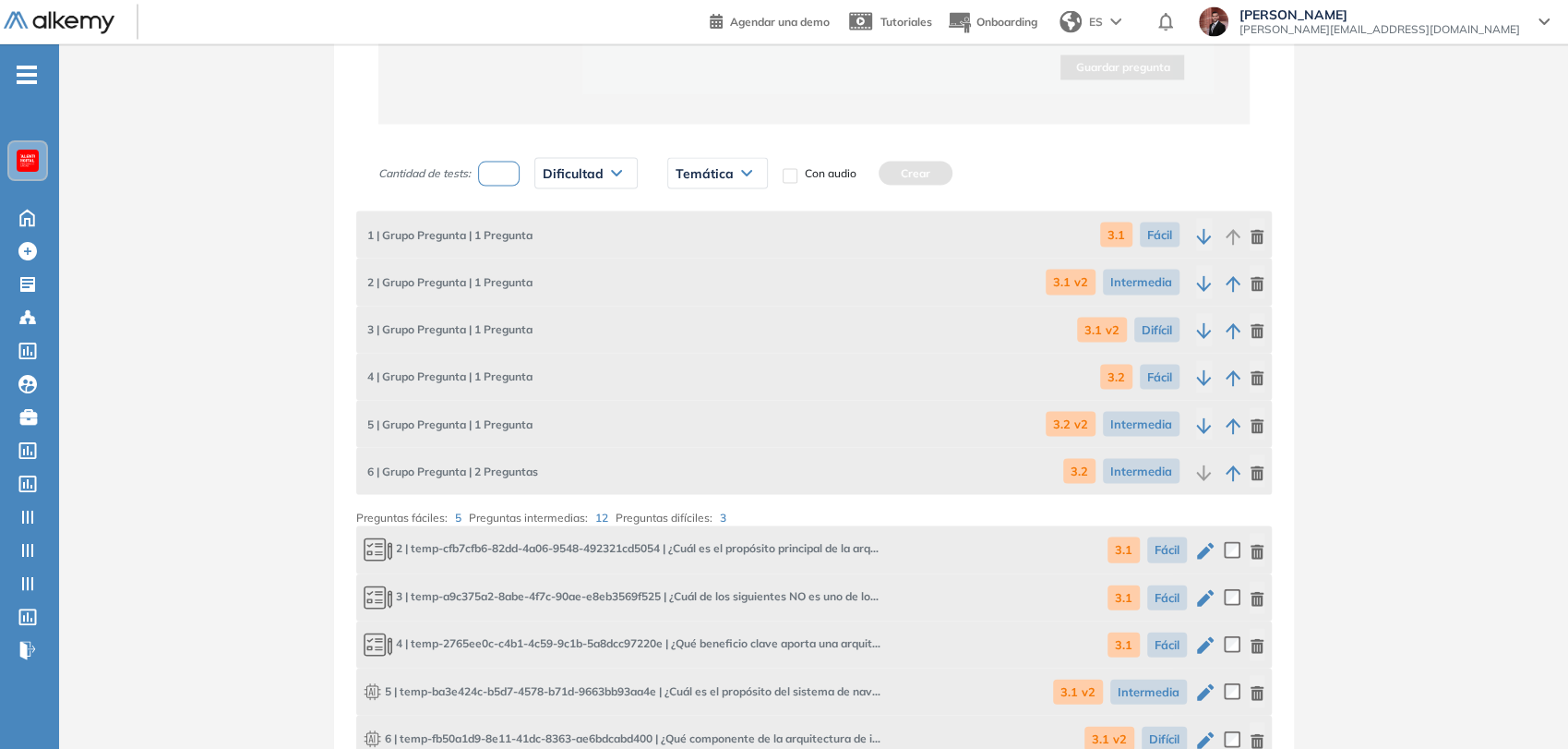
click at [497, 183] on div "Cantidad de tests: Dificultad Muy fácil Fácil Intermedia Difícil Muy difícil Av…" at bounding box center [653, 174] width 549 height 46
click at [496, 179] on input "number" at bounding box center [499, 174] width 43 height 25
type input "*"
click at [590, 177] on span "Dificultad" at bounding box center [573, 174] width 61 height 15
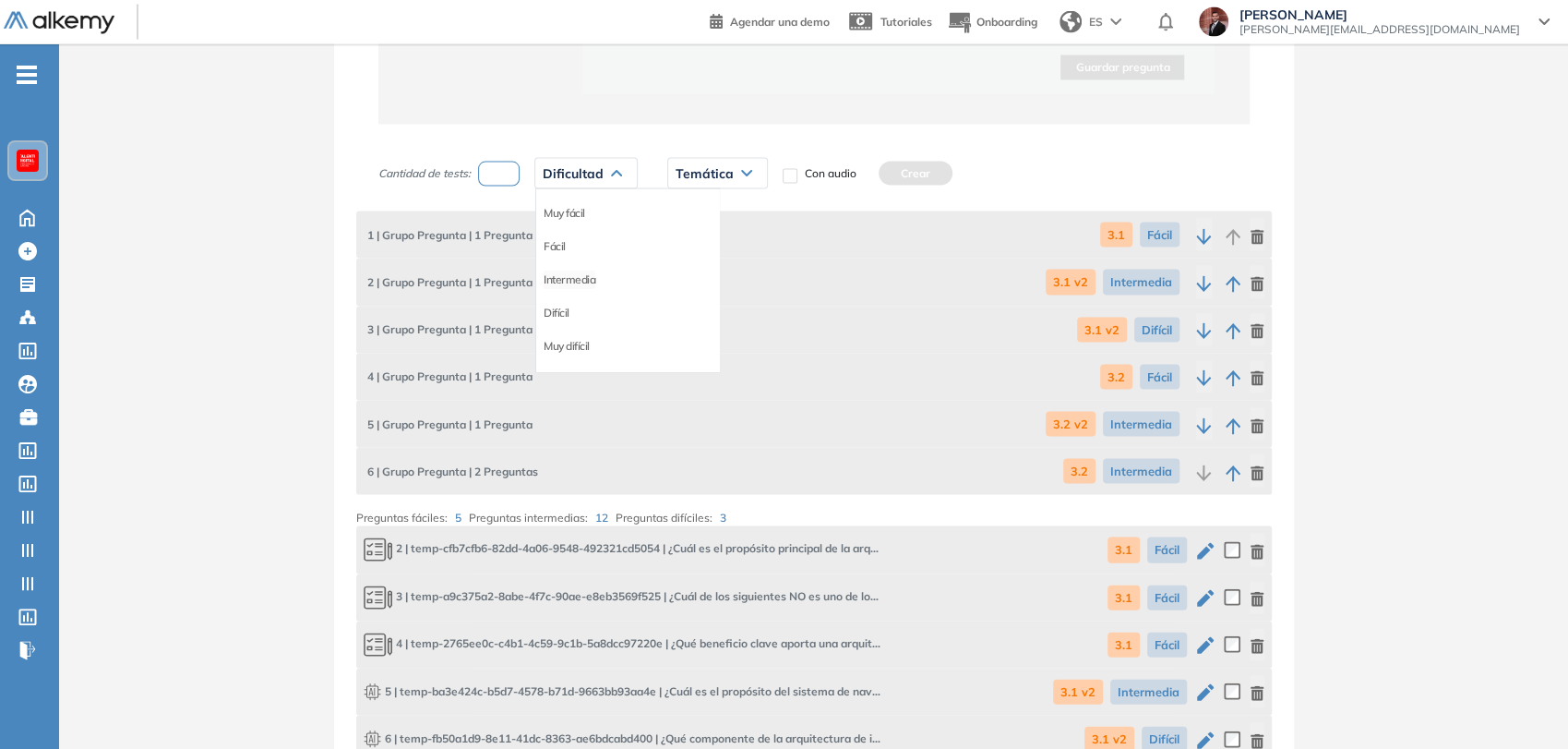
click at [579, 272] on li "Intermedia" at bounding box center [570, 279] width 52 height 19
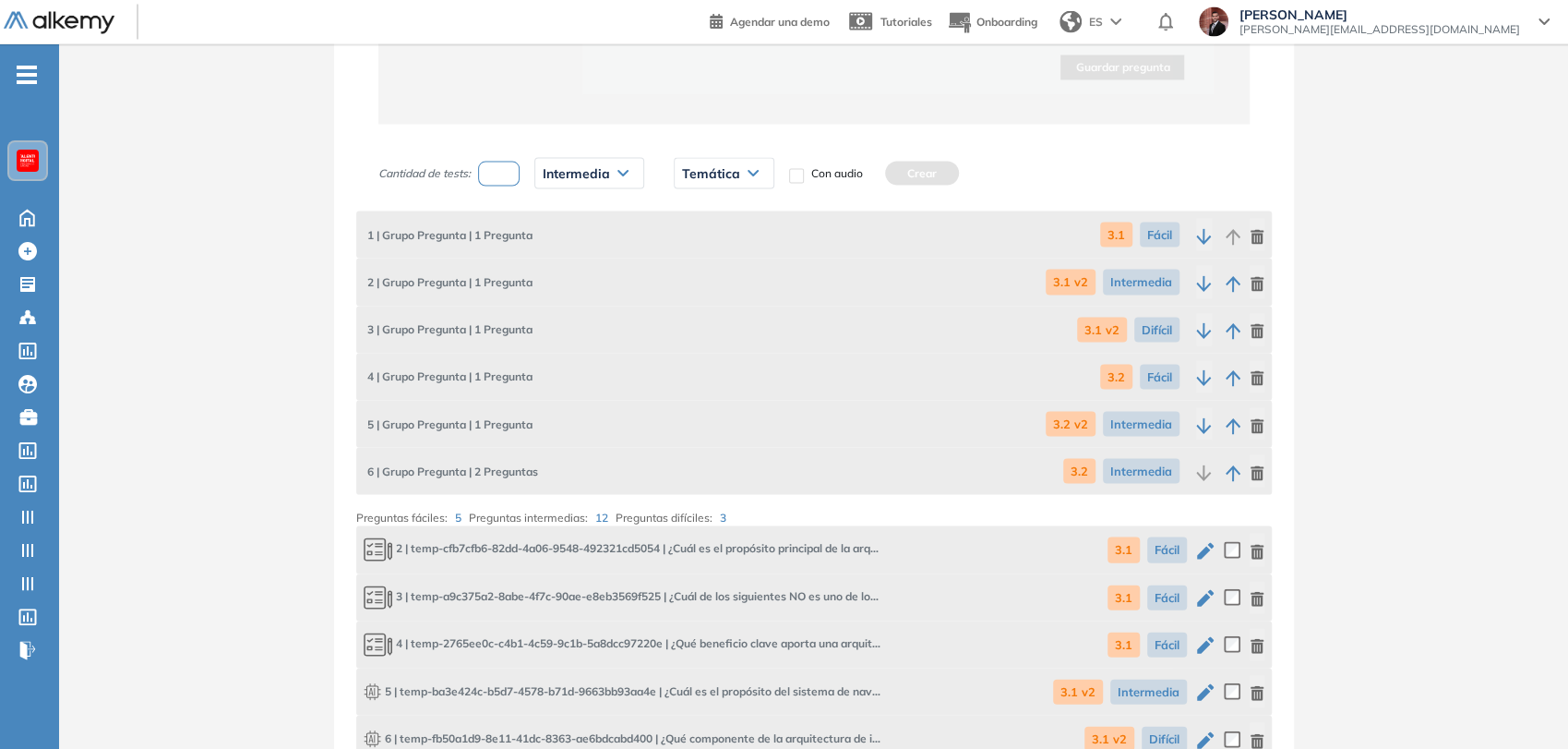
click at [702, 167] on span "Temática" at bounding box center [711, 174] width 58 height 15
click at [705, 309] on li "3.2 v2" at bounding box center [697, 313] width 28 height 19
click at [691, 172] on span "3.2 v2" at bounding box center [700, 174] width 36 height 15
click at [701, 349] on li "3.3 v2" at bounding box center [697, 346] width 28 height 19
click at [920, 163] on button "Crear" at bounding box center [900, 174] width 74 height 24
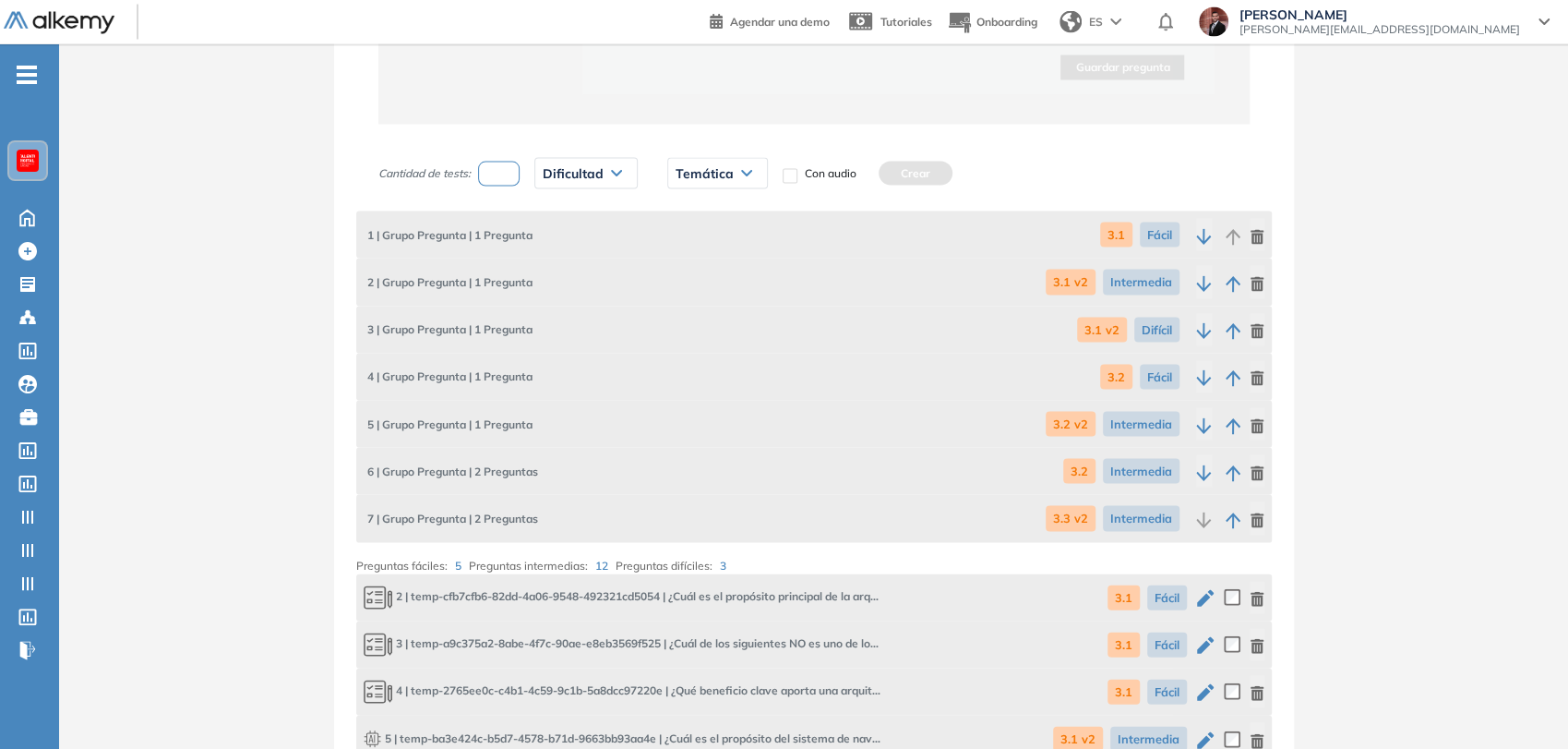
click at [489, 161] on input "number" at bounding box center [499, 174] width 43 height 25
type input "*"
drag, startPoint x: 580, startPoint y: 156, endPoint x: 590, endPoint y: 167, distance: 14.9
click at [581, 159] on div "Dificultad" at bounding box center [585, 174] width 101 height 30
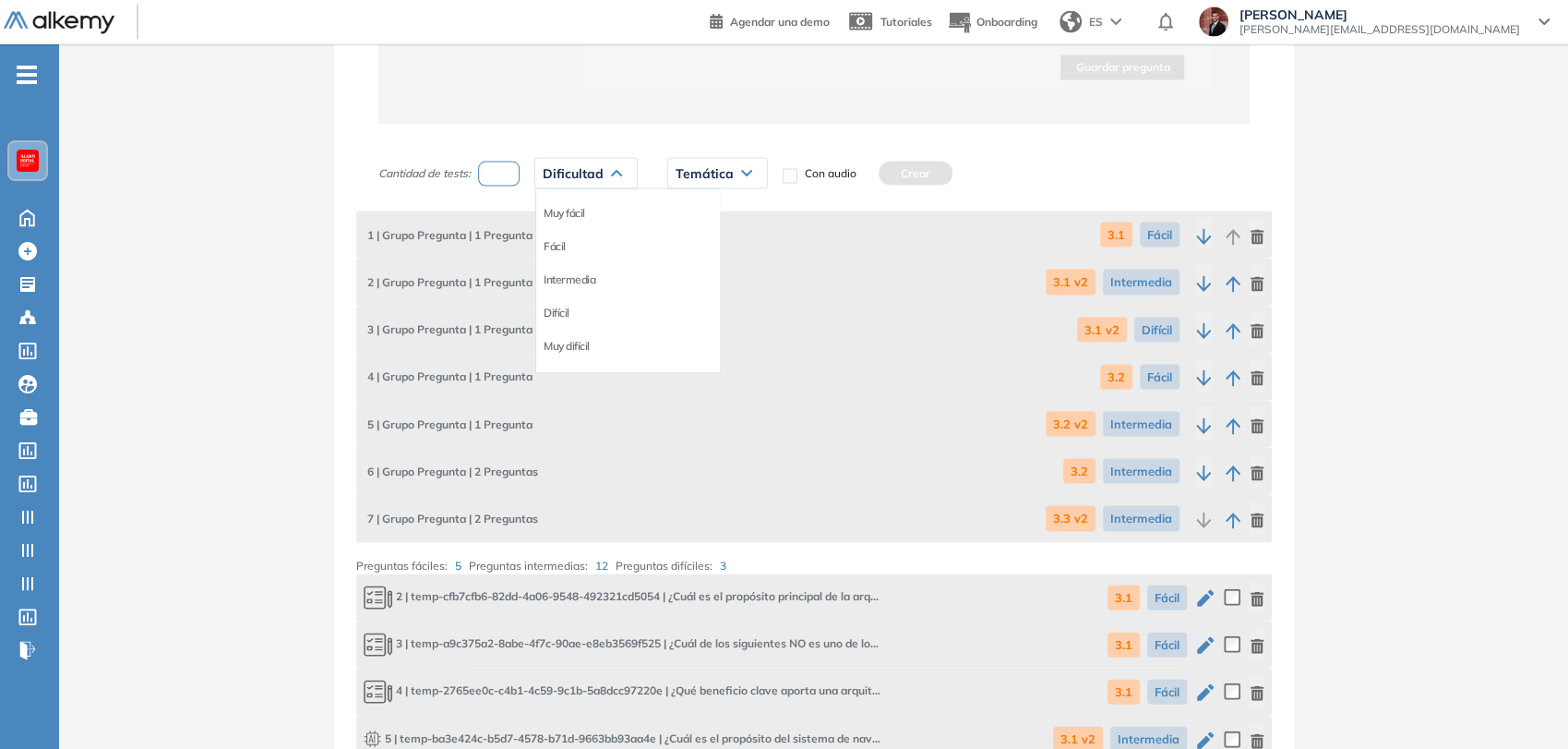
drag, startPoint x: 562, startPoint y: 306, endPoint x: 677, endPoint y: 204, distance: 153.7
click at [575, 296] on div "Difícil" at bounding box center [627, 313] width 183 height 33
drag, startPoint x: 561, startPoint y: 312, endPoint x: 651, endPoint y: 230, distance: 121.8
click at [565, 312] on li "Difícil" at bounding box center [557, 313] width 26 height 19
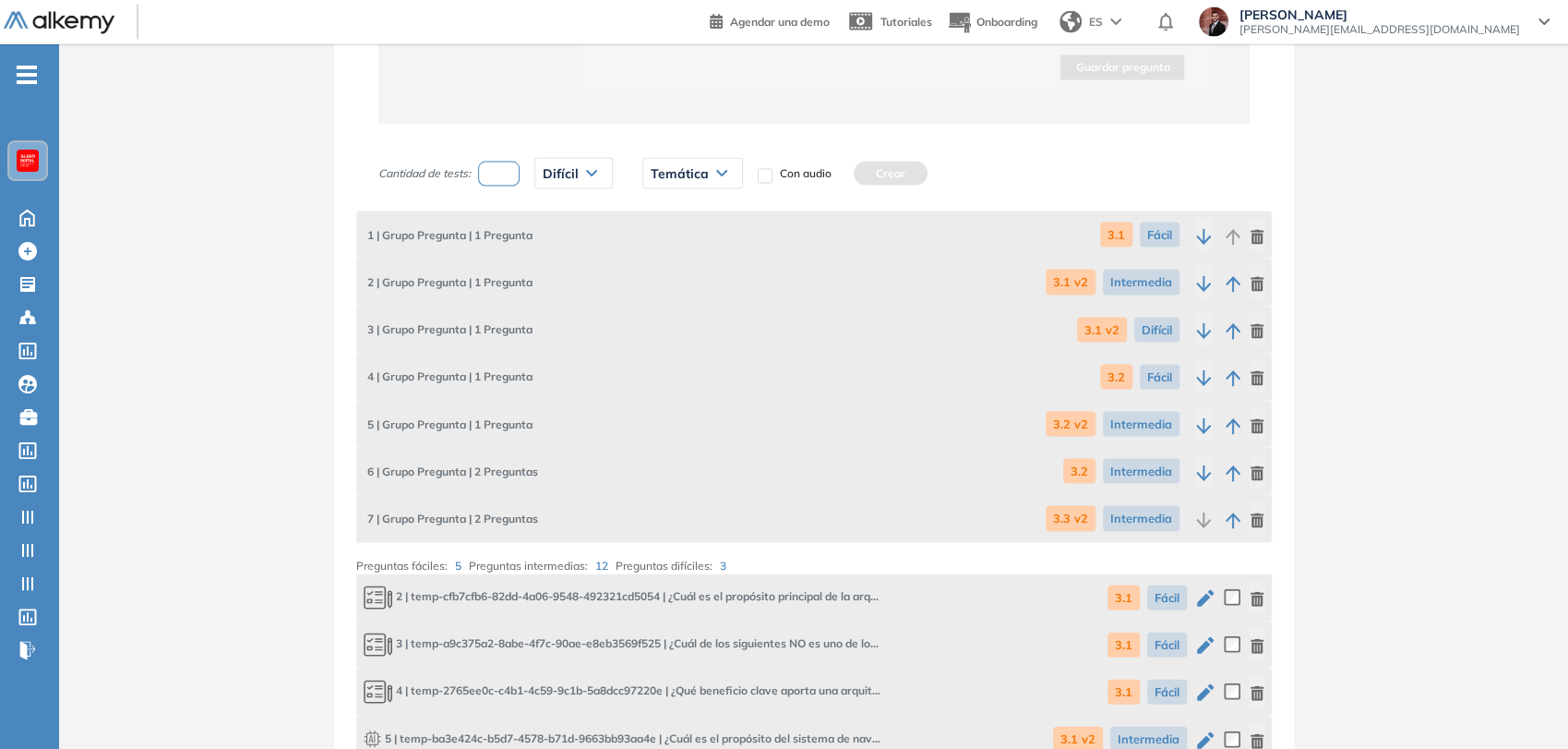
click at [681, 181] on div "Temática" at bounding box center [692, 174] width 98 height 30
click at [660, 346] on li "3.4" at bounding box center [659, 349] width 15 height 19
click at [844, 172] on button "Crear" at bounding box center [850, 174] width 74 height 24
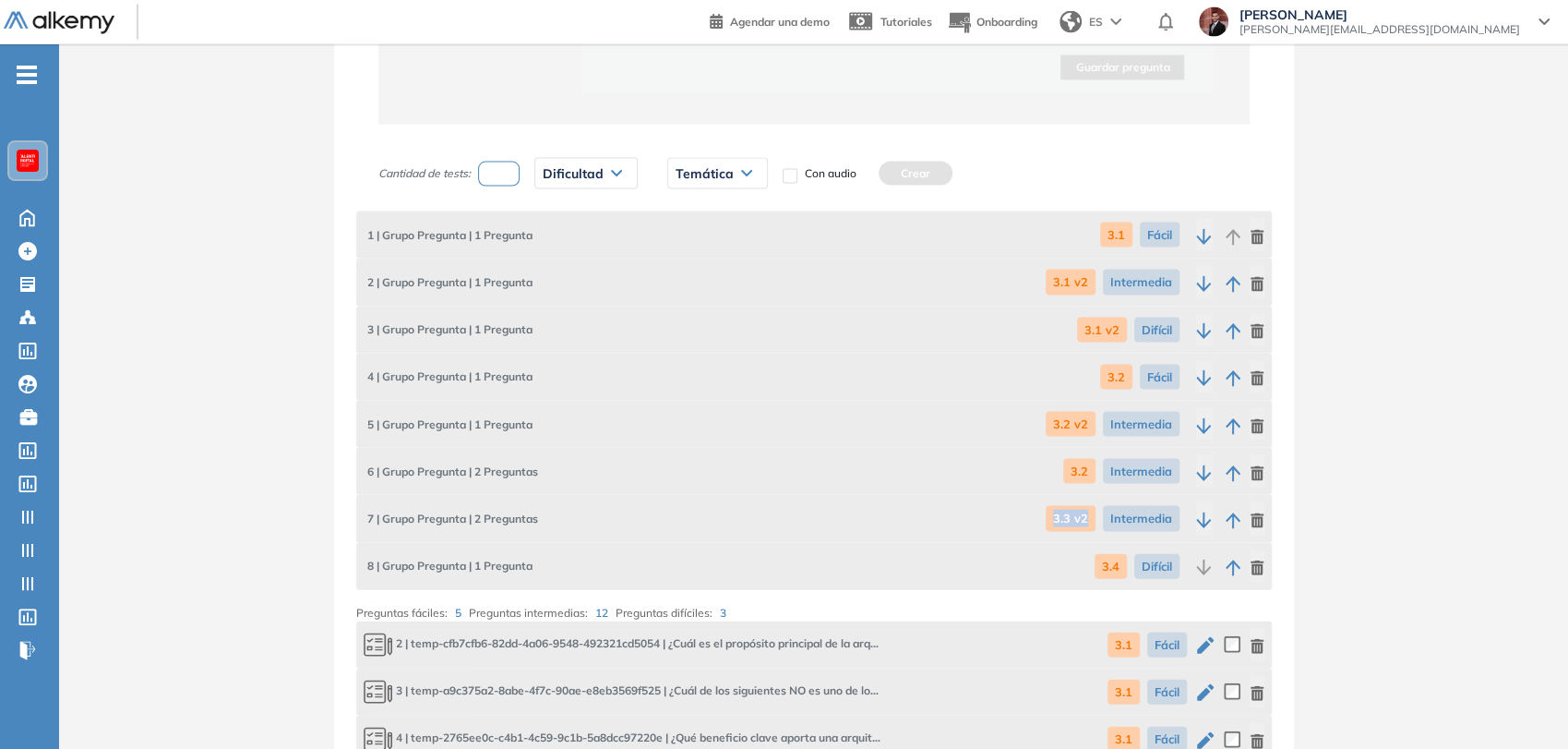
drag, startPoint x: 1048, startPoint y: 517, endPoint x: 1087, endPoint y: 510, distance: 39.6
click at [1090, 512] on span "3.3 v2" at bounding box center [1071, 518] width 50 height 25
drag, startPoint x: 1057, startPoint y: 423, endPoint x: 1078, endPoint y: 423, distance: 21.0
click at [1078, 423] on span "3.2 v2" at bounding box center [1071, 424] width 50 height 25
drag, startPoint x: 1087, startPoint y: 330, endPoint x: 1118, endPoint y: 334, distance: 31.3
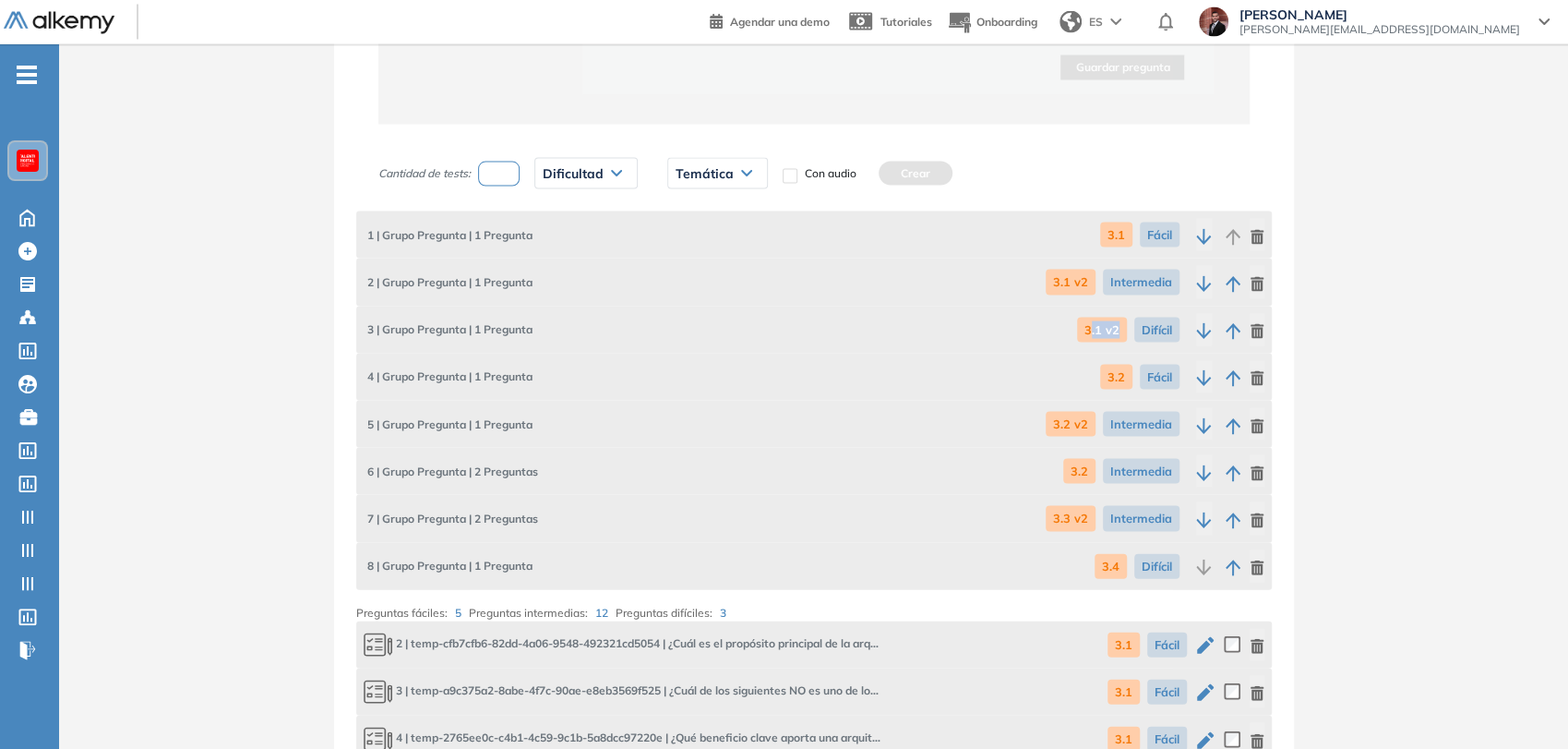
click at [1118, 334] on span "3.1 v2" at bounding box center [1102, 329] width 50 height 25
drag, startPoint x: 1059, startPoint y: 278, endPoint x: 1078, endPoint y: 284, distance: 19.9
click at [1078, 284] on span "3.1 v2" at bounding box center [1071, 281] width 50 height 25
drag, startPoint x: 466, startPoint y: 246, endPoint x: 585, endPoint y: 267, distance: 120.8
click at [549, 249] on div "1 | Grupo Pregunta | 1 Pregunta 3.1 Fácil" at bounding box center [814, 235] width 916 height 47
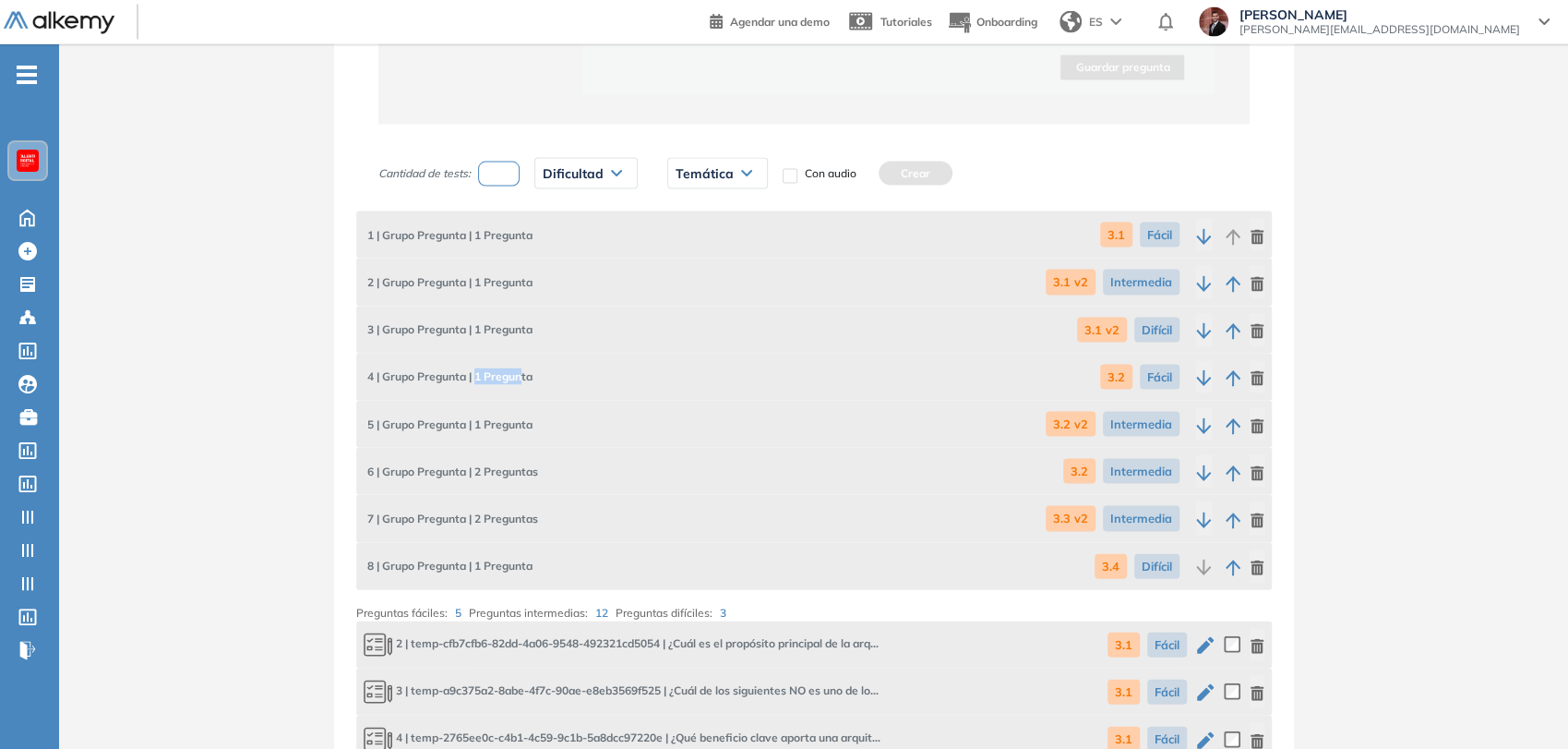
drag, startPoint x: 478, startPoint y: 378, endPoint x: 541, endPoint y: 386, distance: 63.5
click at [541, 386] on div "4 | Grupo Pregunta | 1 Pregunta 3.2 Fácil" at bounding box center [814, 377] width 916 height 47
drag, startPoint x: 479, startPoint y: 466, endPoint x: 505, endPoint y: 467, distance: 26.0
click at [501, 464] on span "6 | Grupo Pregunta | 2 Preguntas" at bounding box center [451, 471] width 174 height 17
drag, startPoint x: 471, startPoint y: 565, endPoint x: 503, endPoint y: 568, distance: 32.1
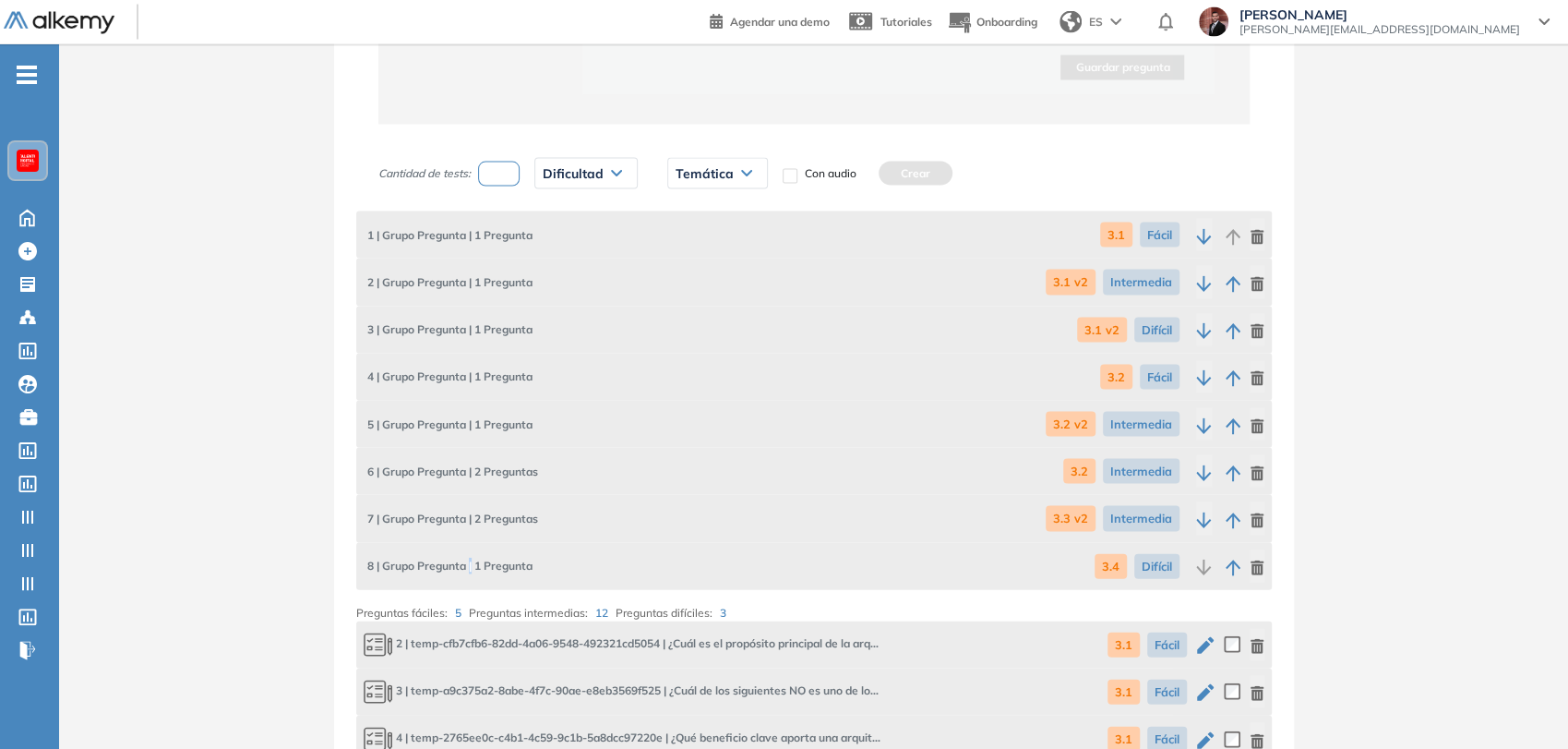
click at [503, 568] on span "8 | Grupo Pregunta | 1 Pregunta" at bounding box center [448, 566] width 169 height 17
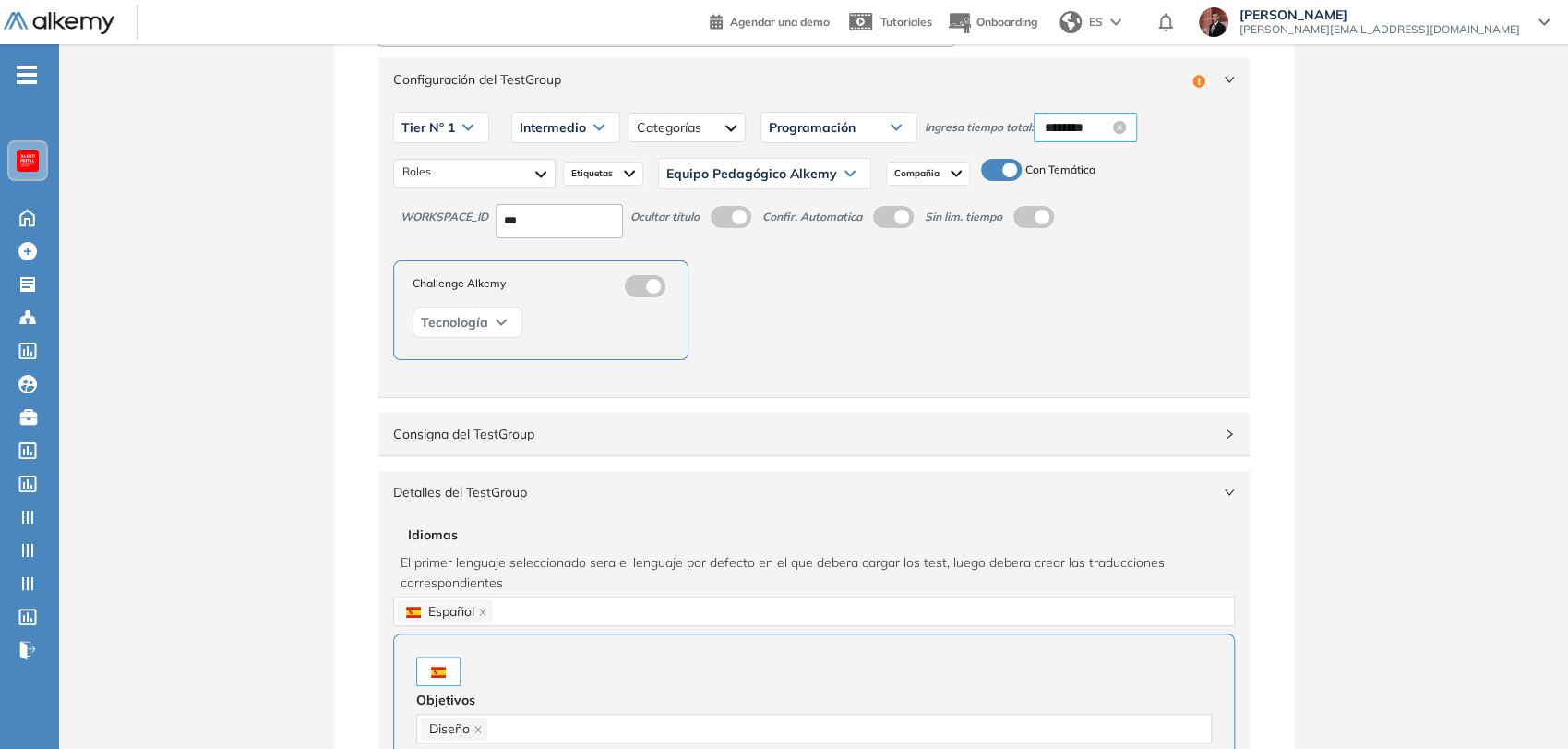
scroll to position [0, 0]
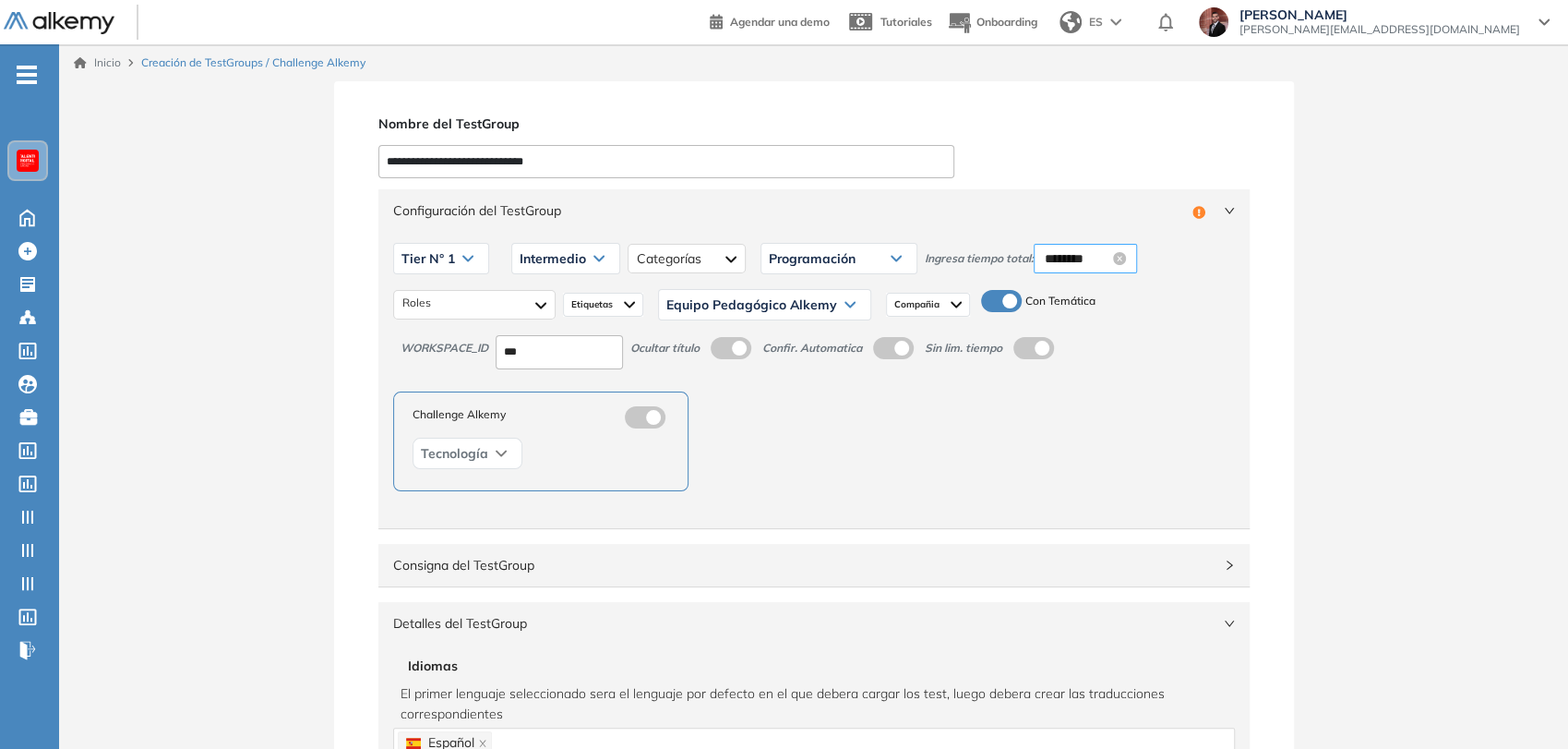
click at [1068, 265] on input "********" at bounding box center [1077, 259] width 65 height 20
click at [1110, 400] on div "20" at bounding box center [1110, 399] width 51 height 26
type input "********"
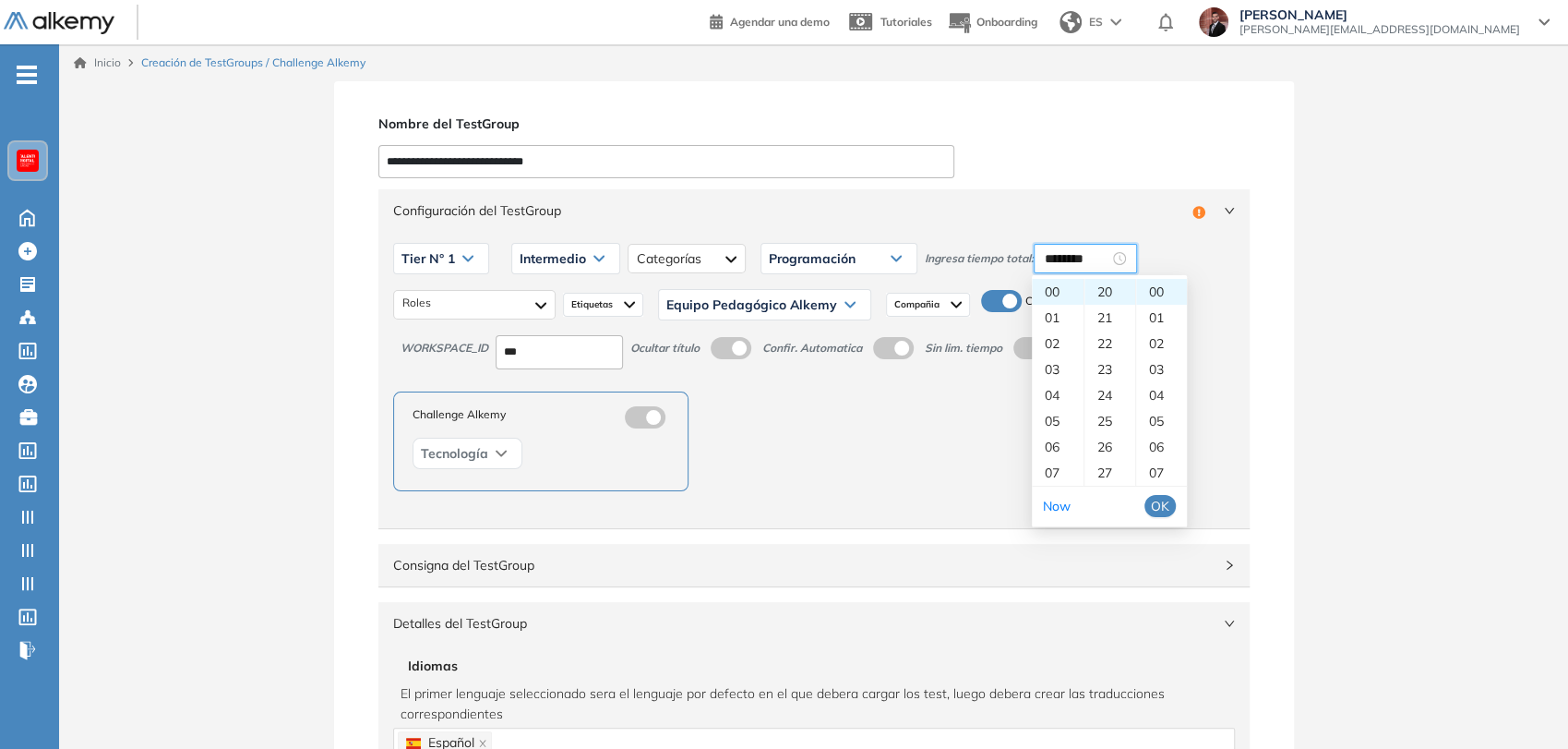
click at [1161, 507] on span "OK" at bounding box center [1160, 506] width 19 height 20
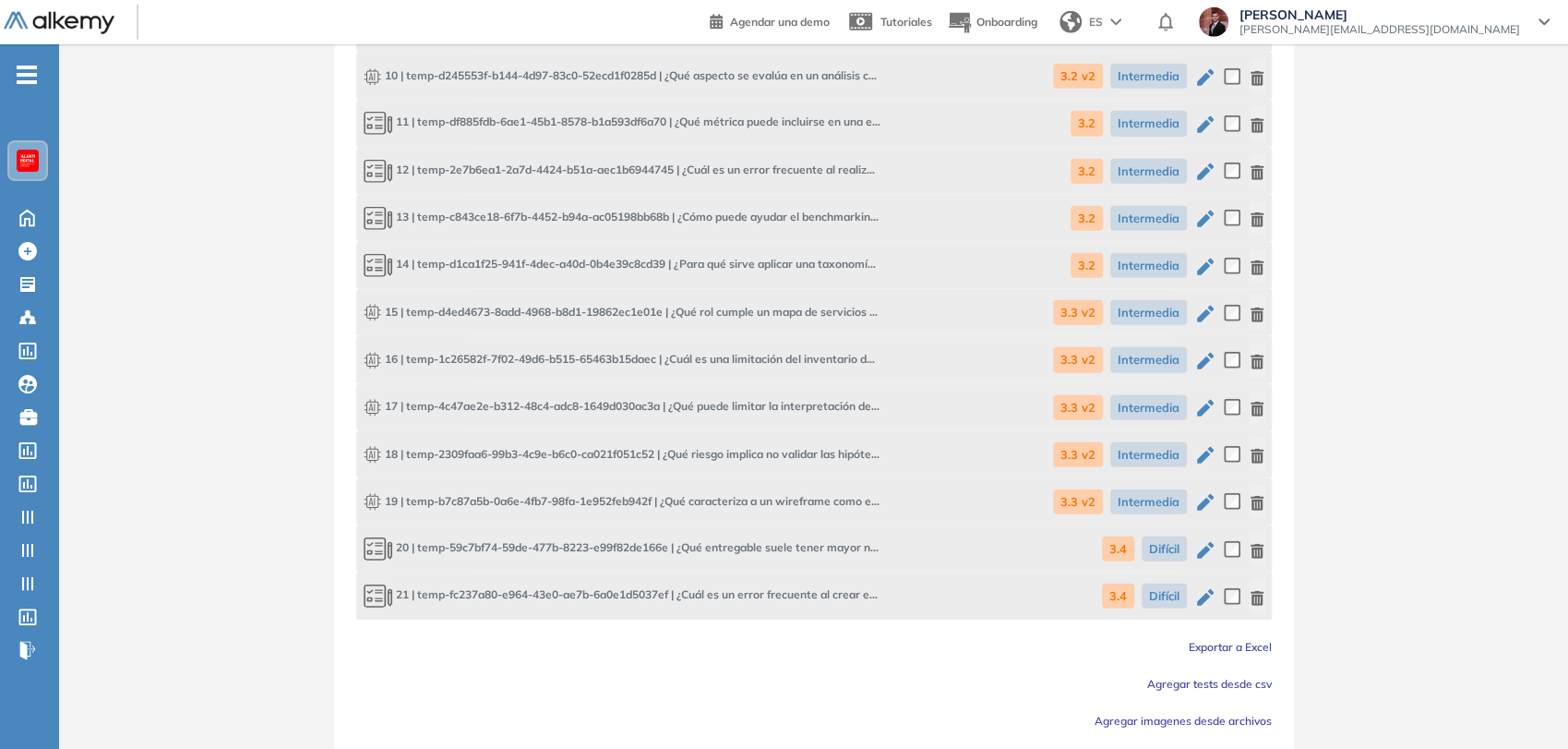
scroll to position [3396, 0]
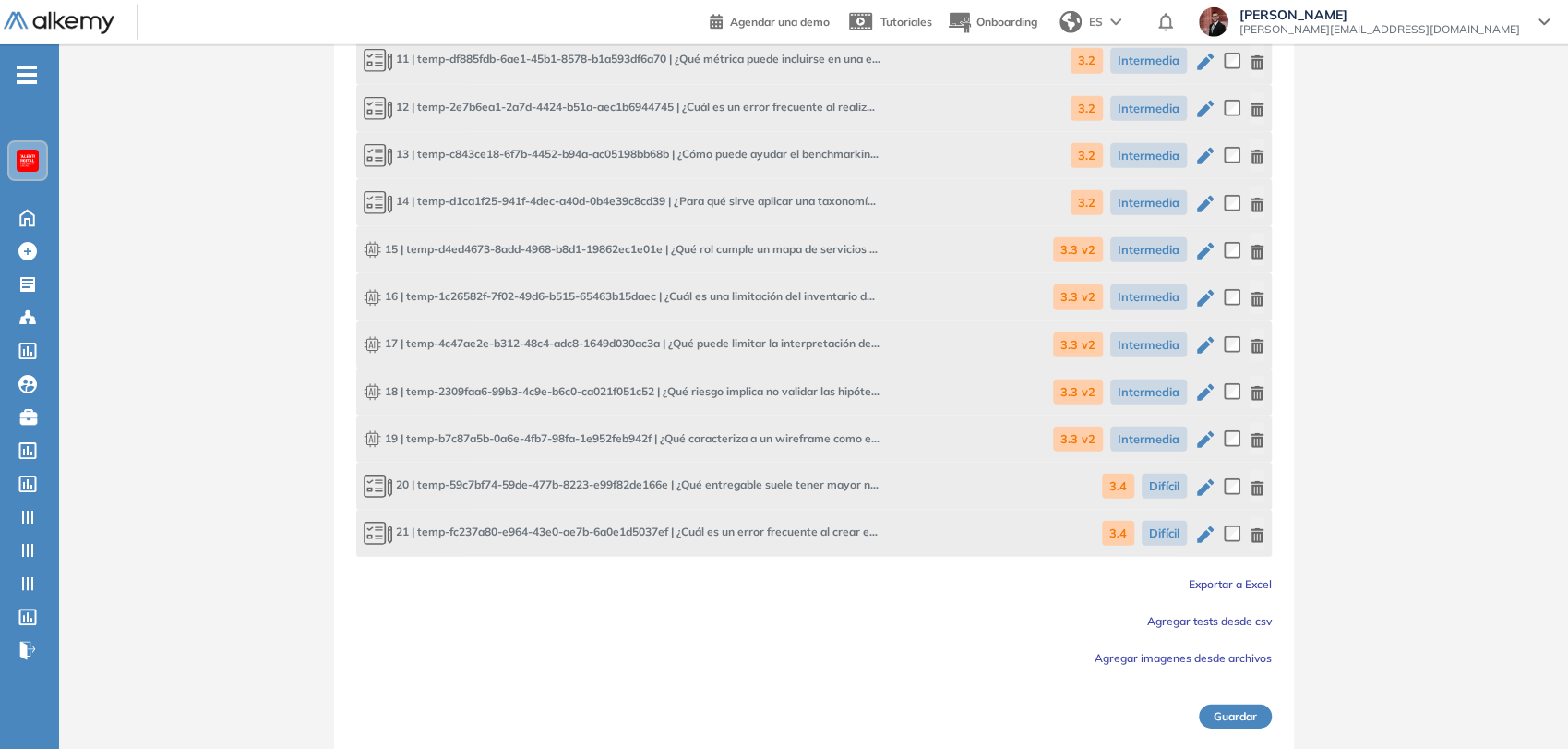
click at [1227, 710] on button "Guardar" at bounding box center [1235, 717] width 73 height 24
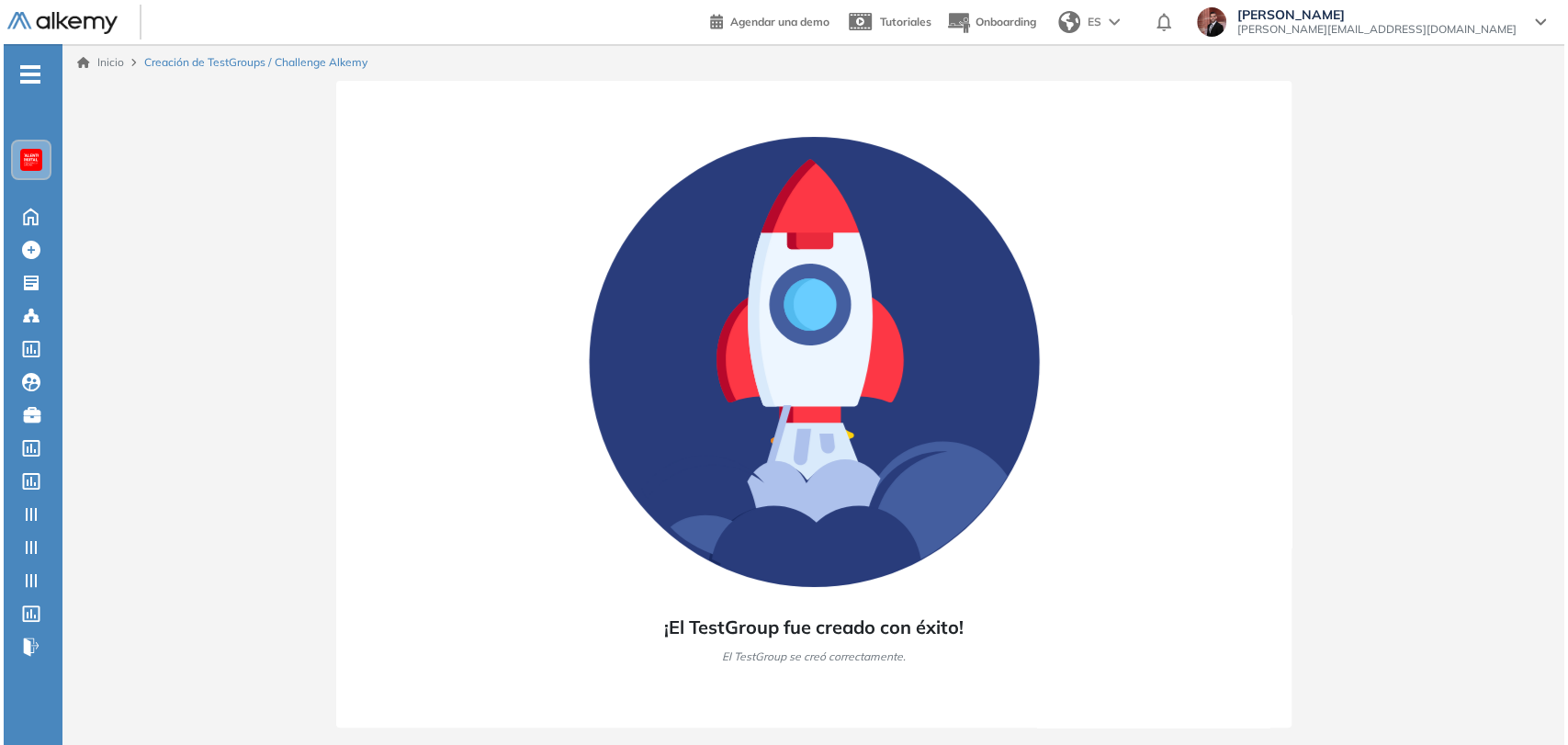
scroll to position [0, 0]
